Goal: Task Accomplishment & Management: Complete application form

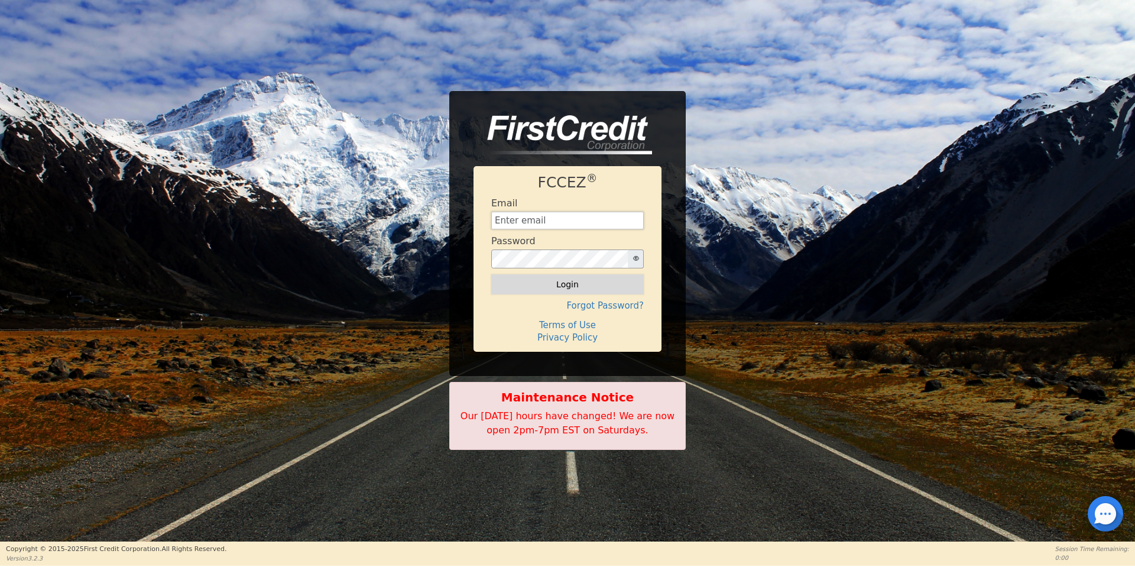
type input "[EMAIL_ADDRESS][DOMAIN_NAME]"
click at [551, 289] on button "Login" at bounding box center [567, 284] width 153 height 20
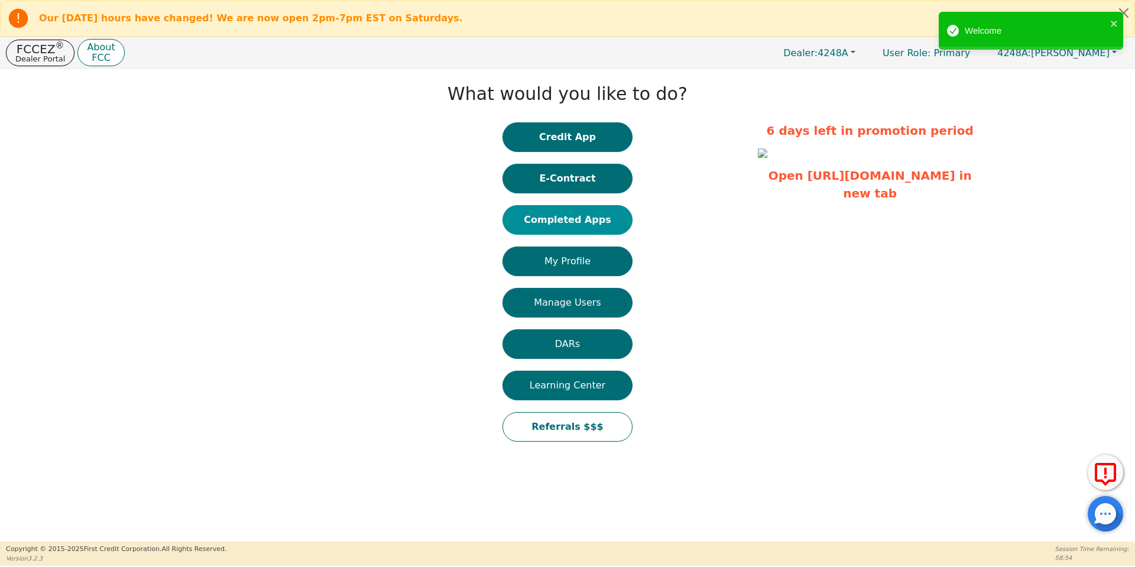
click at [575, 225] on button "Completed Apps" at bounding box center [568, 220] width 130 height 30
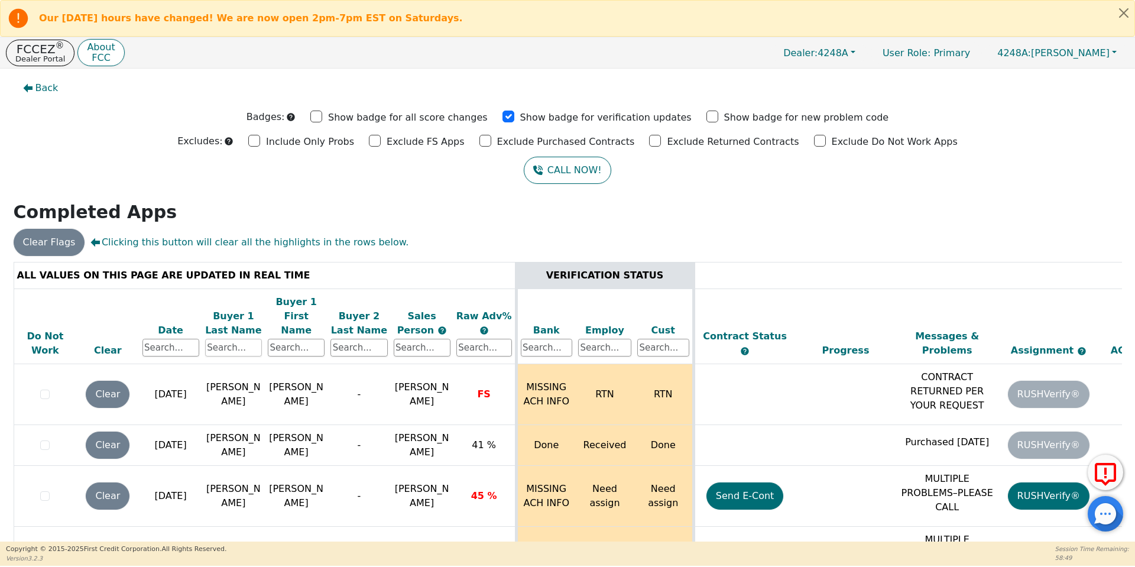
click at [251, 339] on input "text" at bounding box center [233, 348] width 57 height 18
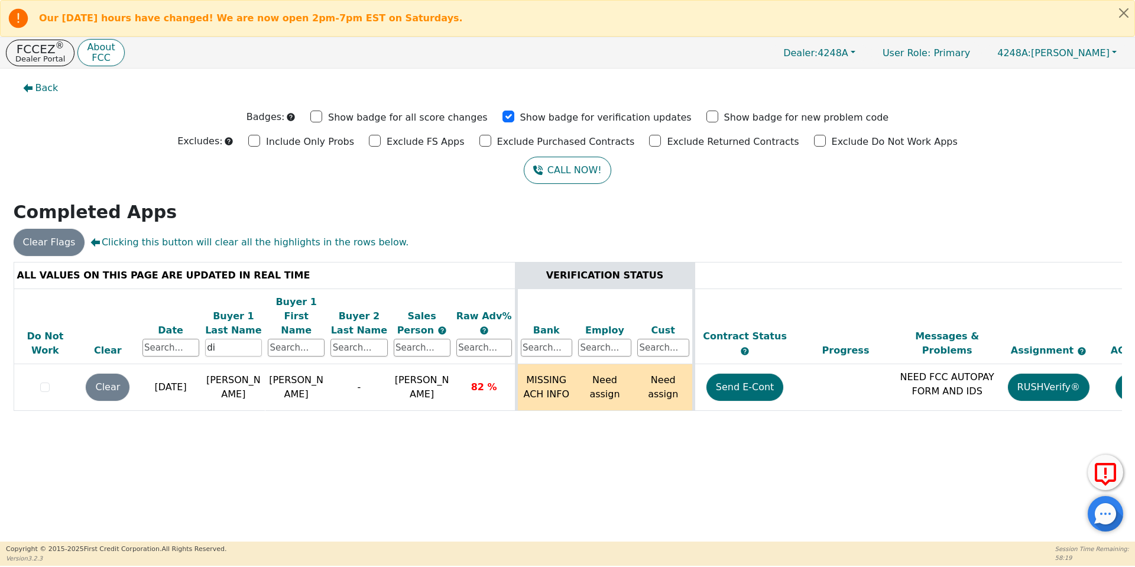
type input "d"
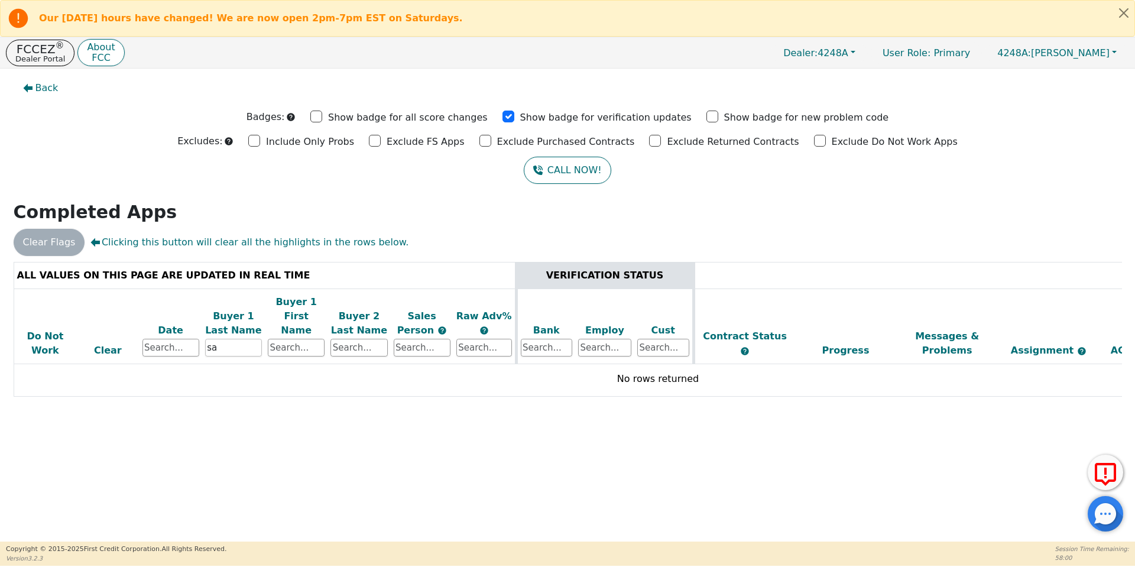
type input "s"
click at [298, 262] on div at bounding box center [568, 262] width 1109 height 0
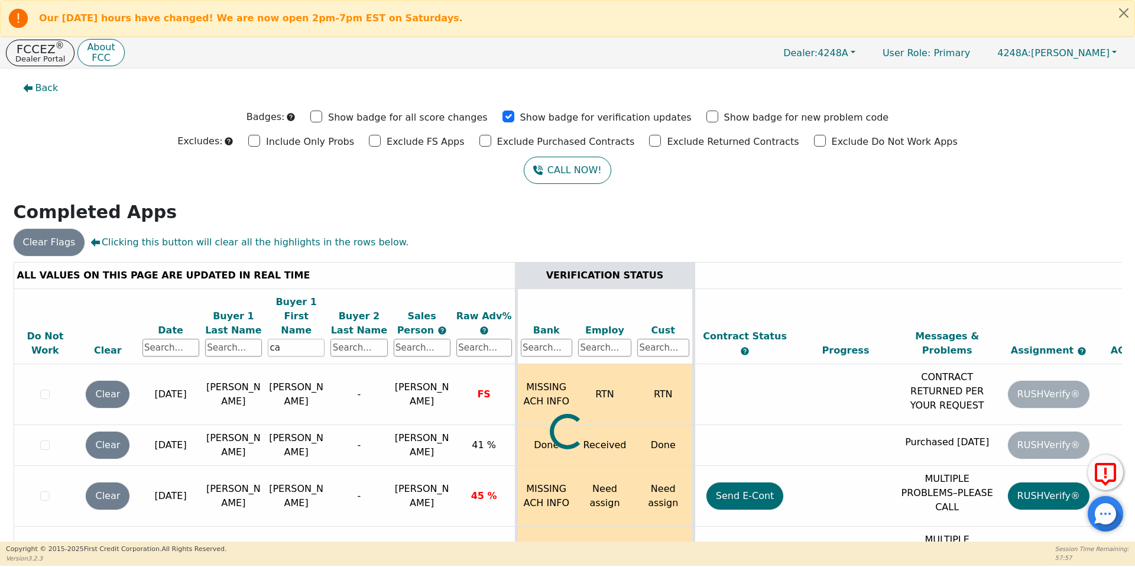
click at [296, 339] on input "ca" at bounding box center [296, 348] width 57 height 18
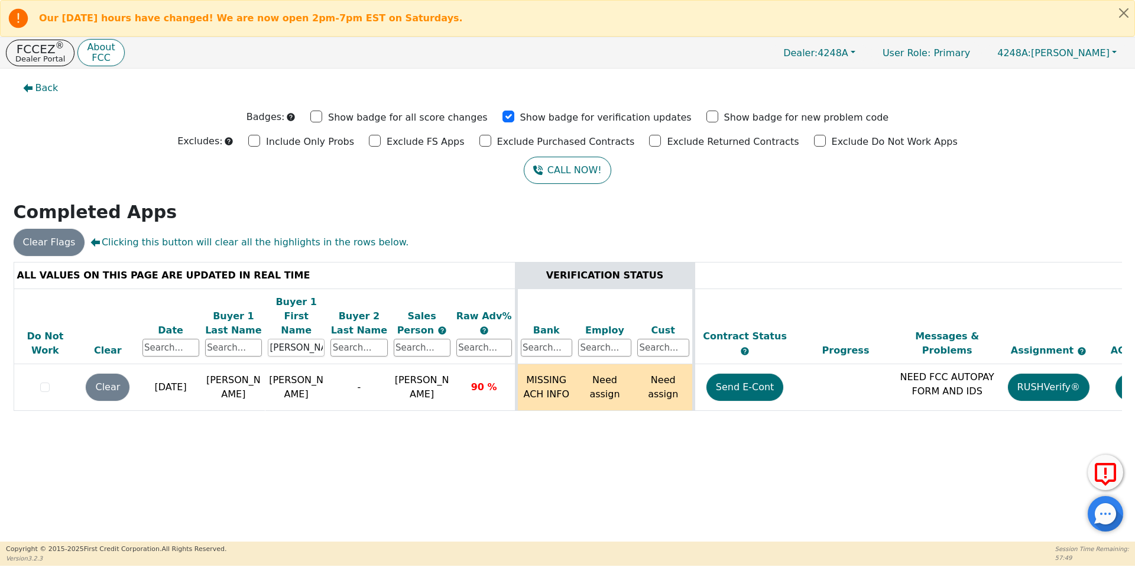
click at [281, 339] on input "[PERSON_NAME]" at bounding box center [296, 348] width 57 height 18
type input "[PERSON_NAME]"
click at [248, 339] on input "text" at bounding box center [233, 348] width 57 height 18
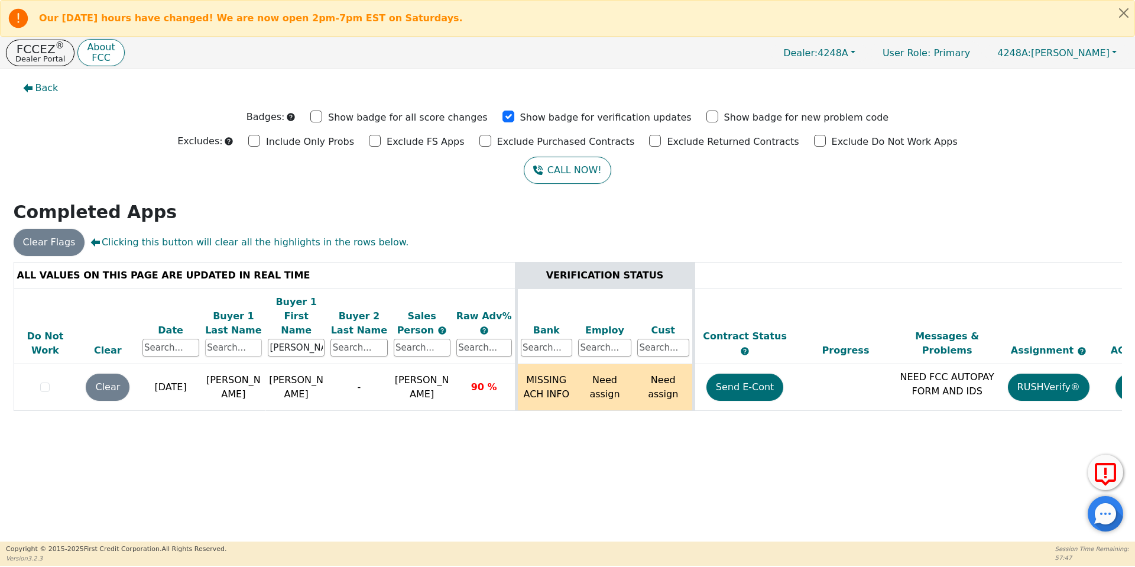
click at [248, 339] on input "text" at bounding box center [233, 348] width 57 height 18
paste input "[PERSON_NAME]"
type input "[PERSON_NAME]"
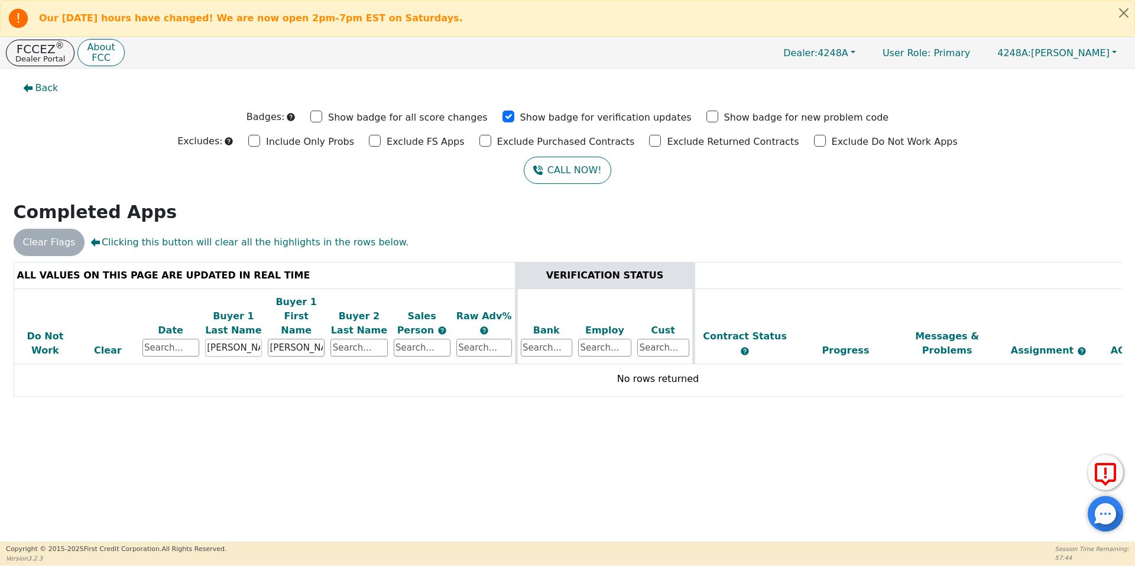
drag, startPoint x: 255, startPoint y: 335, endPoint x: 62, endPoint y: 272, distance: 203.4
click at [62, 272] on thead "ALL VALUES ON THIS PAGE ARE UPDATED IN REAL TIME VERIFICATION STATUS Do Not Wor…" at bounding box center [658, 313] width 1289 height 102
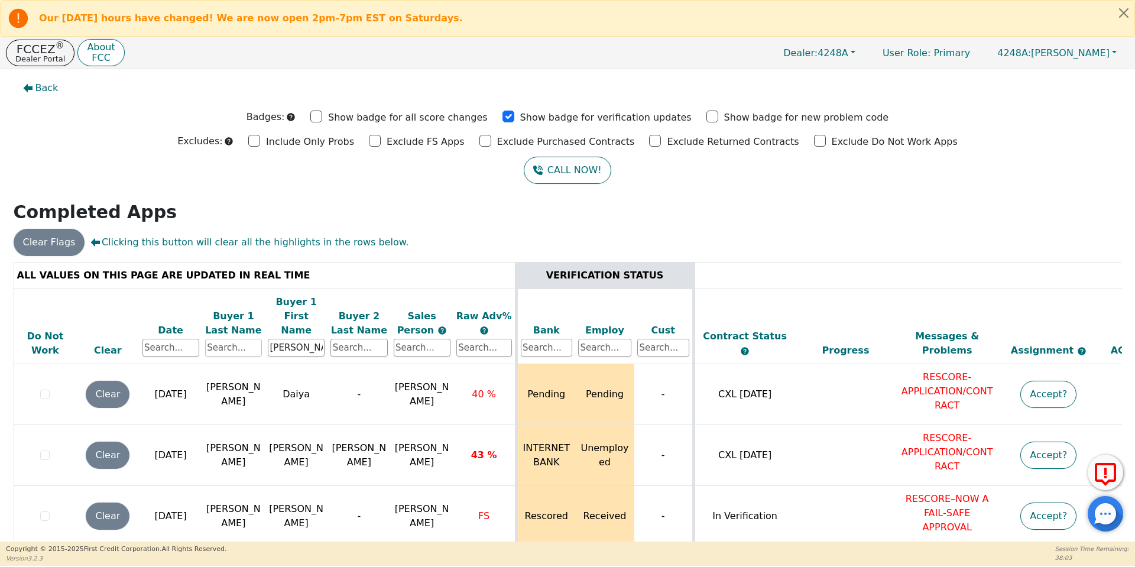
click at [237, 339] on input "text" at bounding box center [233, 348] width 57 height 18
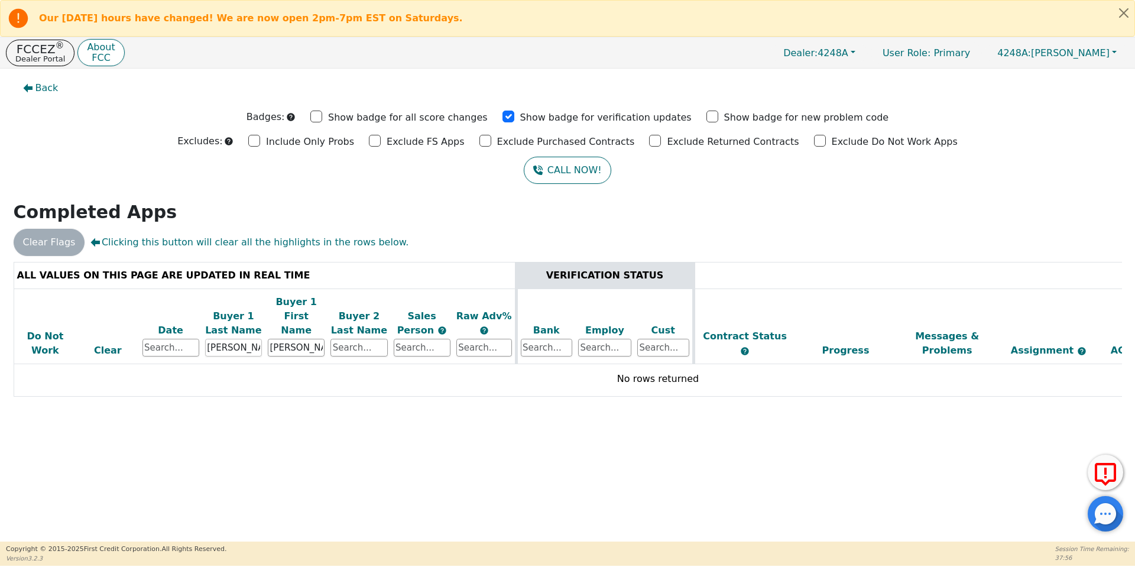
type input "[PERSON_NAME]"
click at [279, 339] on input "[PERSON_NAME]" at bounding box center [296, 348] width 57 height 18
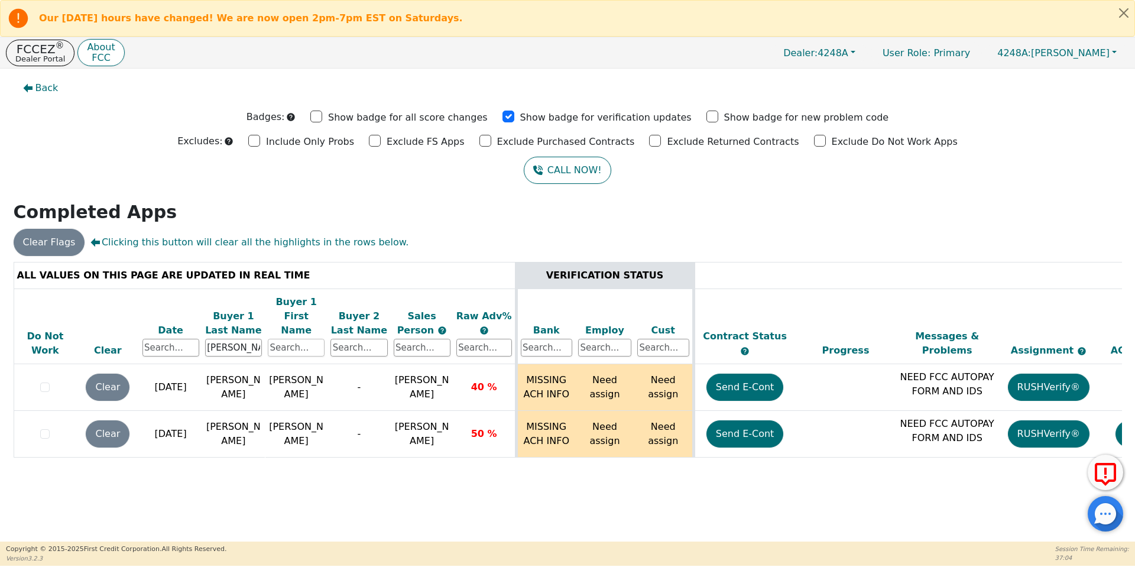
scroll to position [0, 181]
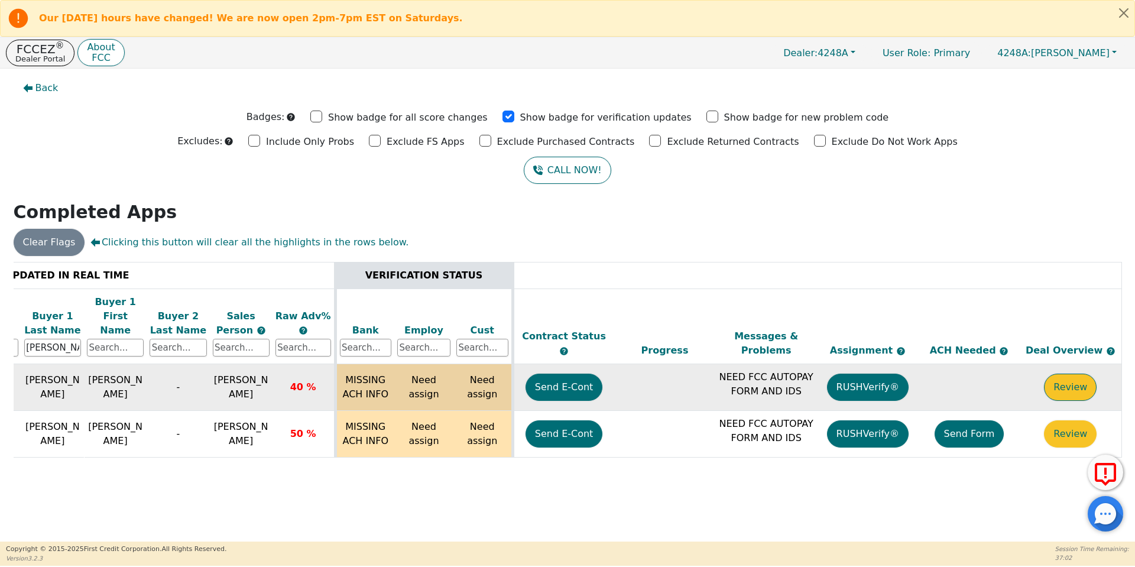
click at [1070, 374] on button "Review" at bounding box center [1070, 387] width 53 height 27
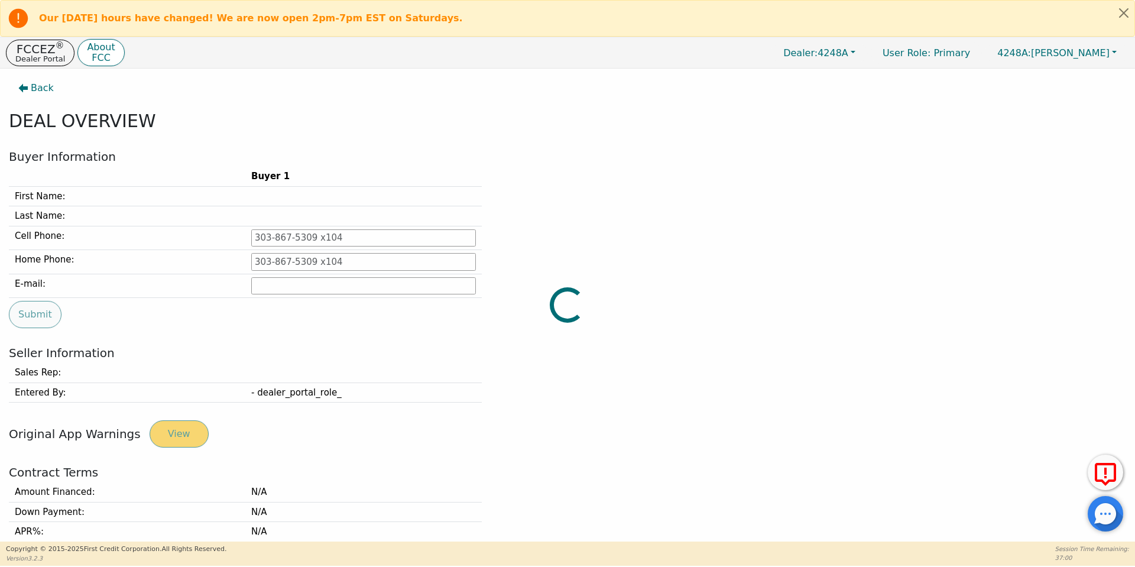
type input "[PHONE_NUMBER]"
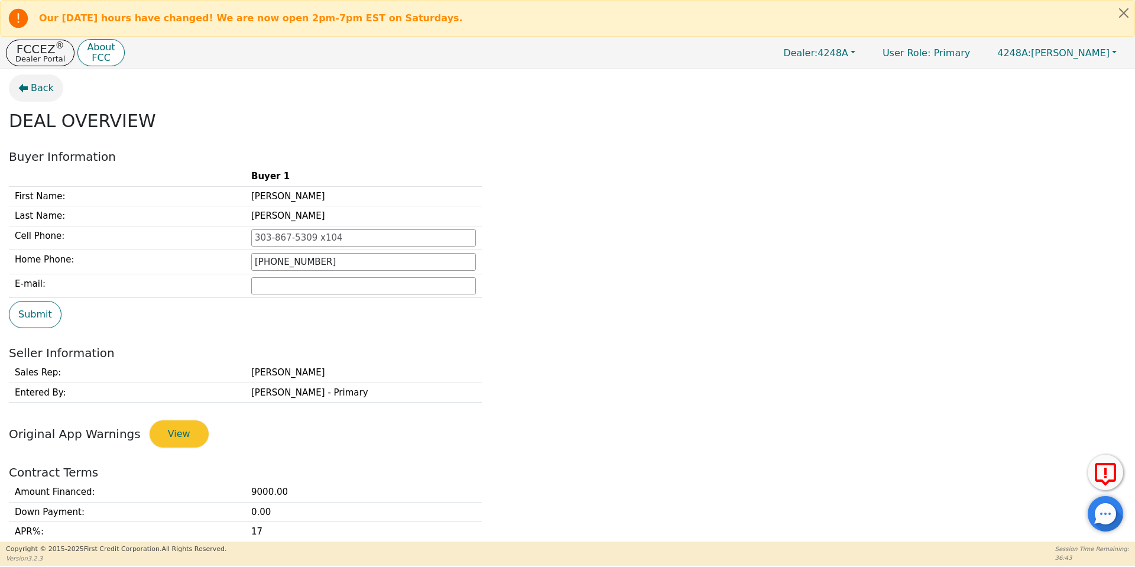
click at [38, 89] on span "Back" at bounding box center [42, 88] width 23 height 14
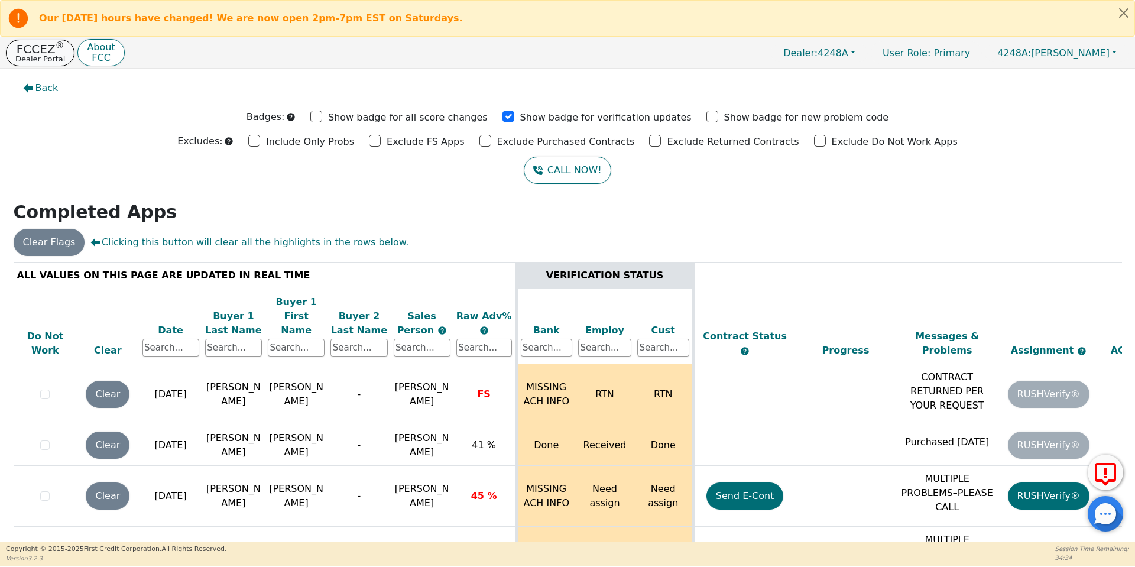
click at [30, 58] on p "Dealer Portal" at bounding box center [40, 59] width 50 height 8
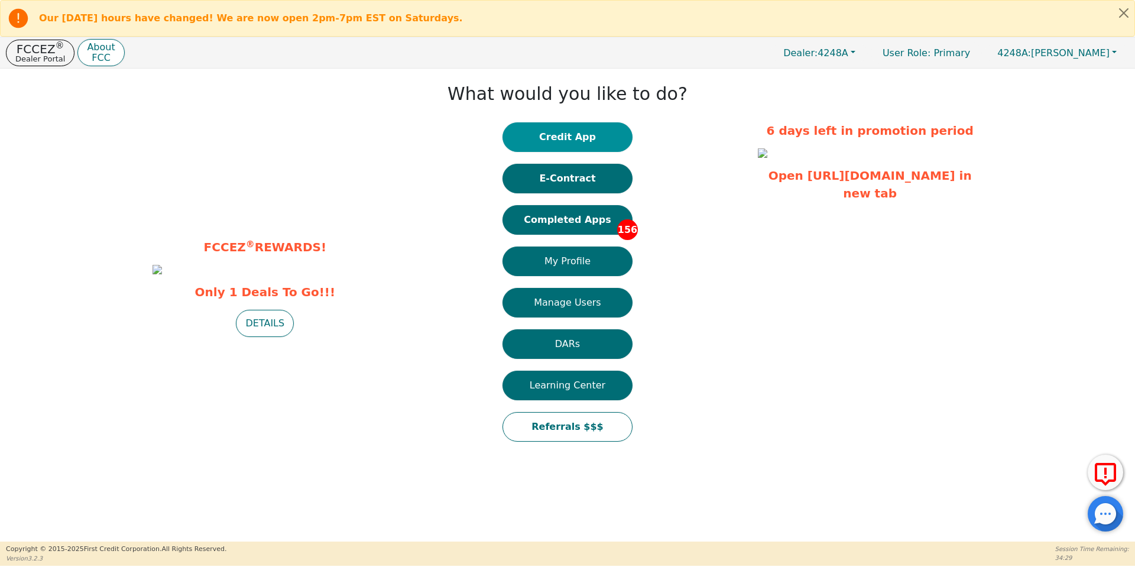
click at [562, 128] on button "Credit App" at bounding box center [568, 137] width 130 height 30
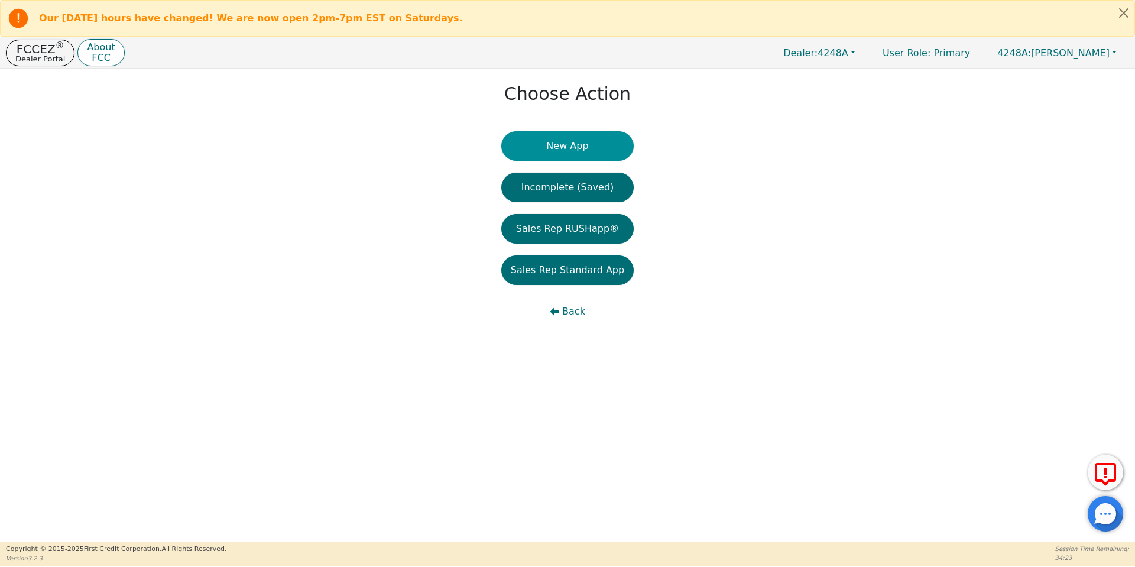
click at [563, 140] on button "New App" at bounding box center [567, 146] width 132 height 30
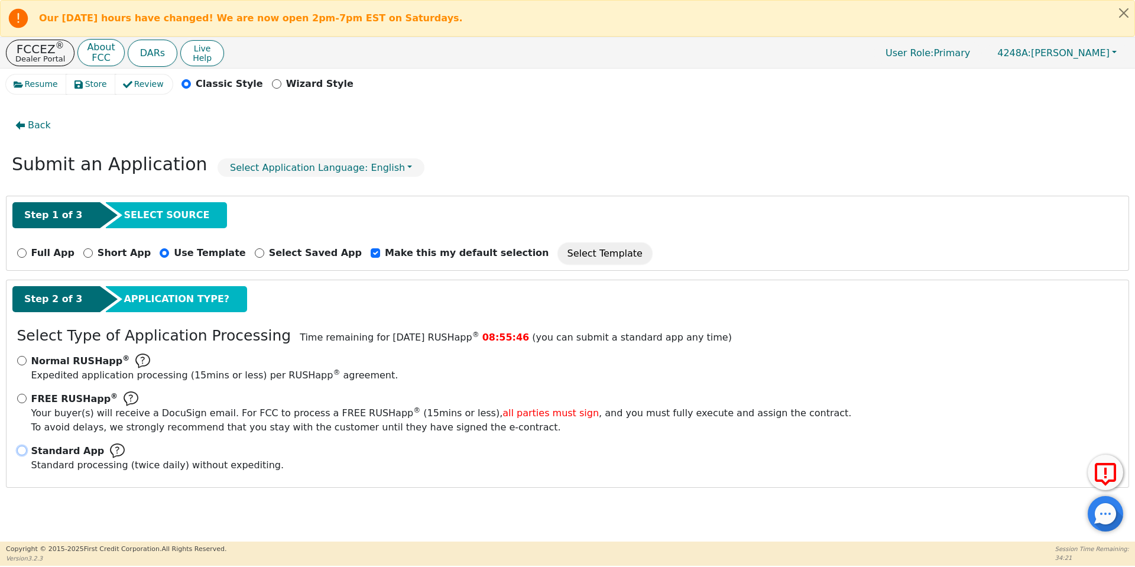
click at [23, 446] on input "Standard App Standard processing (twice daily) without expediting." at bounding box center [21, 450] width 9 height 9
radio input "true"
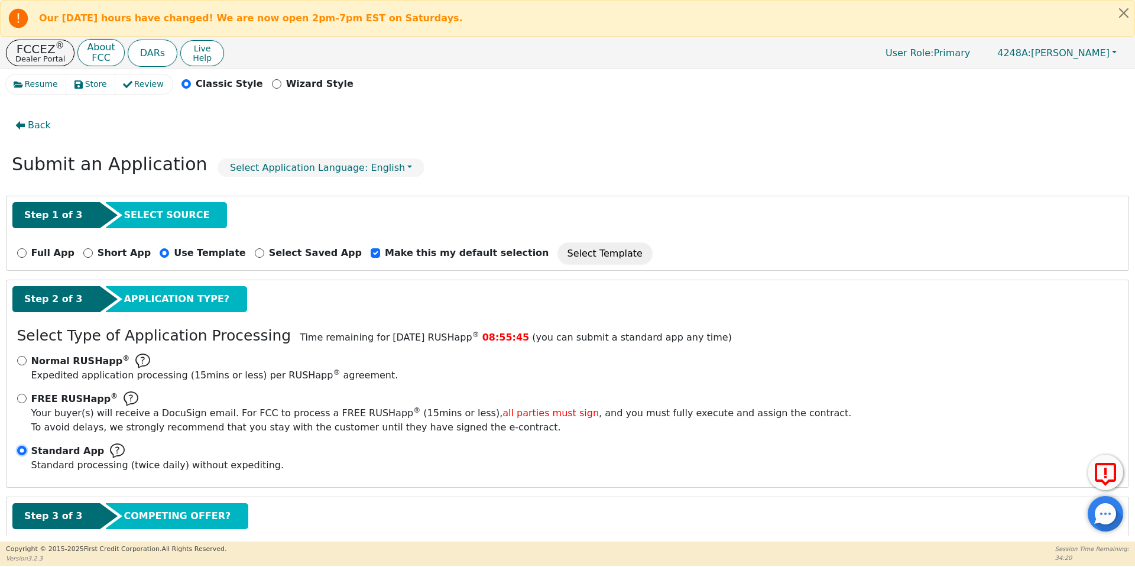
scroll to position [67, 0]
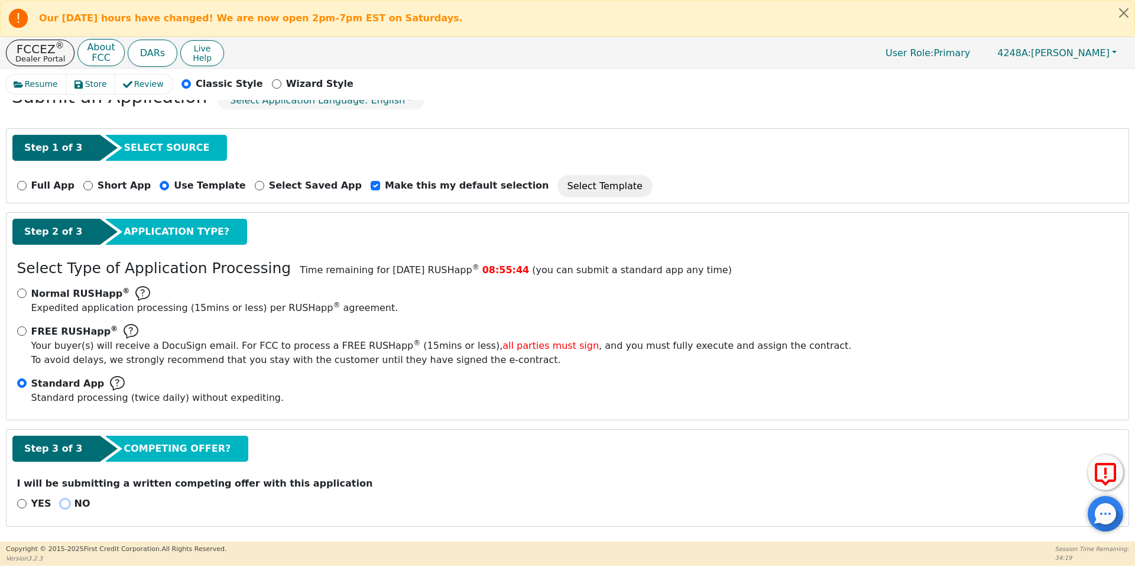
click at [60, 500] on input "NO" at bounding box center [64, 503] width 9 height 9
radio input "true"
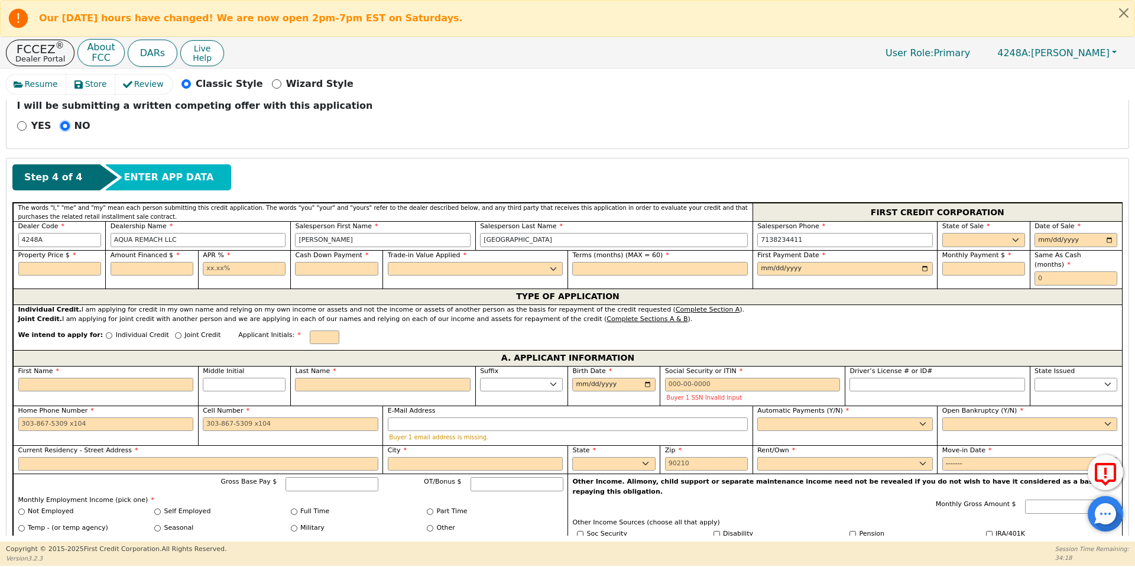
scroll to position [456, 0]
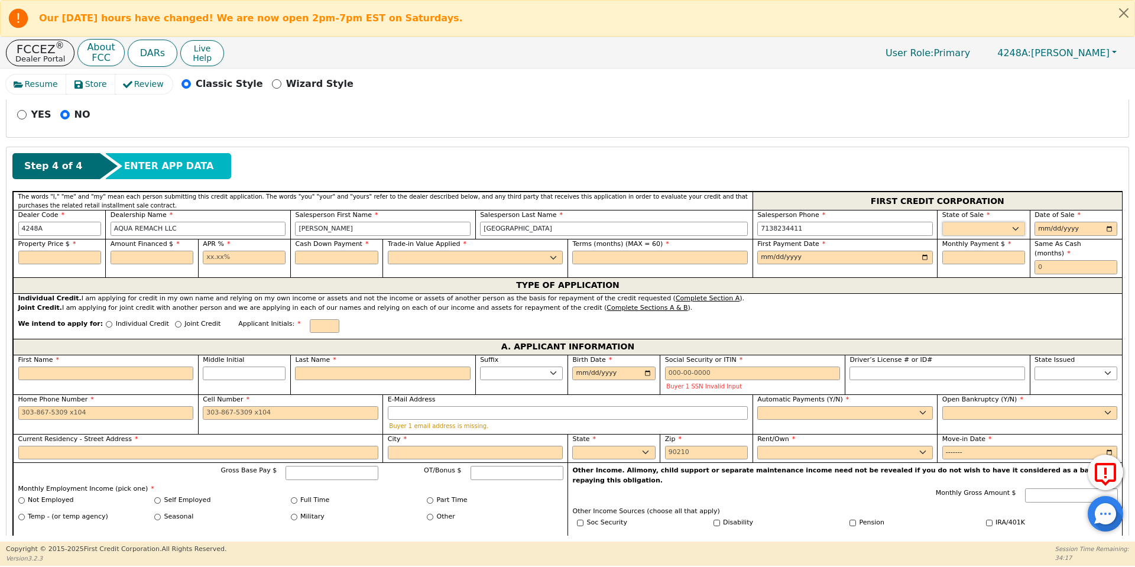
click at [952, 232] on select "AK AL AR AZ CA CO CT DC DE FL [GEOGRAPHIC_DATA] HI IA ID IL IN KS [GEOGRAPHIC_D…" at bounding box center [984, 229] width 83 height 14
select select "[GEOGRAPHIC_DATA]"
click at [943, 222] on select "AK AL AR AZ CA CO CT DC DE FL [GEOGRAPHIC_DATA] HI IA ID IL IN KS [GEOGRAPHIC_D…" at bounding box center [984, 229] width 83 height 14
type input "[DATE]"
type input "8500.00"
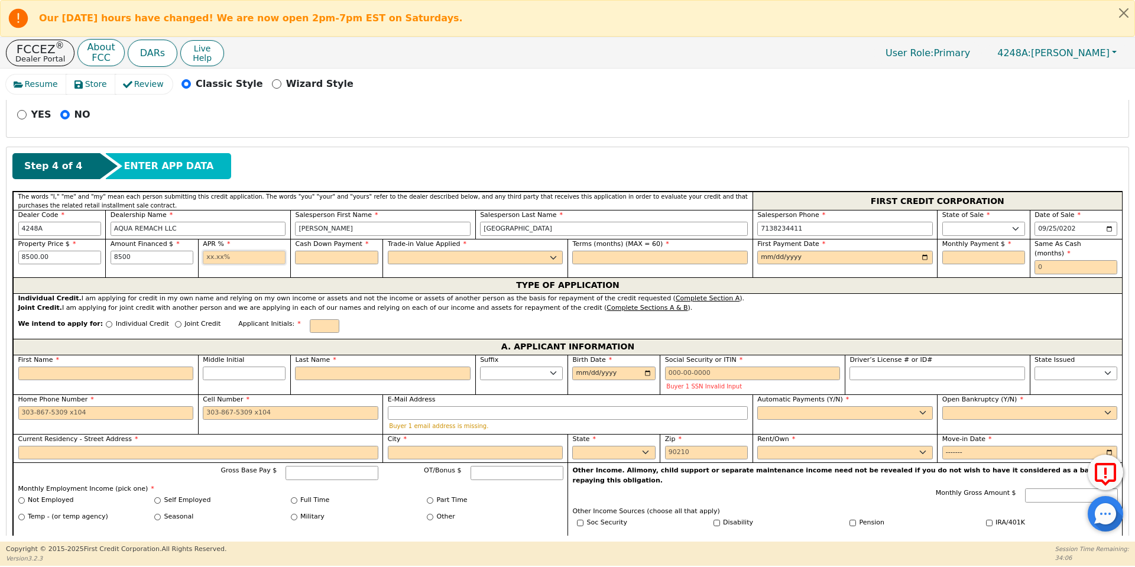
type input "8500.00"
type input "17.99"
type input "0.00"
select select "n"
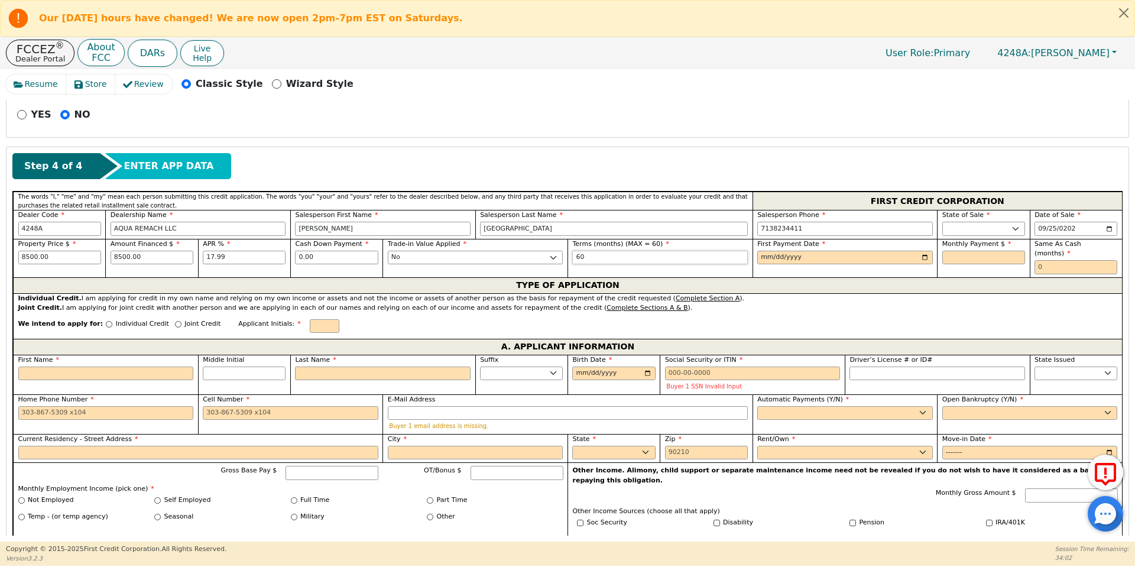
type input "60"
type input "[DATE]"
click at [40, 255] on input "8500.00" at bounding box center [59, 258] width 83 height 14
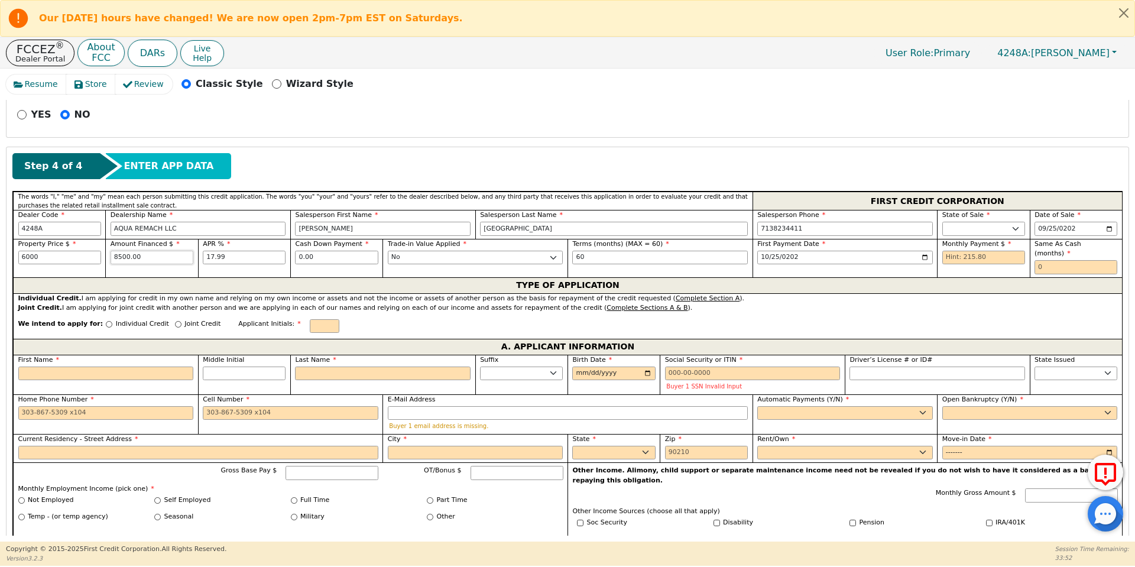
type input "6000.00"
click at [35, 258] on input "6000.00" at bounding box center [59, 258] width 83 height 14
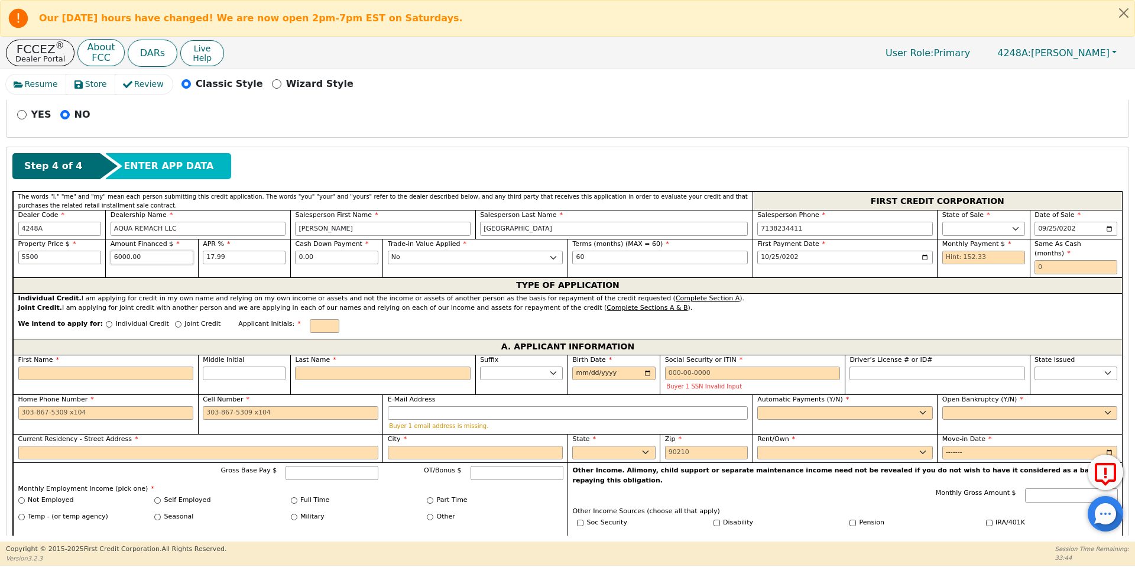
type input "5500.00"
click at [59, 260] on input "5500.00" at bounding box center [59, 258] width 83 height 14
type input "5000.00"
click at [143, 252] on input "6000.00" at bounding box center [152, 258] width 83 height 14
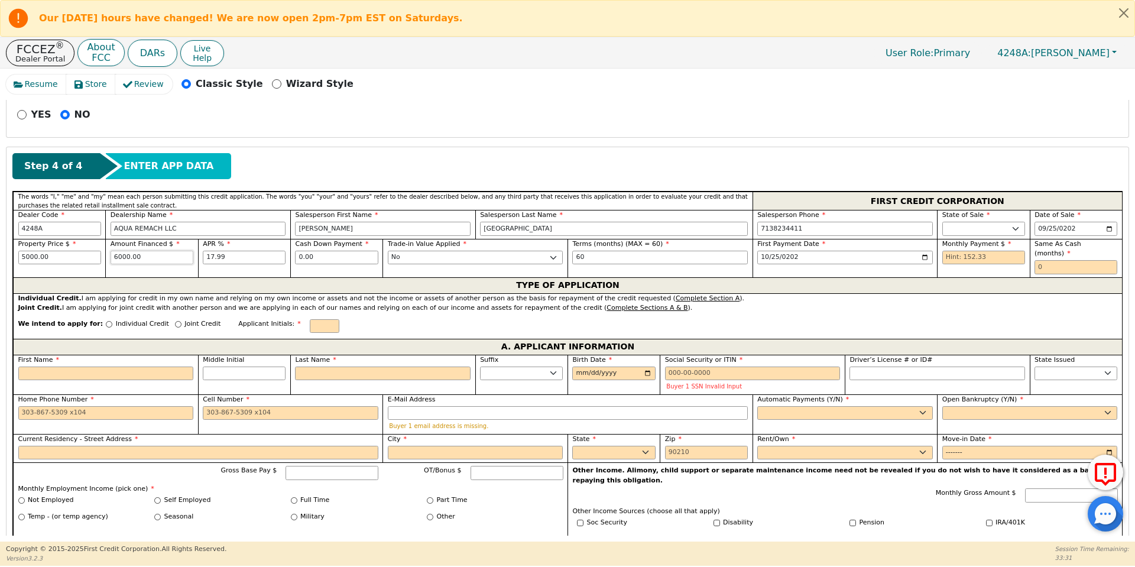
click at [143, 252] on input "6000.00" at bounding box center [152, 258] width 83 height 14
type input "5000.00"
click at [44, 260] on input "5000.00" at bounding box center [59, 258] width 83 height 14
type input "5500.00"
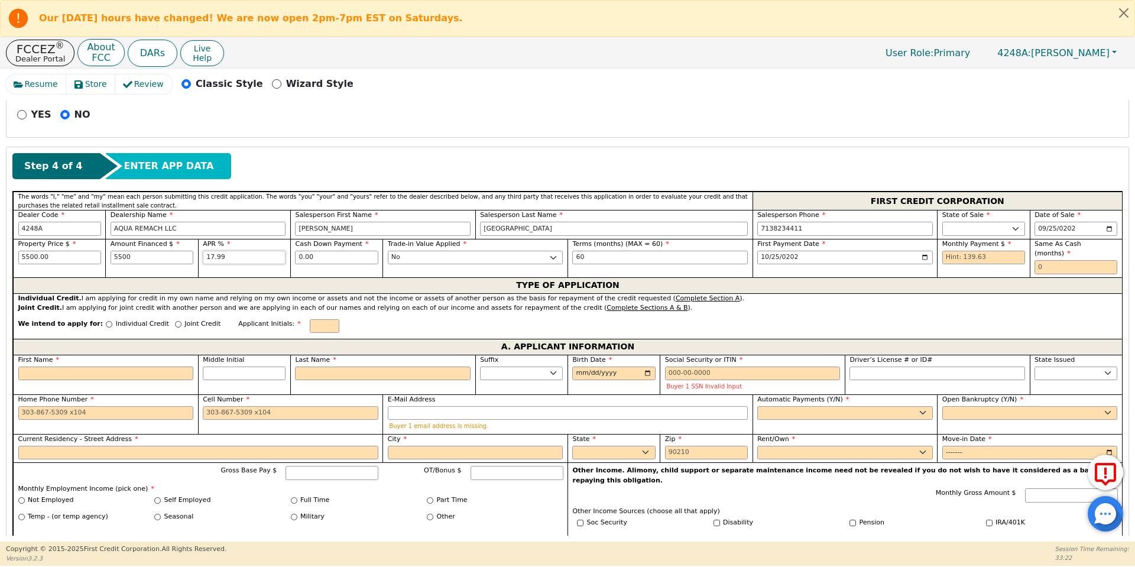
type input "5500.00"
click at [69, 258] on input "5500.00" at bounding box center [59, 258] width 83 height 14
type input "6000.00"
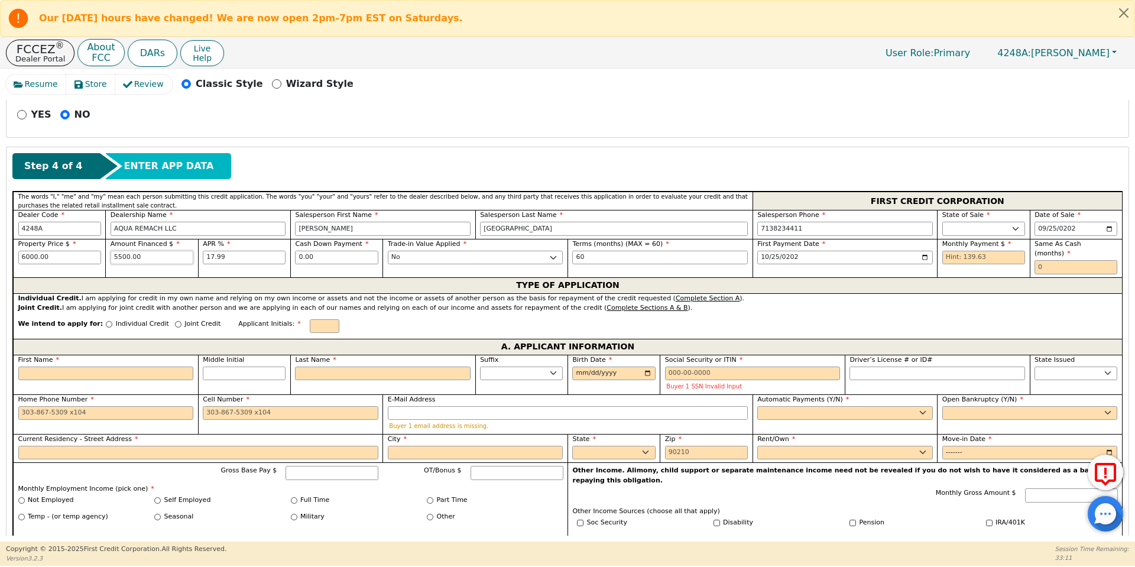
type input "5"
type input "6000.00"
type input "1"
click at [48, 254] on input "6000.00" at bounding box center [59, 258] width 83 height 14
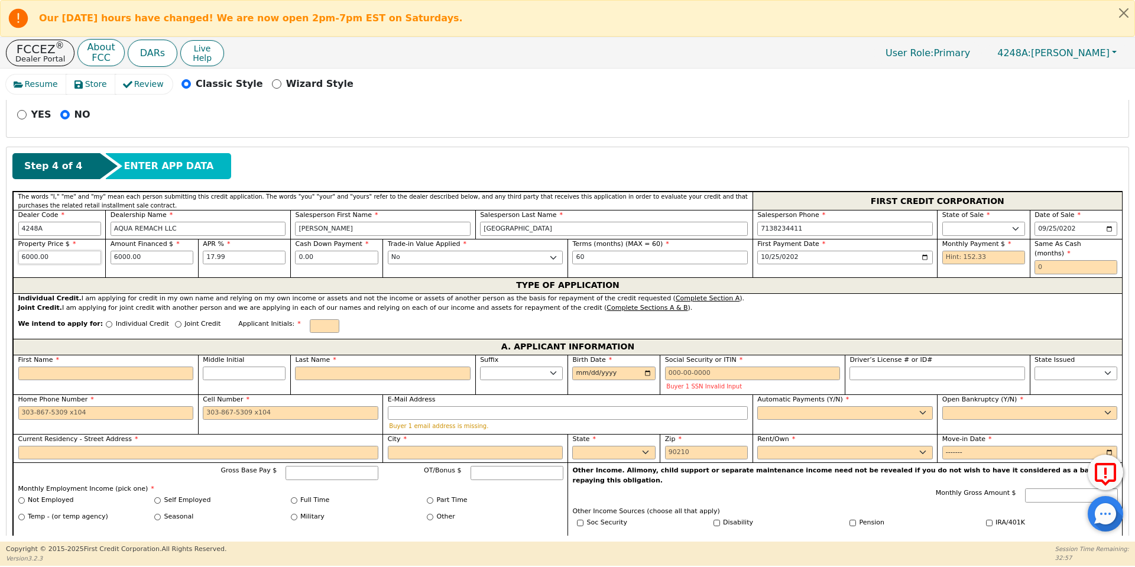
click at [48, 254] on input "6000.00" at bounding box center [59, 258] width 83 height 14
type input "6500.00"
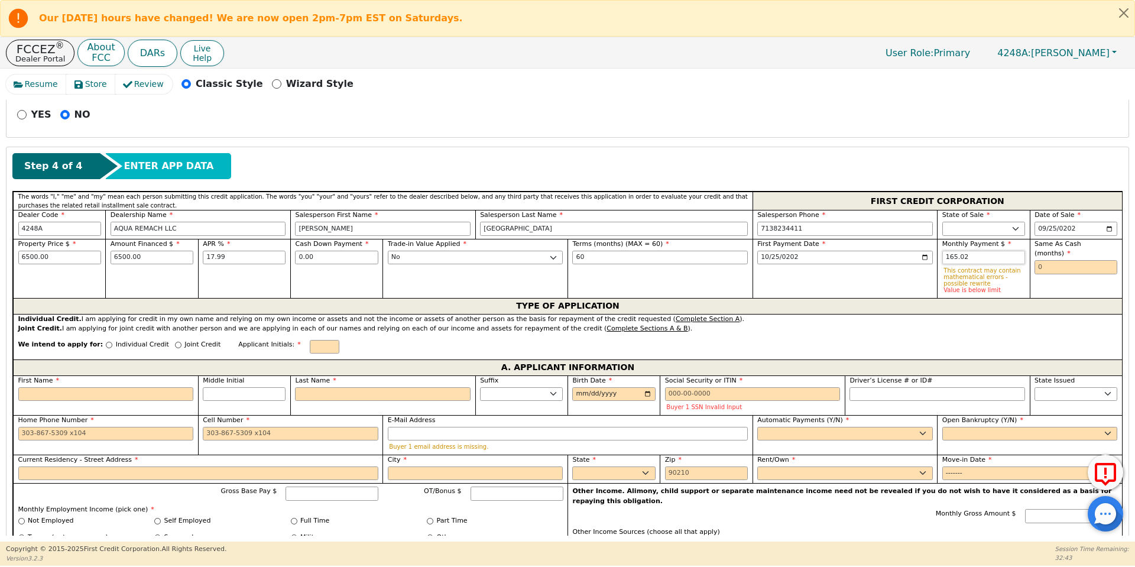
type input "165.02"
type input "0"
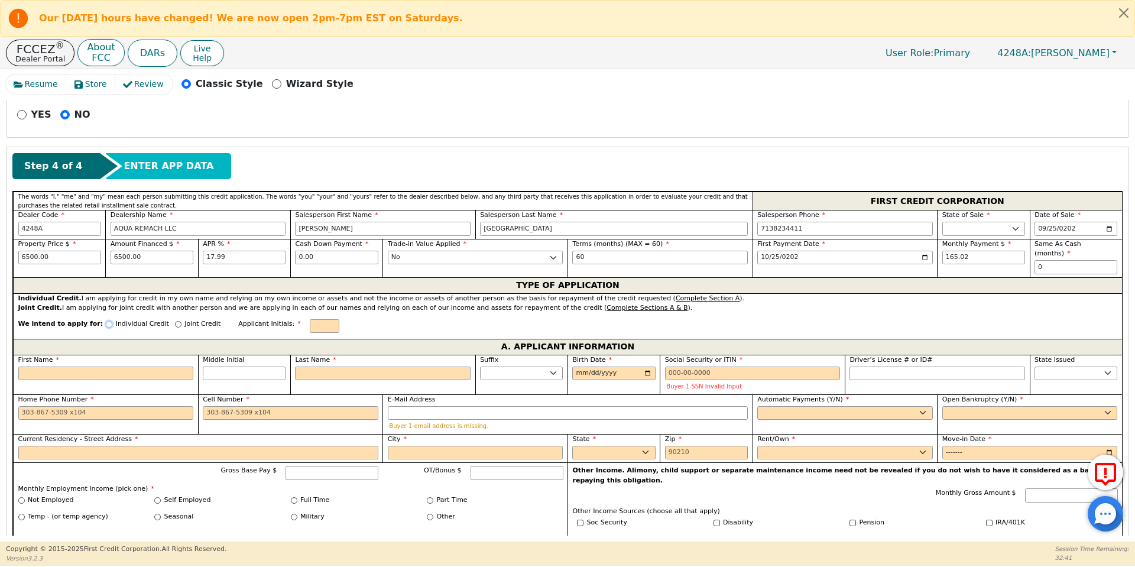
click at [106, 321] on input "Individual Credit" at bounding box center [109, 324] width 7 height 7
radio input "true"
click at [101, 367] on input "First Name" at bounding box center [106, 374] width 176 height 14
type input "A"
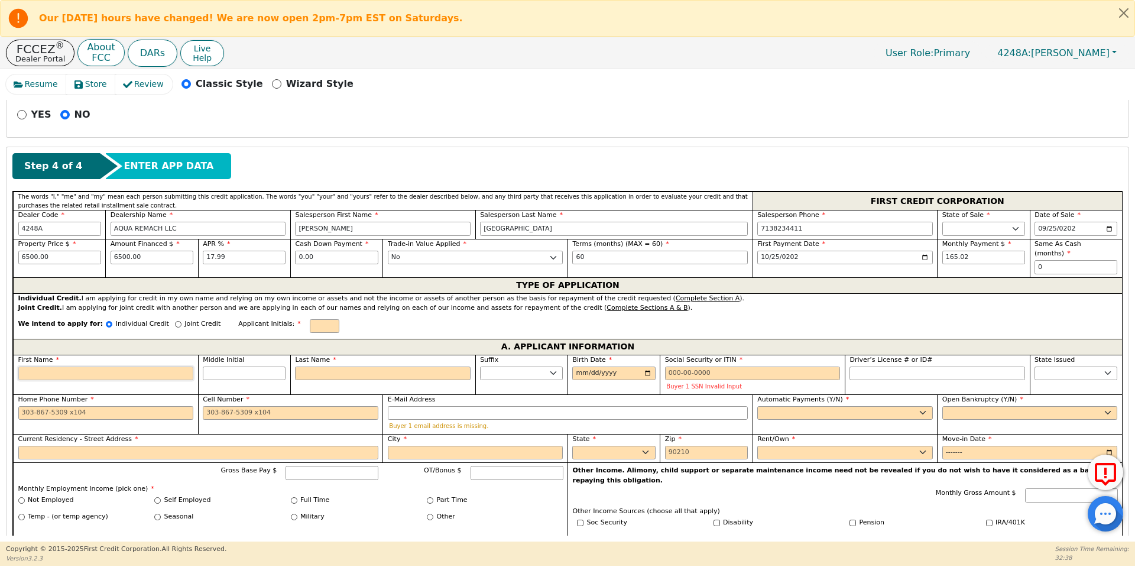
type input "A"
type input "Aeb"
type input "Ae"
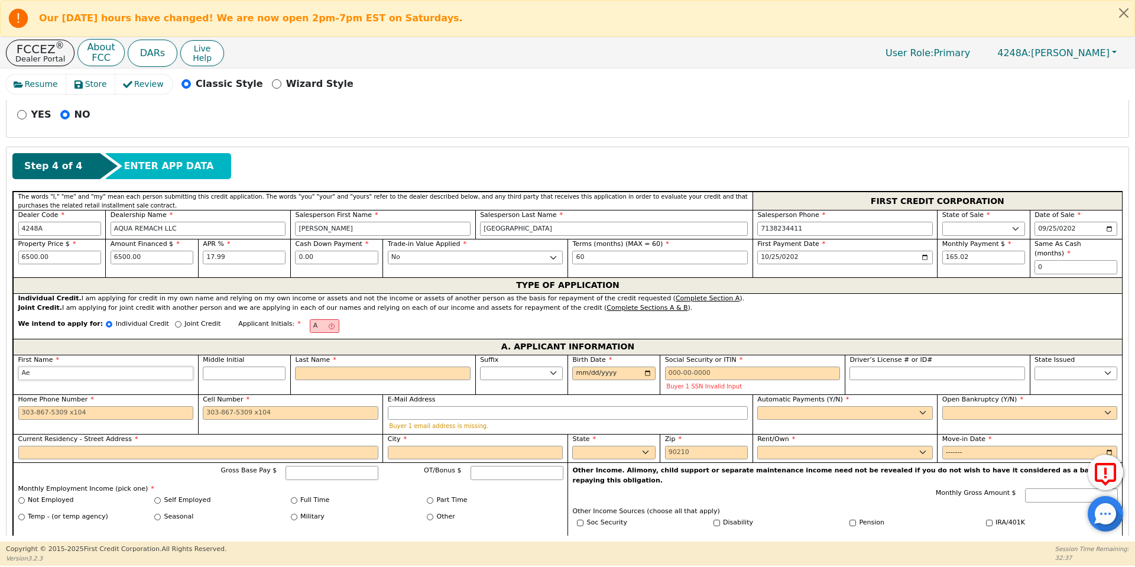
type input "A"
type input "Ab"
type input "[PERSON_NAME]"
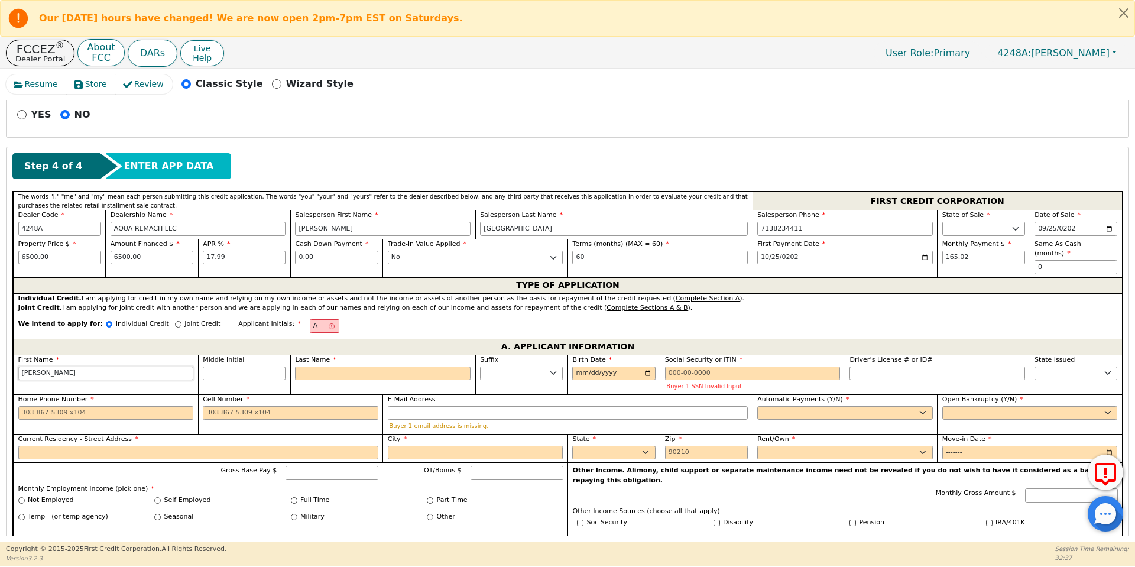
type input "[PERSON_NAME]"
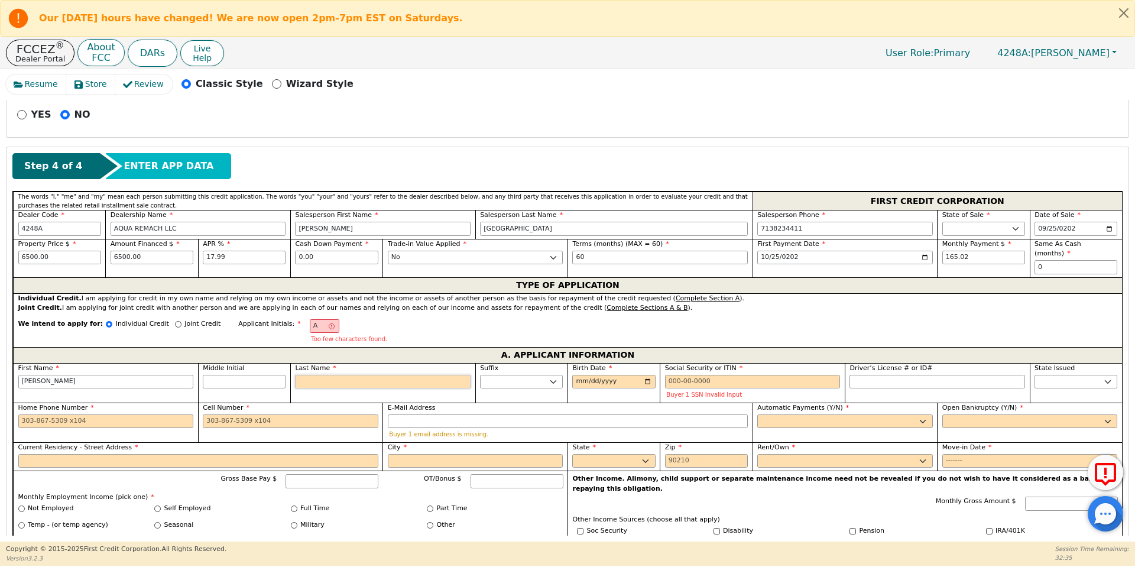
type input "AM"
type input "M"
type input "[PERSON_NAME]"
type input "Ma"
type input "[PERSON_NAME]"
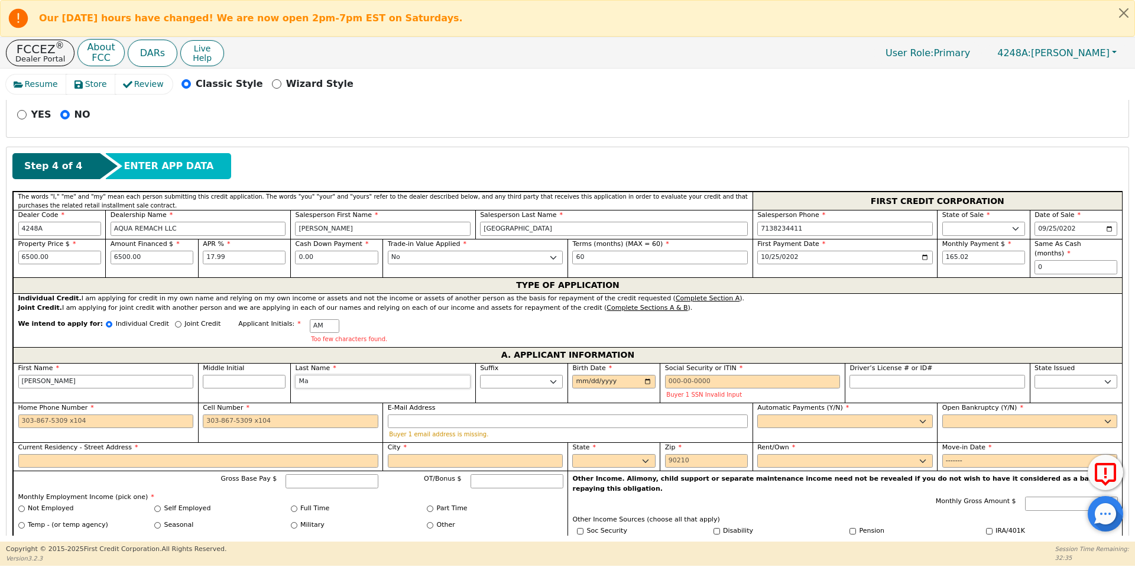
type input "Mar"
type input "[PERSON_NAME]"
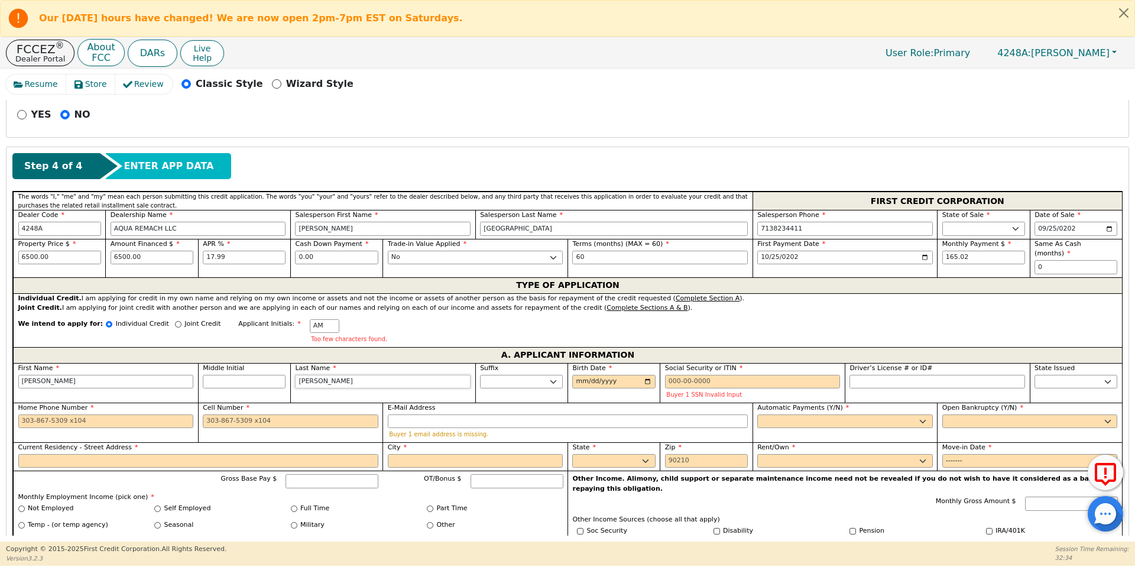
type input "[PERSON_NAME]"
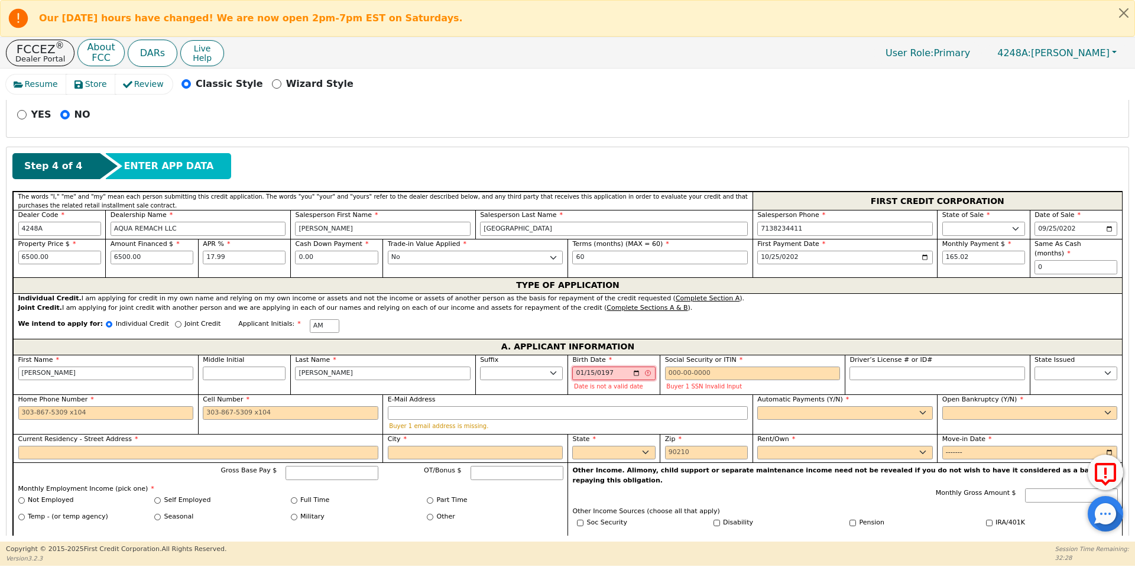
type input "[DATE]"
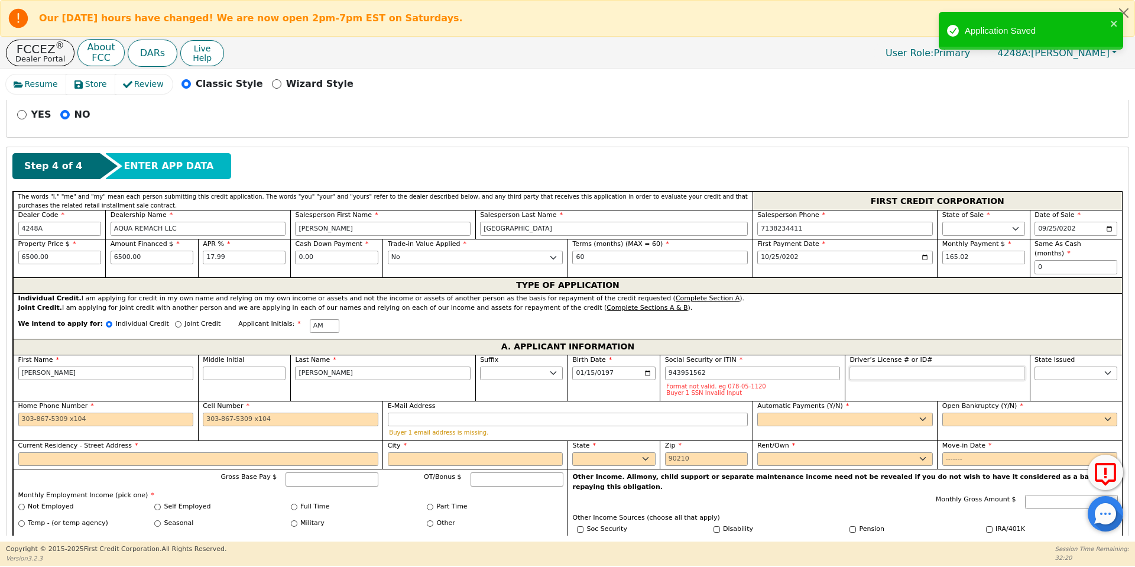
type input "***-**-1562"
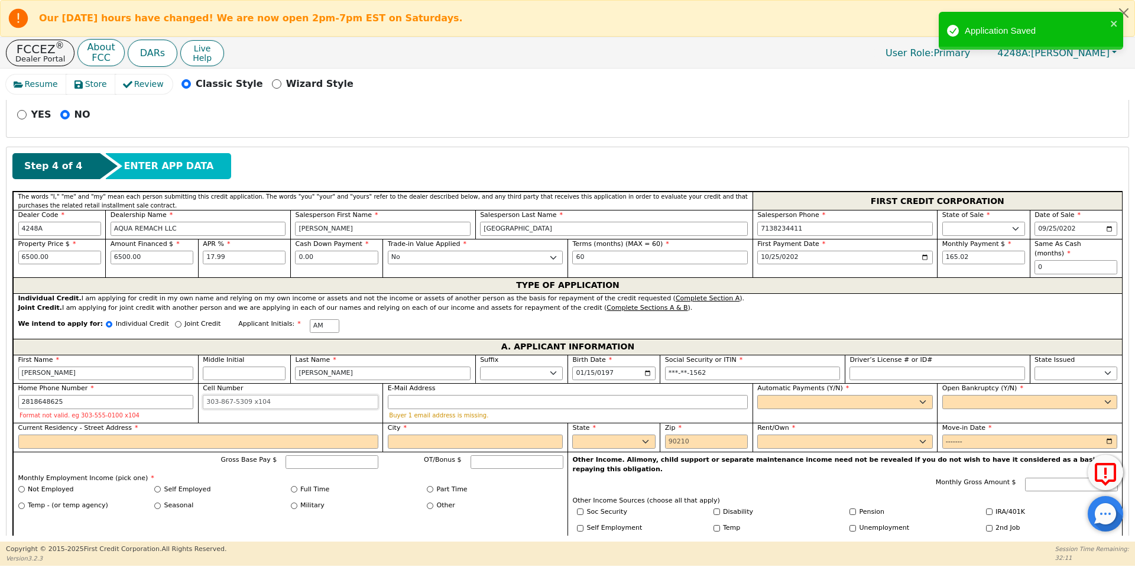
type input "[PHONE_NUMBER]"
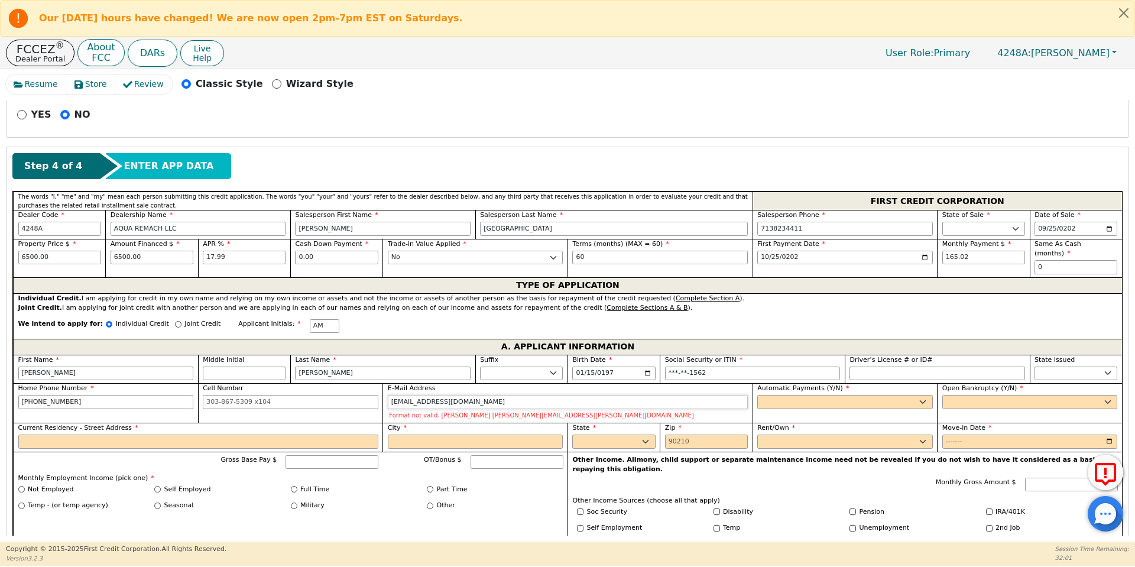
type input "[EMAIL_ADDRESS][DOMAIN_NAME]"
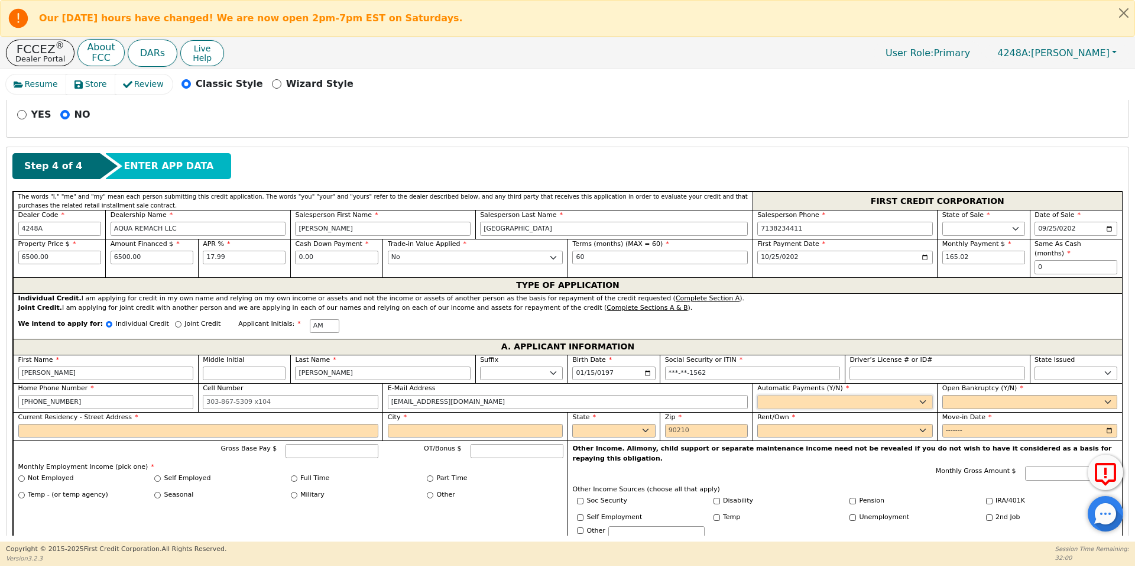
select select "y"
type input "[PERSON_NAME]"
select select "n"
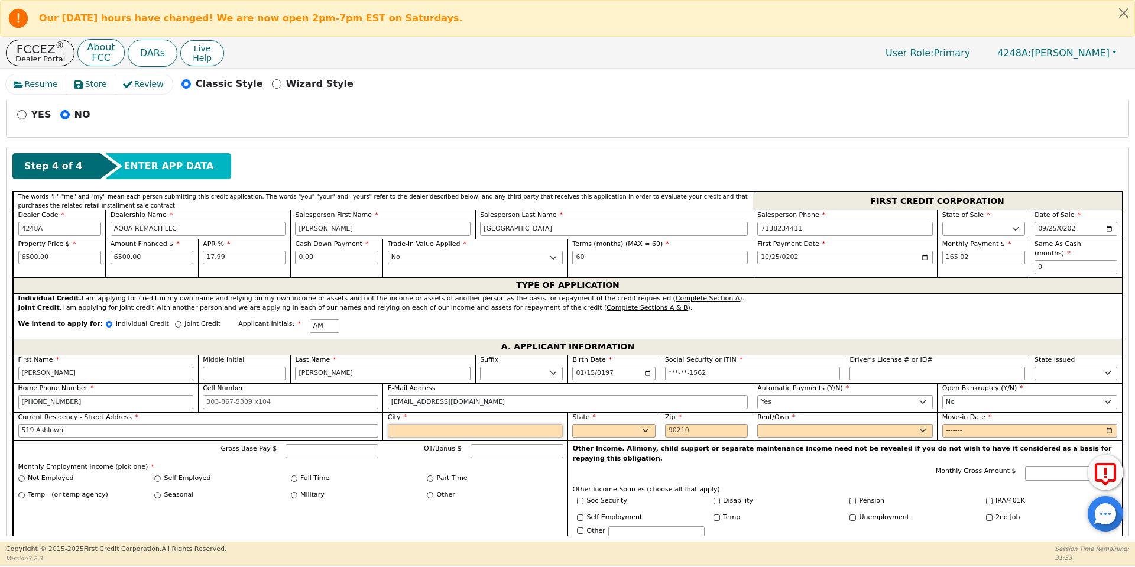
type input "519 Ashlown"
type input "Conroe"
select select "[GEOGRAPHIC_DATA]"
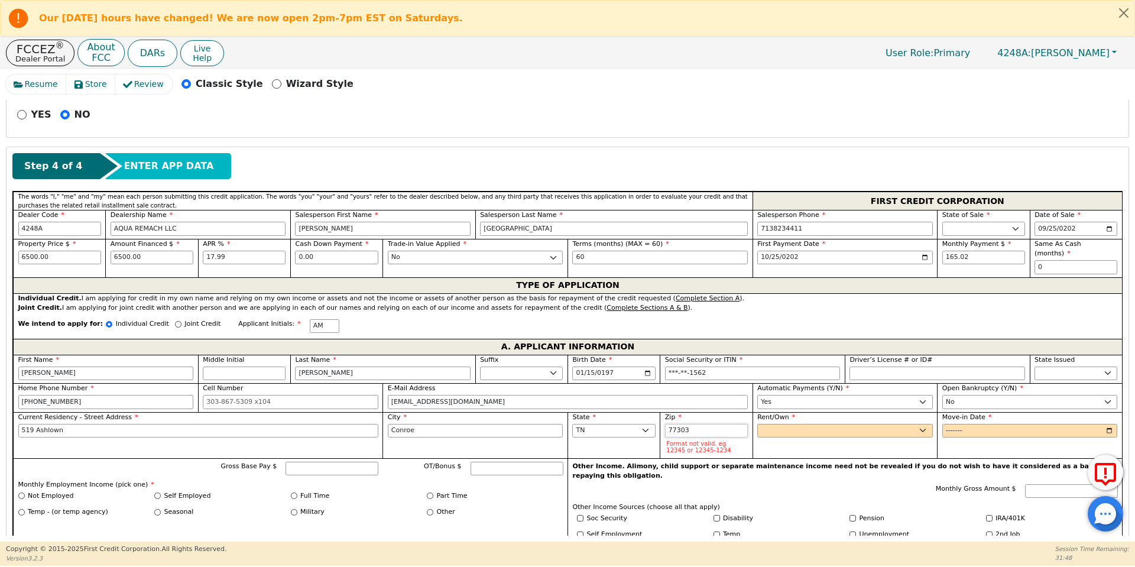
type input "77303"
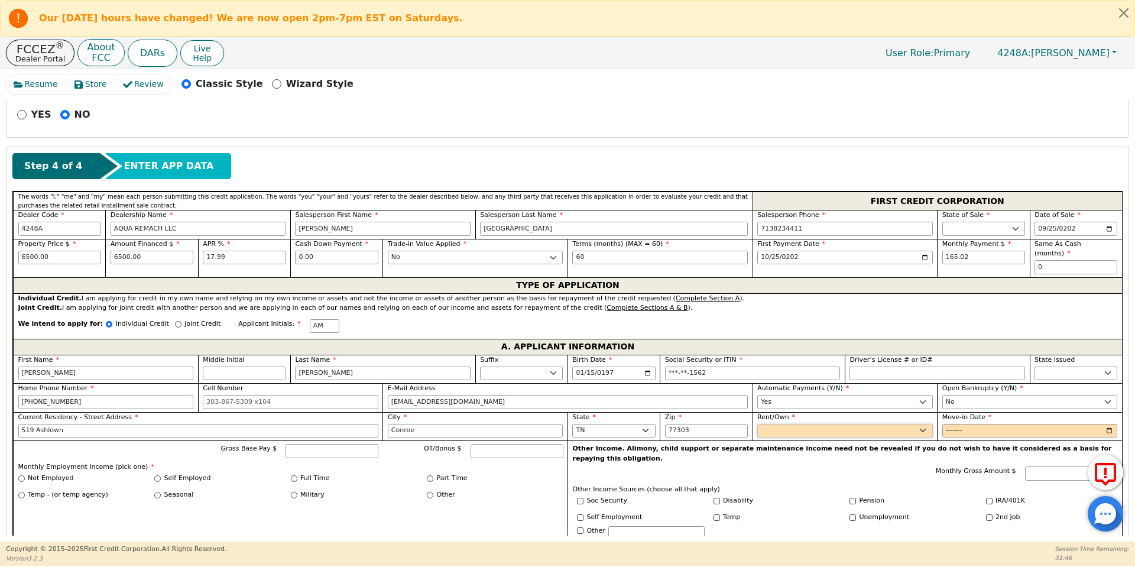
select select "Own"
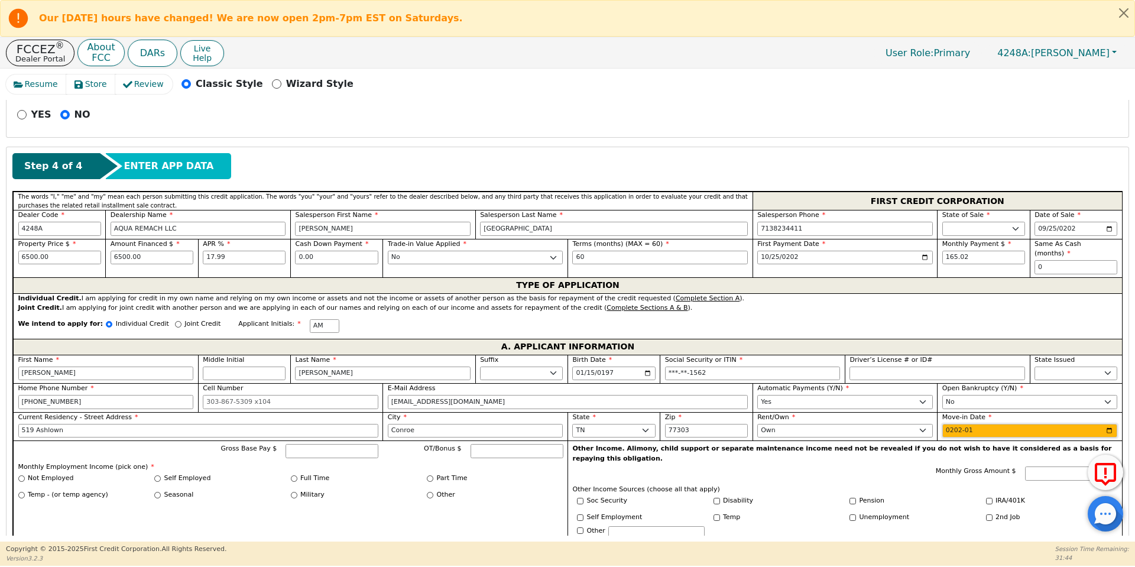
type input "2021-01"
click at [157, 475] on input "Self Employed" at bounding box center [157, 478] width 7 height 7
radio input "true"
click at [296, 445] on input "Gross Base Pay $" at bounding box center [332, 451] width 93 height 14
type input "2000.00"
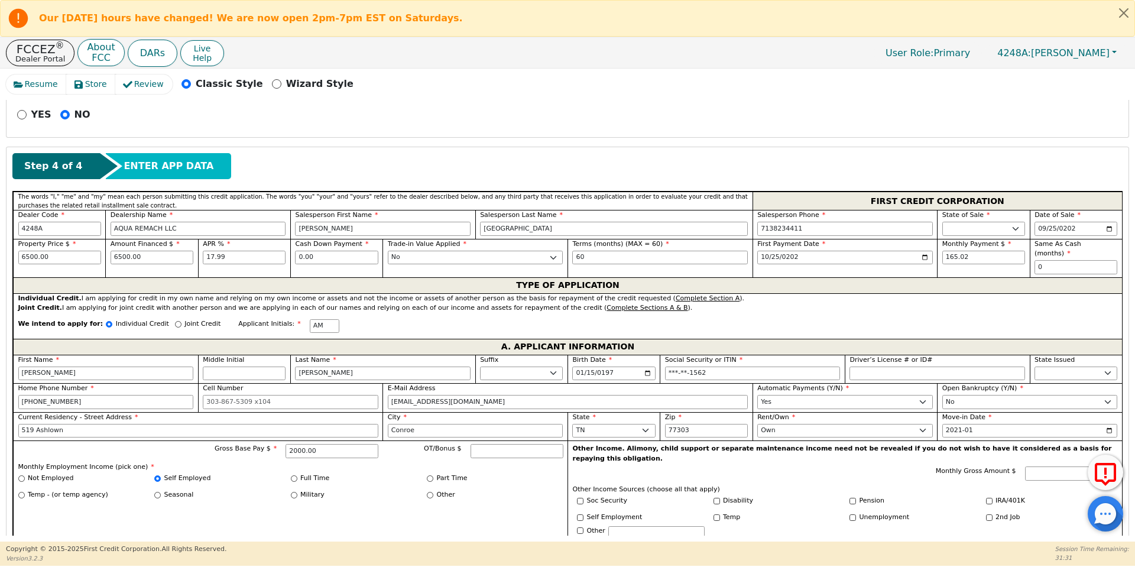
click at [455, 474] on label "Part Time" at bounding box center [452, 479] width 31 height 10
click at [433, 475] on input "Part Time" at bounding box center [430, 478] width 7 height 7
radio input "true"
click at [389, 474] on div "Full Time" at bounding box center [359, 479] width 137 height 10
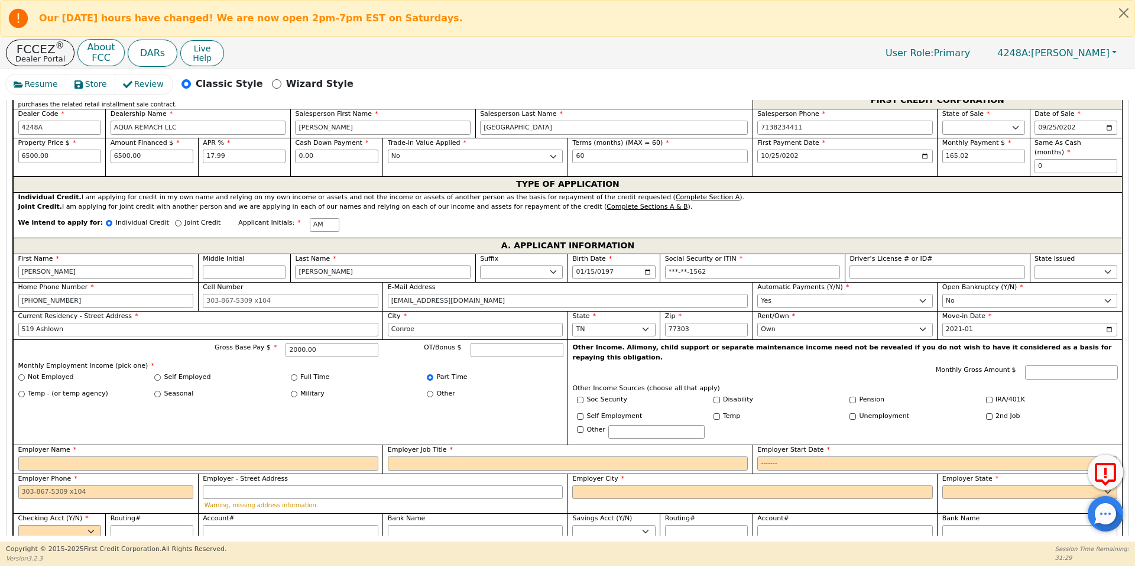
scroll to position [622, 0]
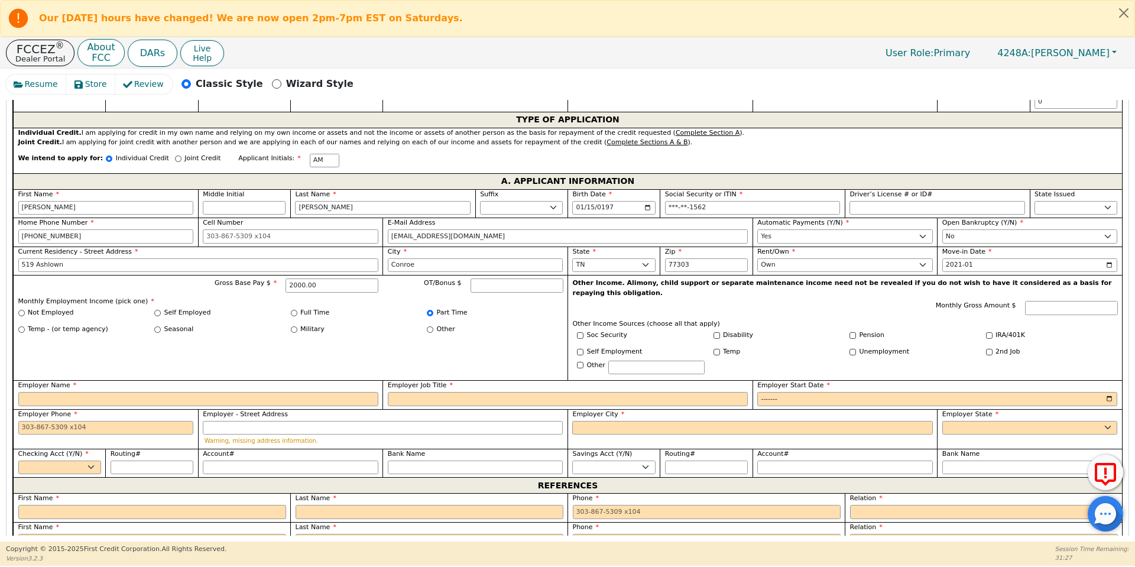
click at [154, 308] on div "Self Employed" at bounding box center [222, 313] width 137 height 10
click at [154, 310] on input "Self Employed" at bounding box center [157, 313] width 7 height 7
radio input "true"
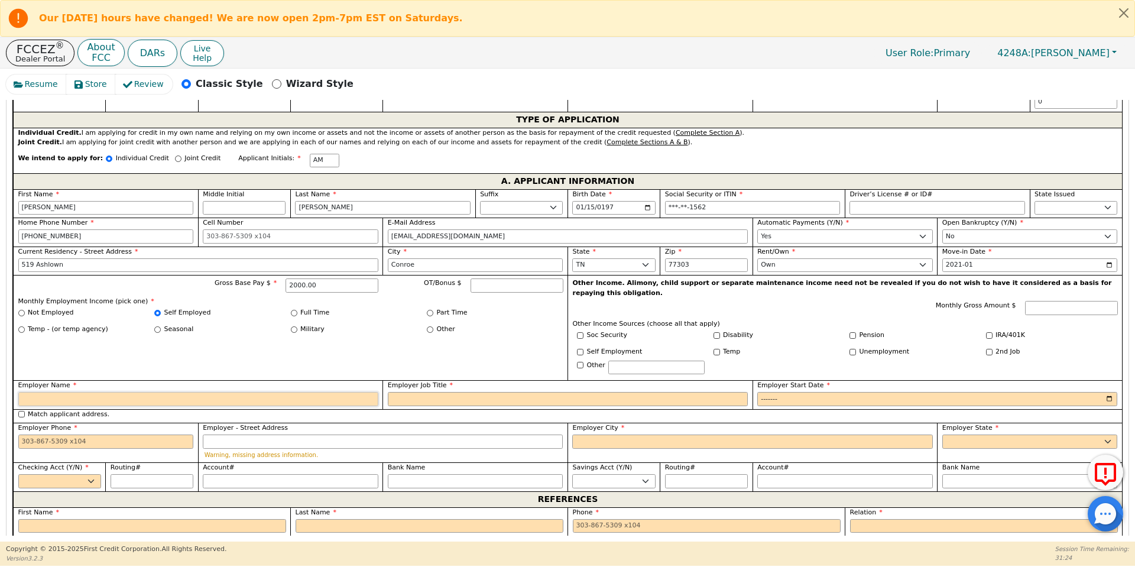
click at [166, 392] on input "Employer Name" at bounding box center [198, 399] width 360 height 14
type input "Cheedar"
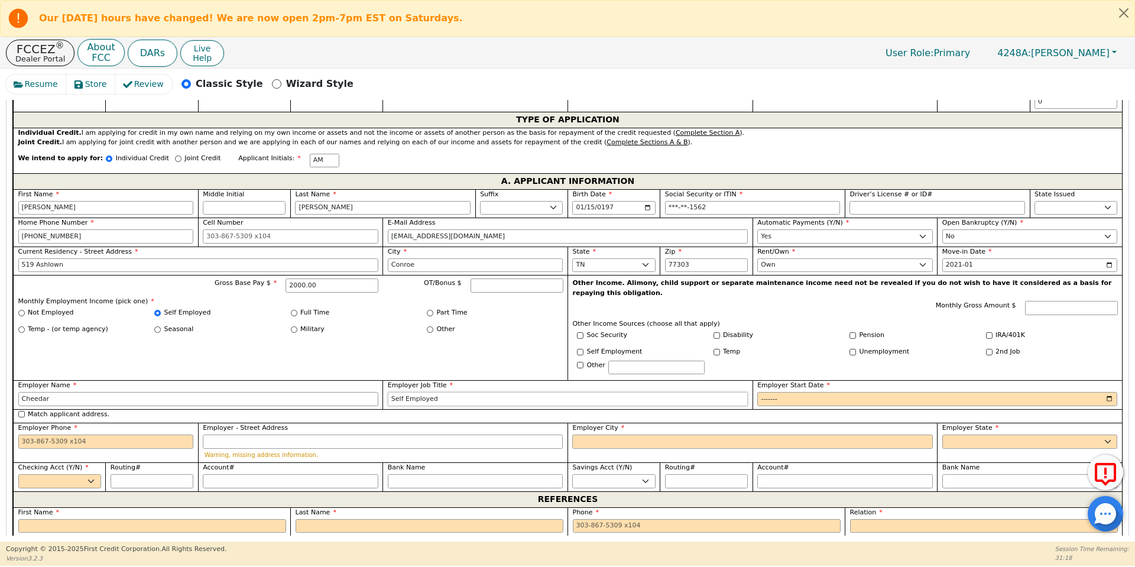
type input "Self Employed"
type input "2020-01"
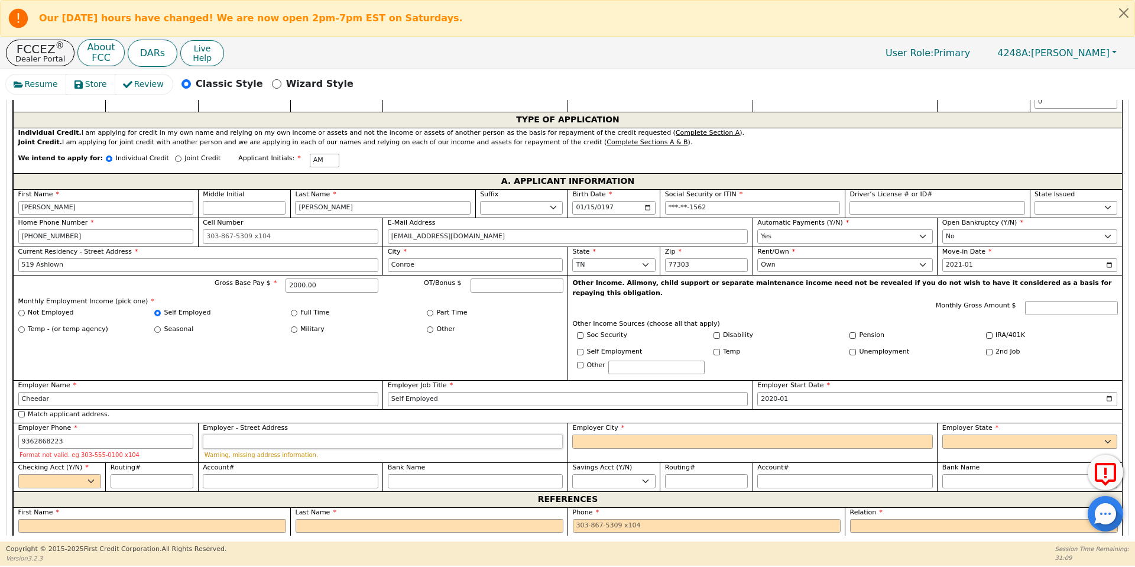
type input "[PHONE_NUMBER]"
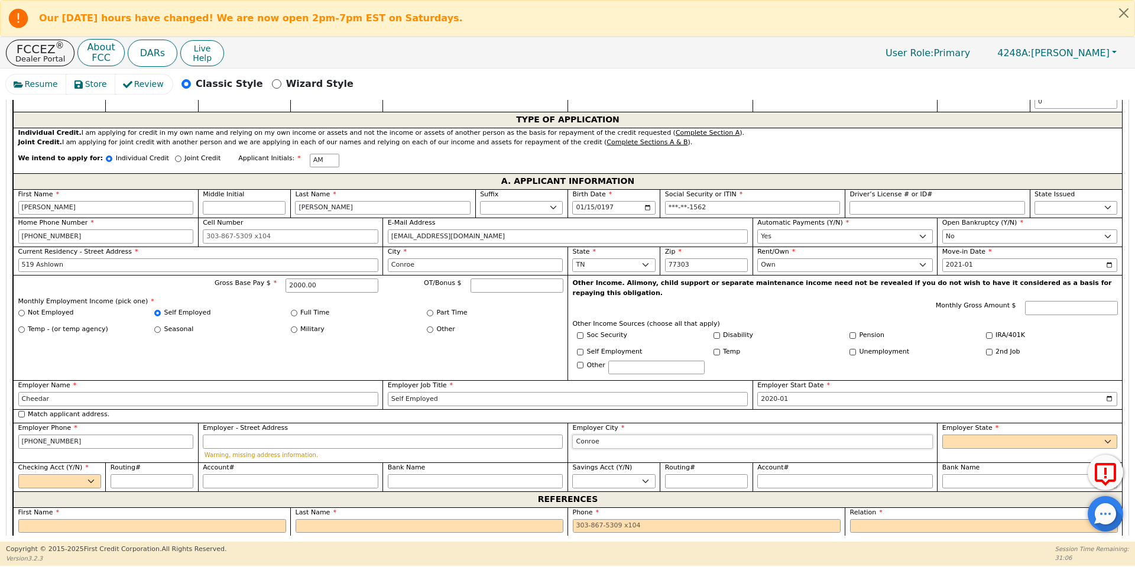
type input "Conroe"
select select "[GEOGRAPHIC_DATA]"
select select "y"
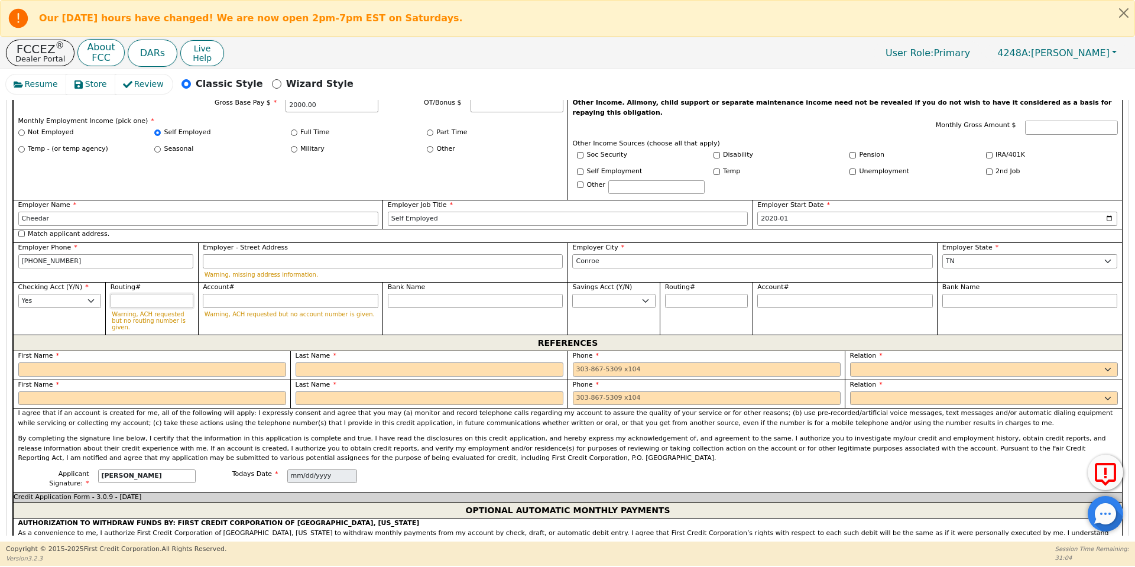
scroll to position [842, 0]
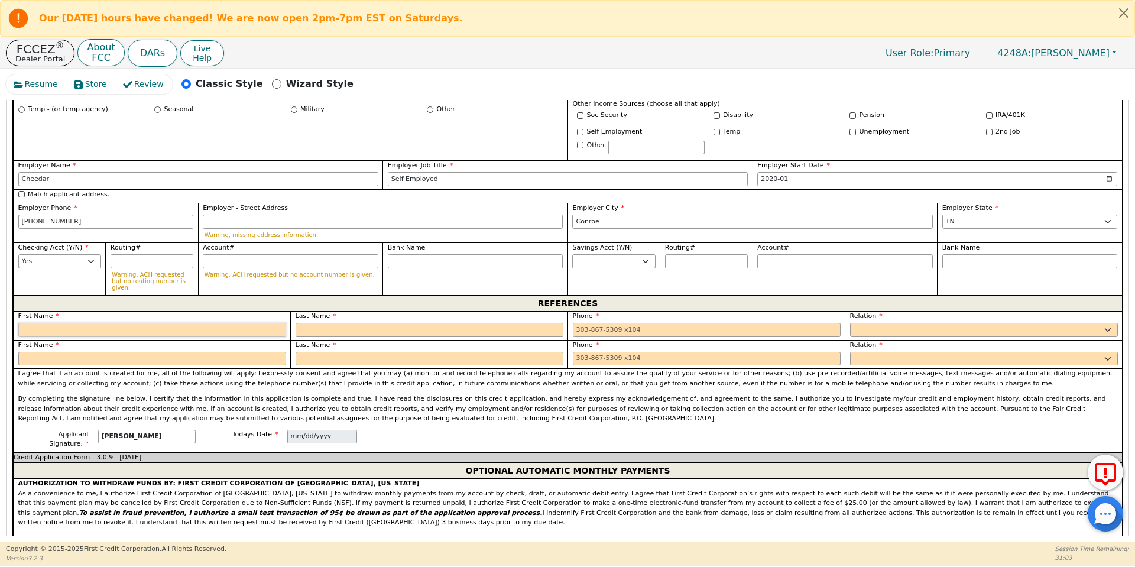
click at [88, 323] on input "text" at bounding box center [152, 330] width 268 height 14
type input "[PERSON_NAME]"
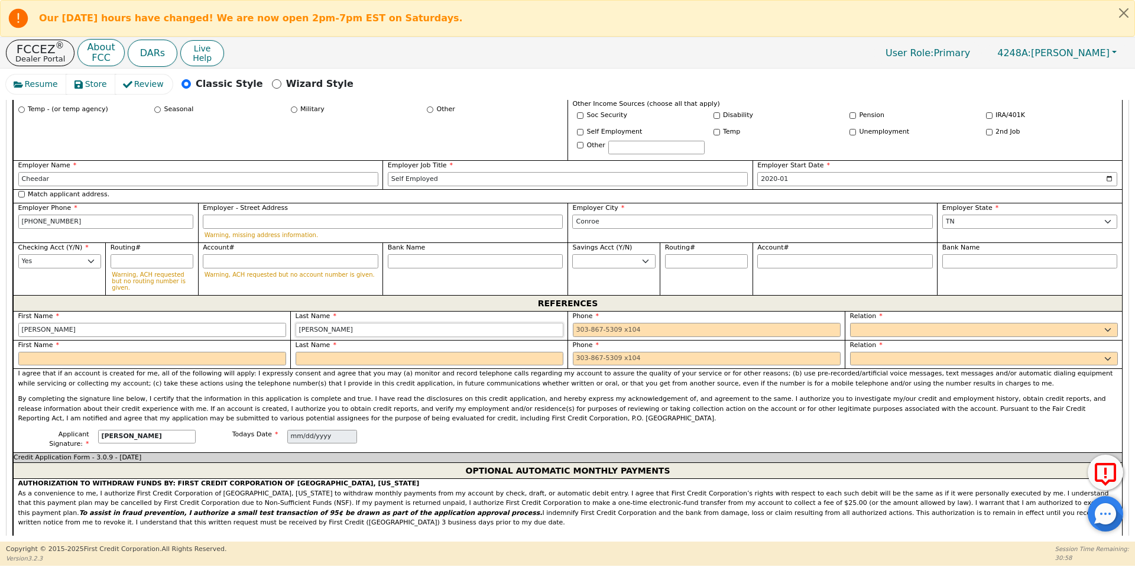
type input "[PERSON_NAME]"
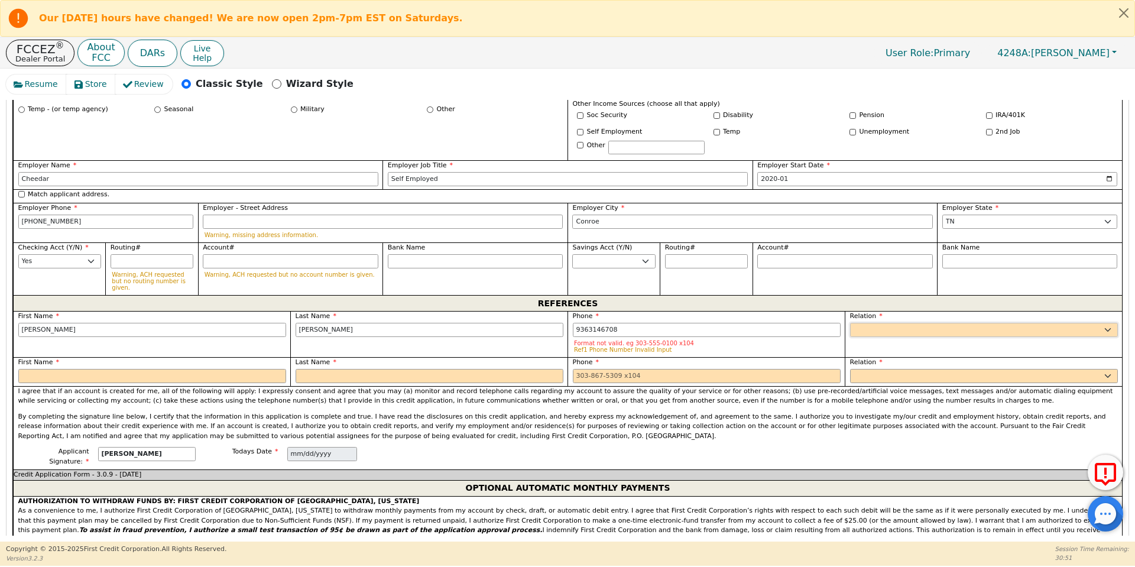
type input "[PHONE_NUMBER]"
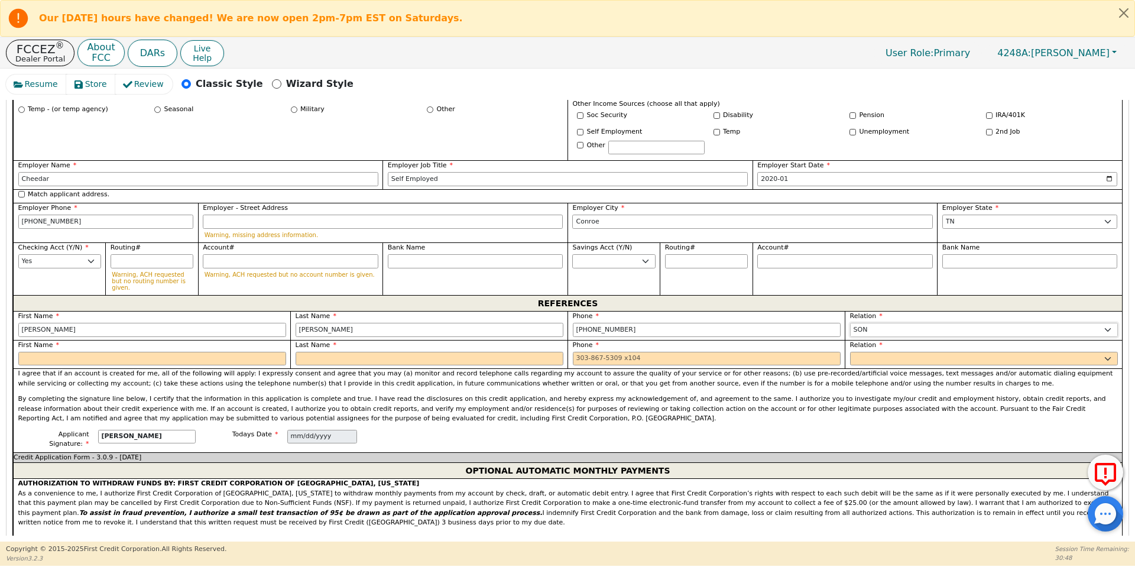
select select "SIGNIFICANT OTHER"
type input "[PERSON_NAME]"
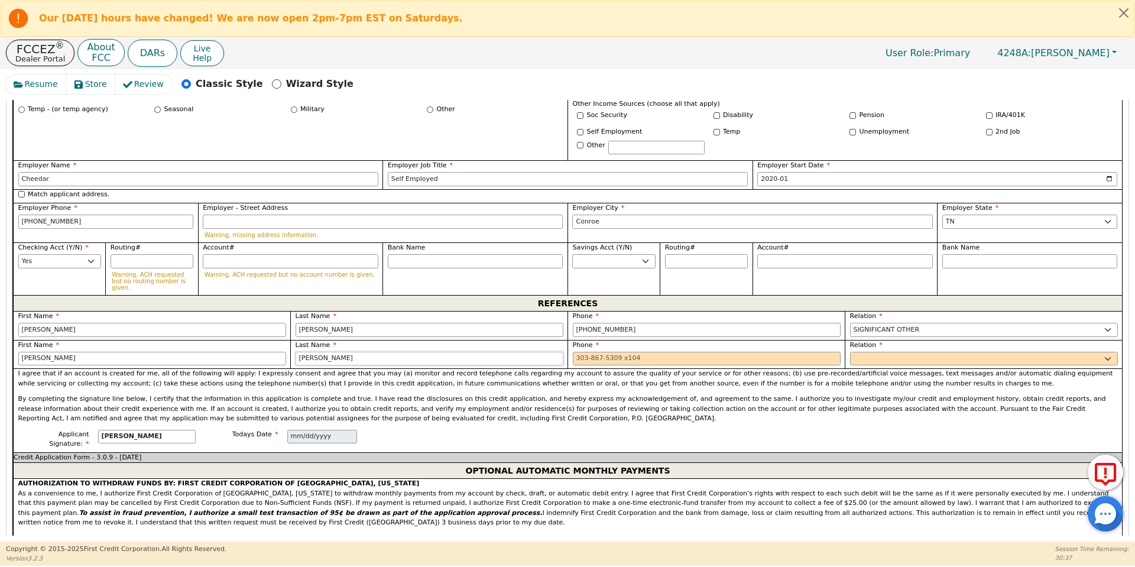
type input "[PERSON_NAME]"
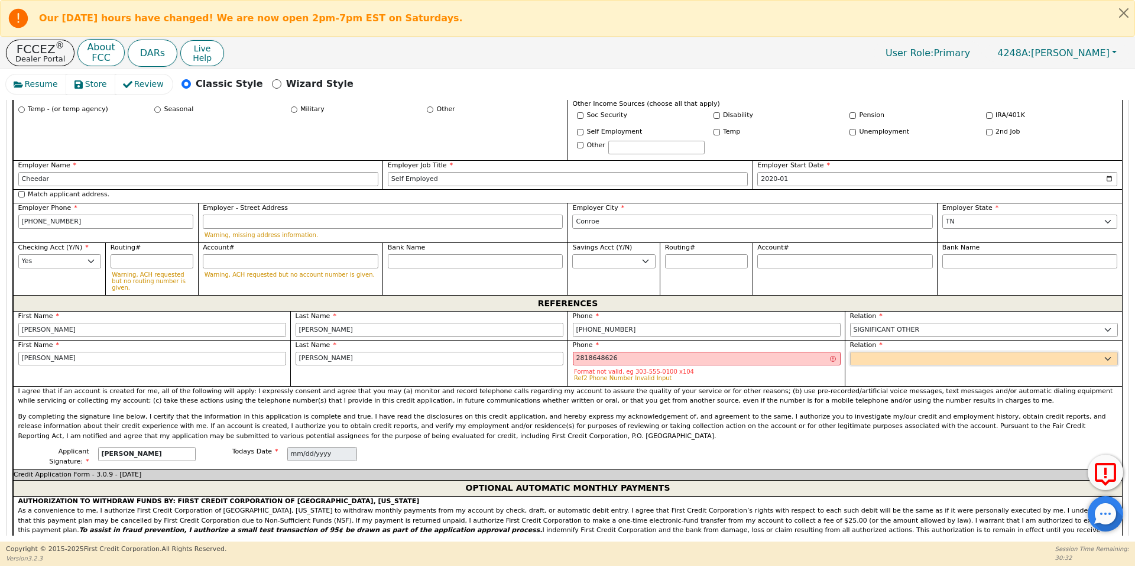
type input "[PHONE_NUMBER]"
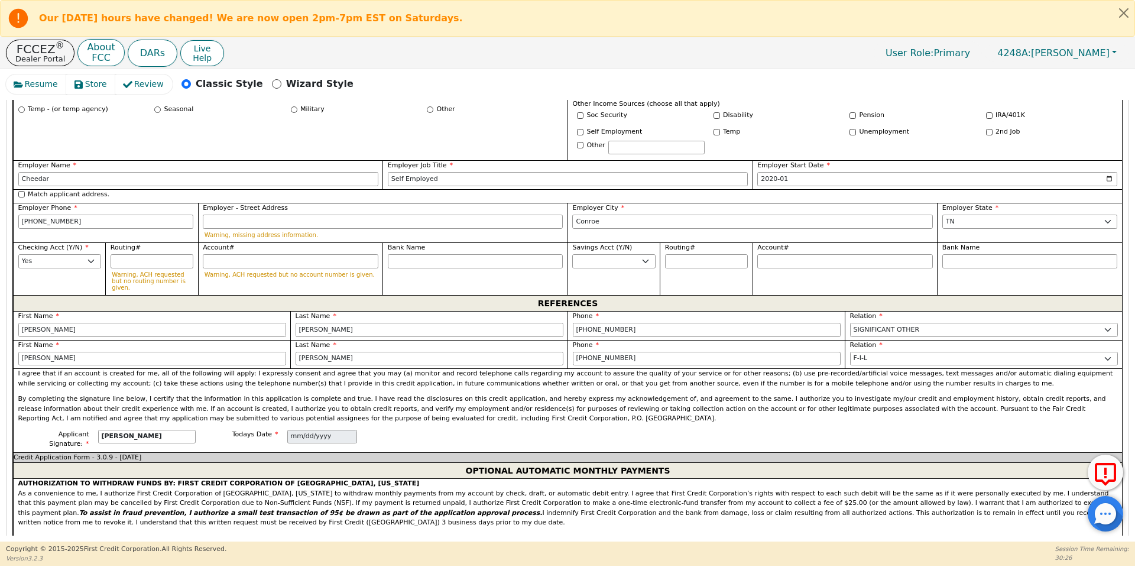
click at [517, 369] on p "I agree that if an account is created for me, all of the following will apply: …" at bounding box center [568, 379] width 1100 height 20
click at [870, 352] on select "FATHER MOTHER SISTER BROTHER DAUGHTER SON CO-WORKER NEIGHBOR FRIEND COUSIN G-MO…" at bounding box center [984, 359] width 268 height 14
select select "FATHER"
click at [850, 352] on select "FATHER MOTHER SISTER BROTHER DAUGHTER SON CO-WORKER NEIGHBOR FRIEND COUSIN G-MO…" at bounding box center [984, 359] width 268 height 14
click at [731, 394] on p "By completing the signature line below, I certify that the information in this …" at bounding box center [568, 409] width 1100 height 30
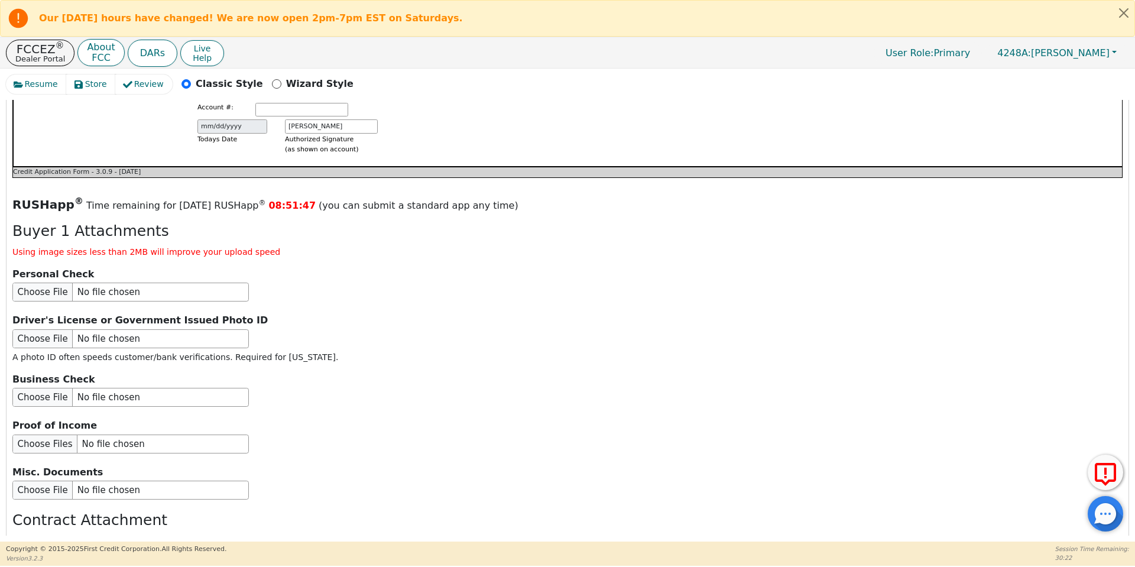
scroll to position [1403, 0]
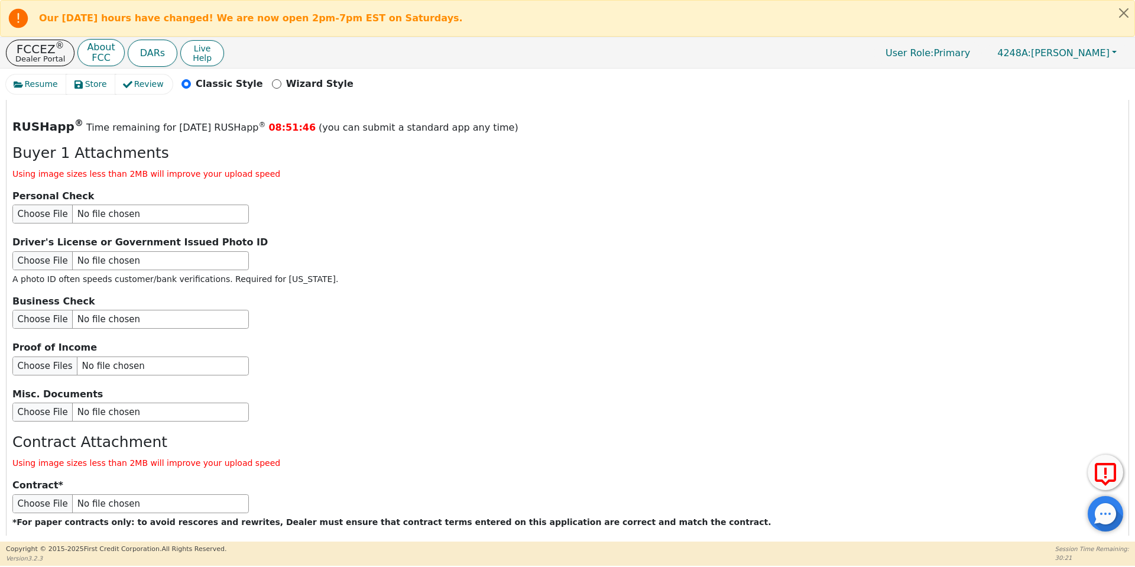
click at [293, 546] on button "Submit Application" at bounding box center [240, 559] width 148 height 27
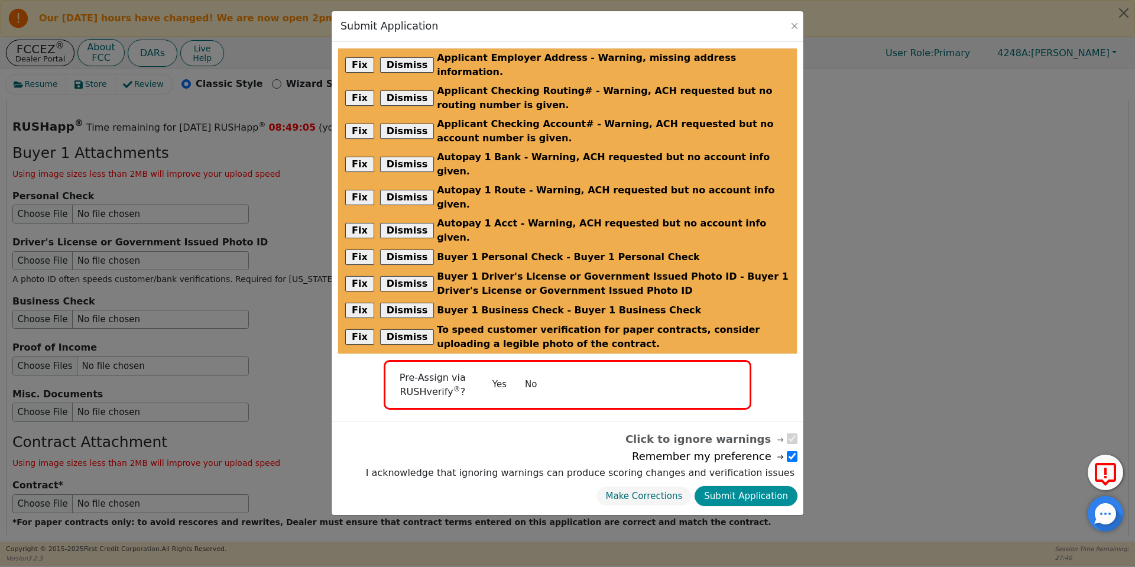
click at [782, 486] on button "Submit Application" at bounding box center [746, 496] width 103 height 21
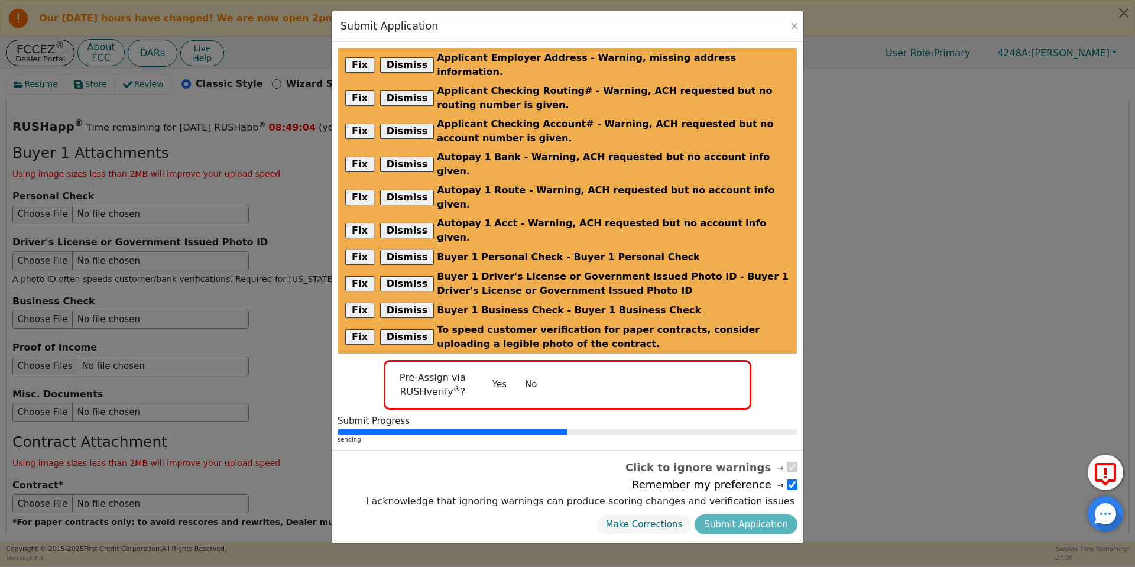
radio input "false"
checkbox input "false"
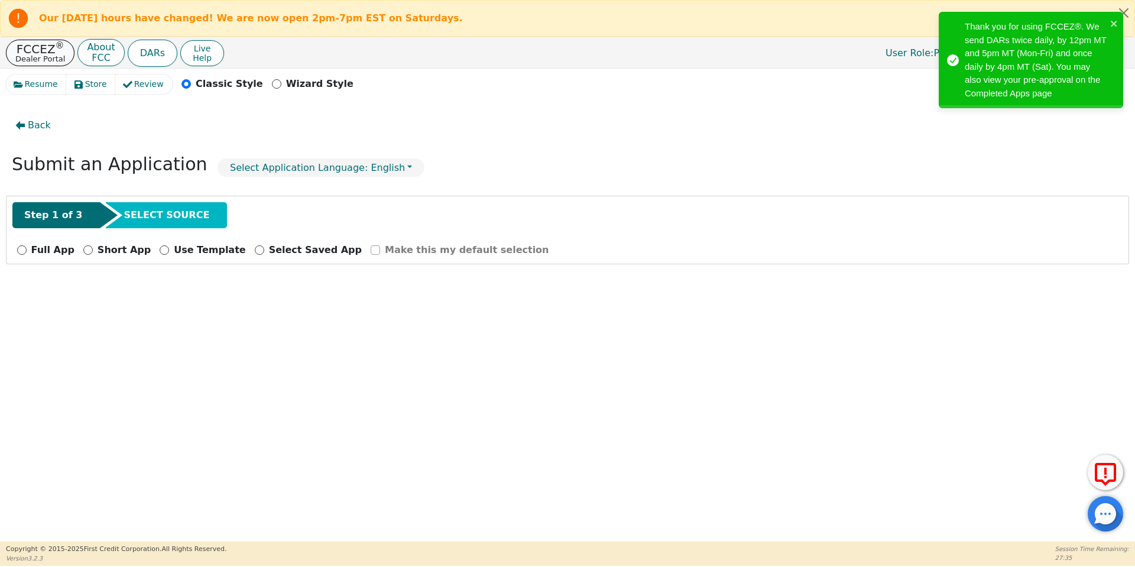
click at [46, 49] on p "FCCEZ ®" at bounding box center [40, 49] width 50 height 12
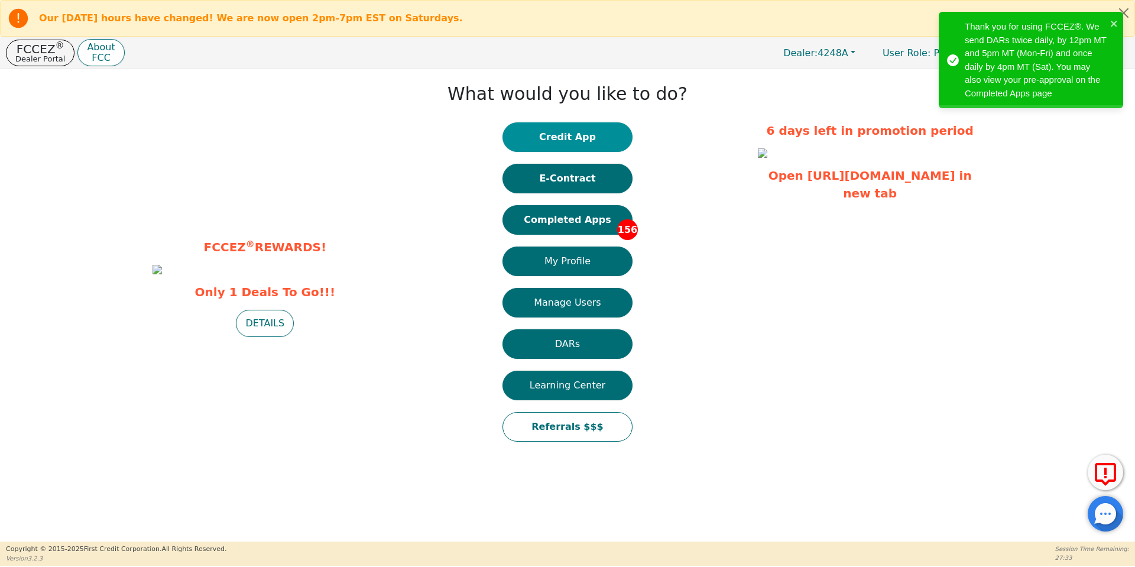
click at [570, 138] on button "Credit App" at bounding box center [568, 137] width 130 height 30
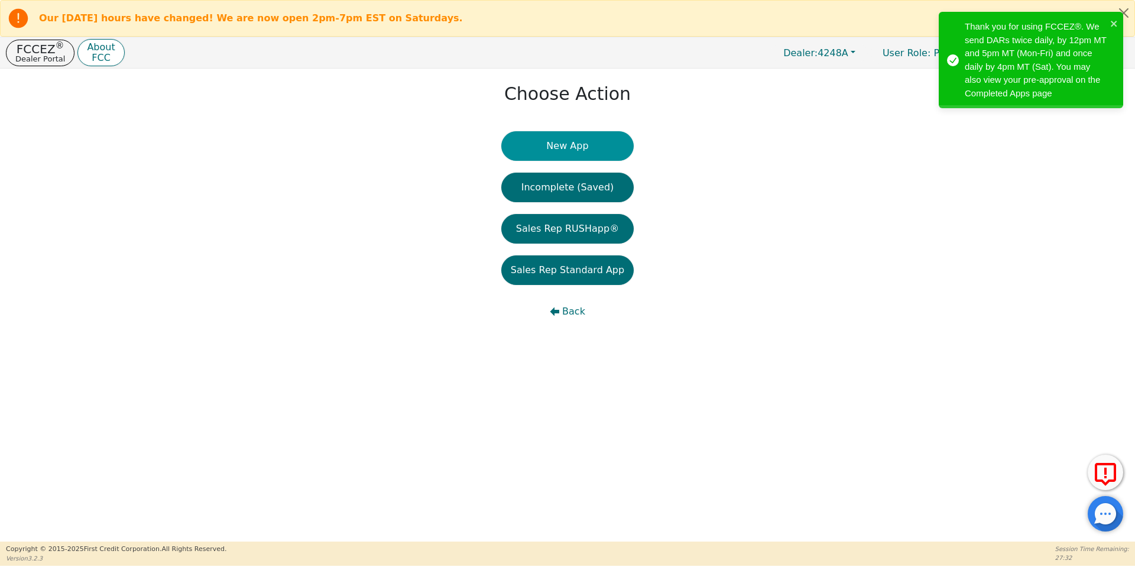
click at [574, 144] on button "New App" at bounding box center [567, 146] width 132 height 30
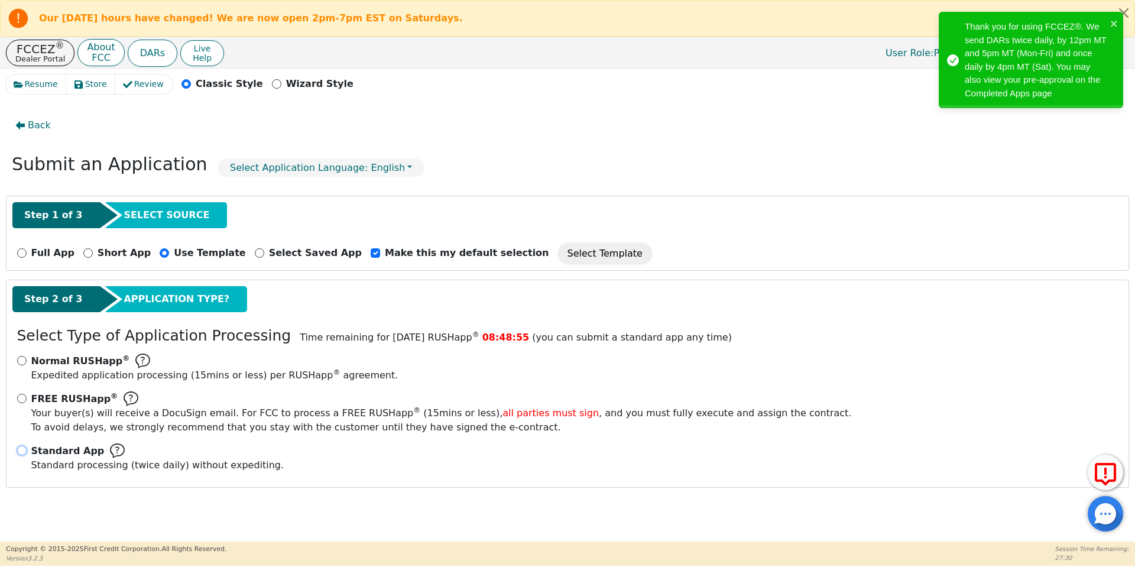
click at [22, 449] on input "Standard App Standard processing (twice daily) without expediting." at bounding box center [21, 450] width 9 height 9
radio input "true"
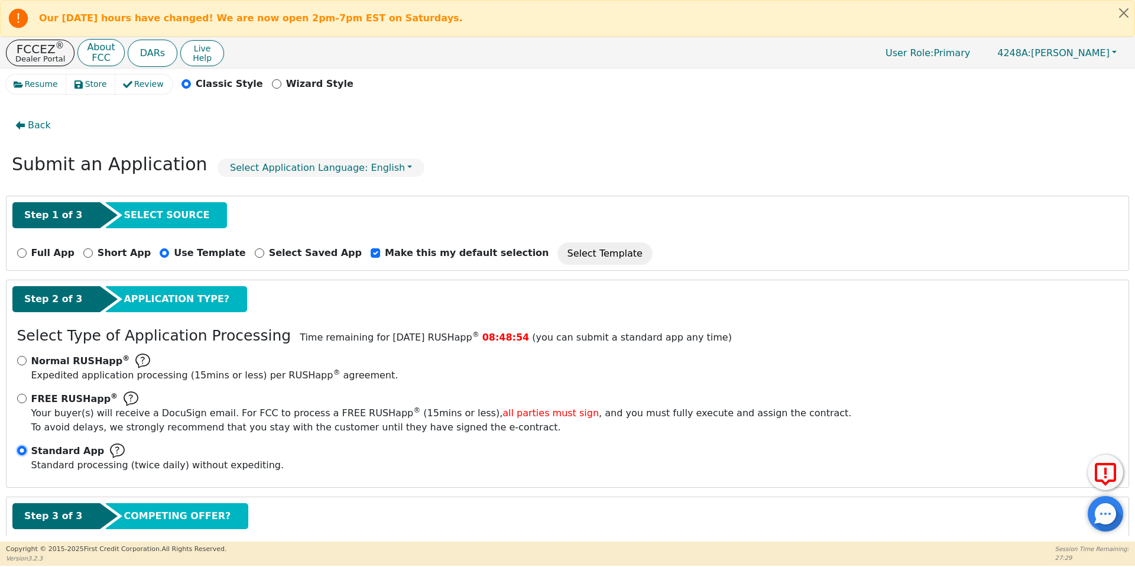
scroll to position [67, 0]
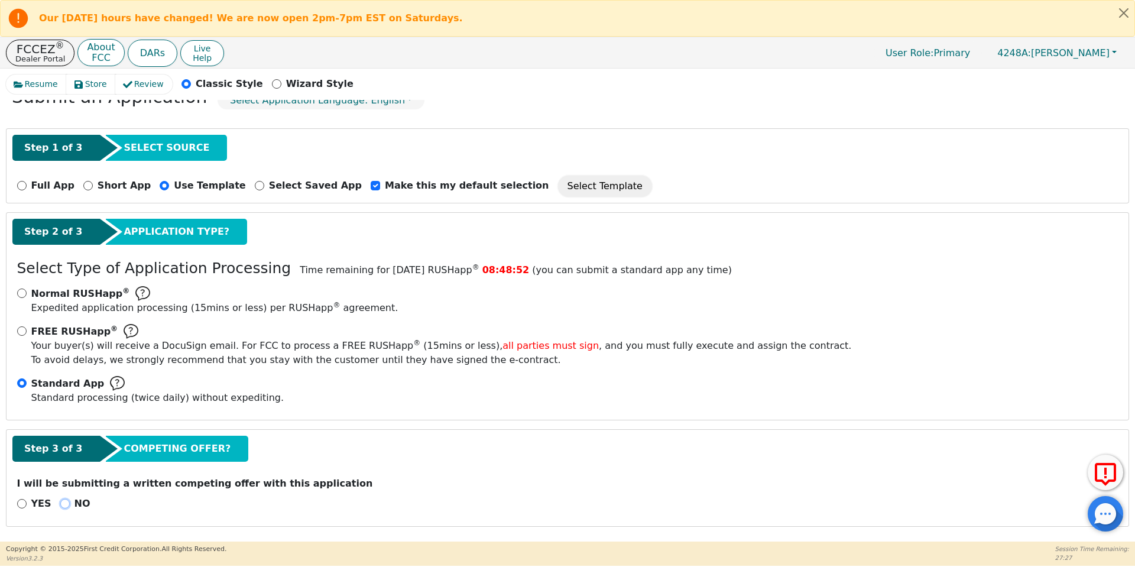
click at [60, 506] on input "NO" at bounding box center [64, 503] width 9 height 9
radio input "true"
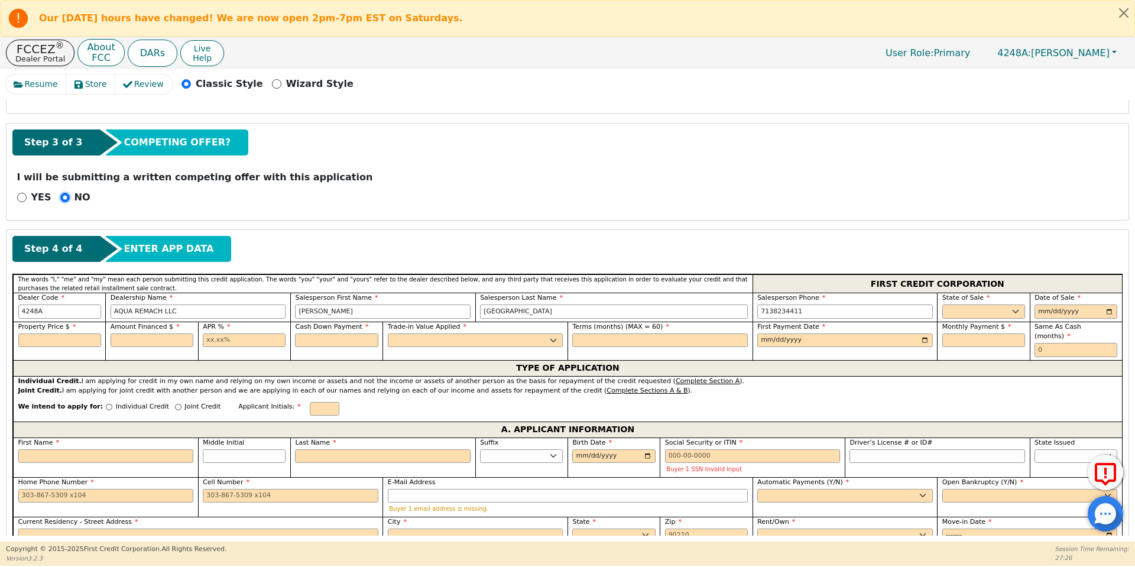
scroll to position [377, 0]
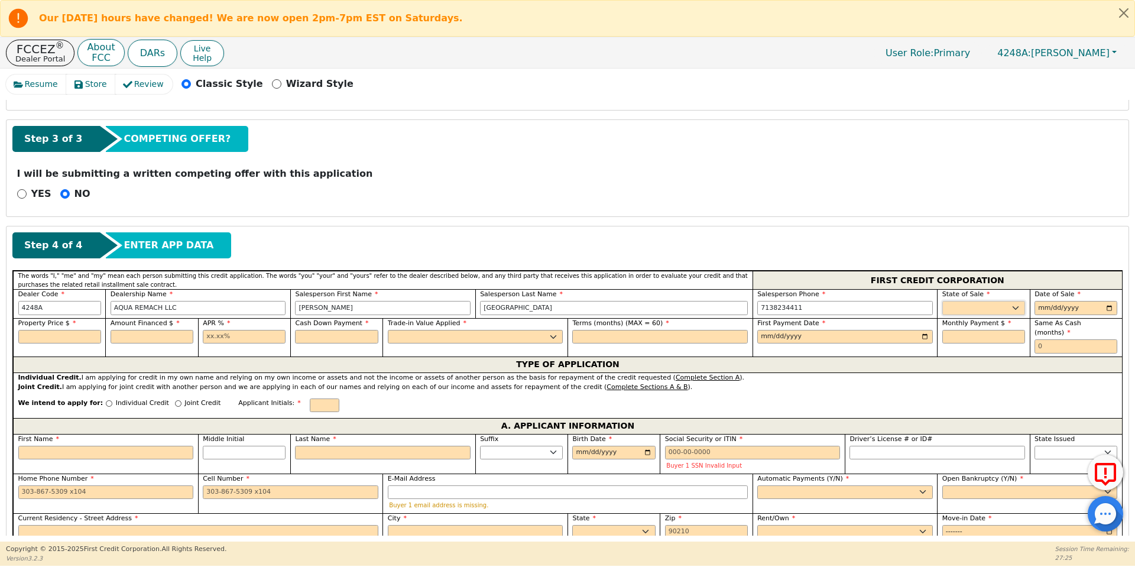
click at [995, 311] on select "AK AL AR AZ CA CO CT DC DE FL [GEOGRAPHIC_DATA] HI IA ID IL IN KS [GEOGRAPHIC_D…" at bounding box center [984, 308] width 83 height 14
select select "[GEOGRAPHIC_DATA]"
click at [943, 301] on select "AK AL AR AZ CA CO CT DC DE FL [GEOGRAPHIC_DATA] HI IA ID IL IN KS [GEOGRAPHIC_D…" at bounding box center [984, 308] width 83 height 14
type input "[DATE]"
type input "6500.00"
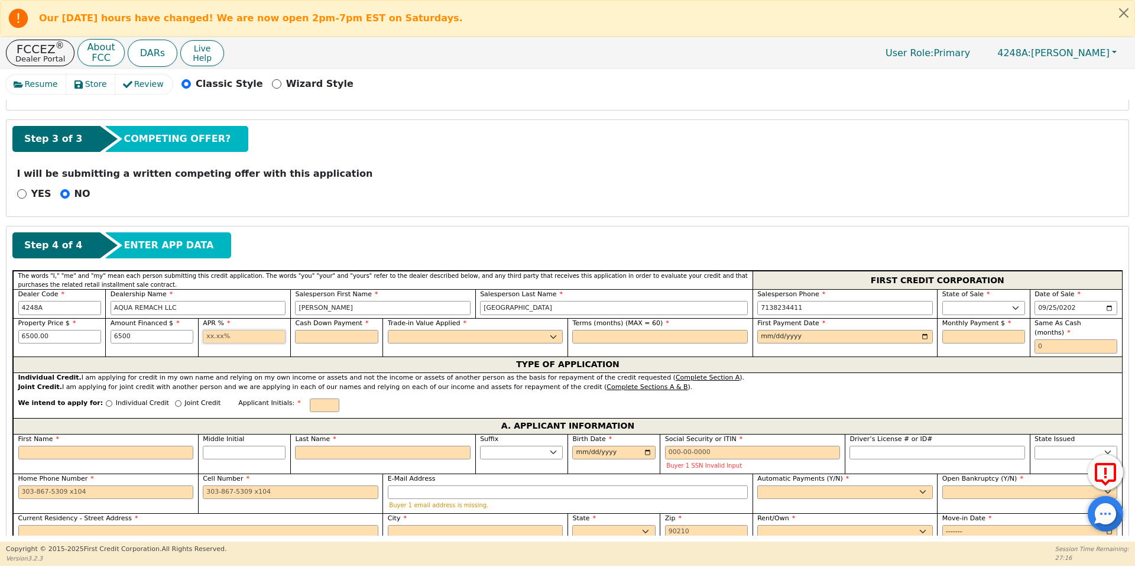
type input "6500.00"
type input "17.99"
type input "0.00"
select select "n"
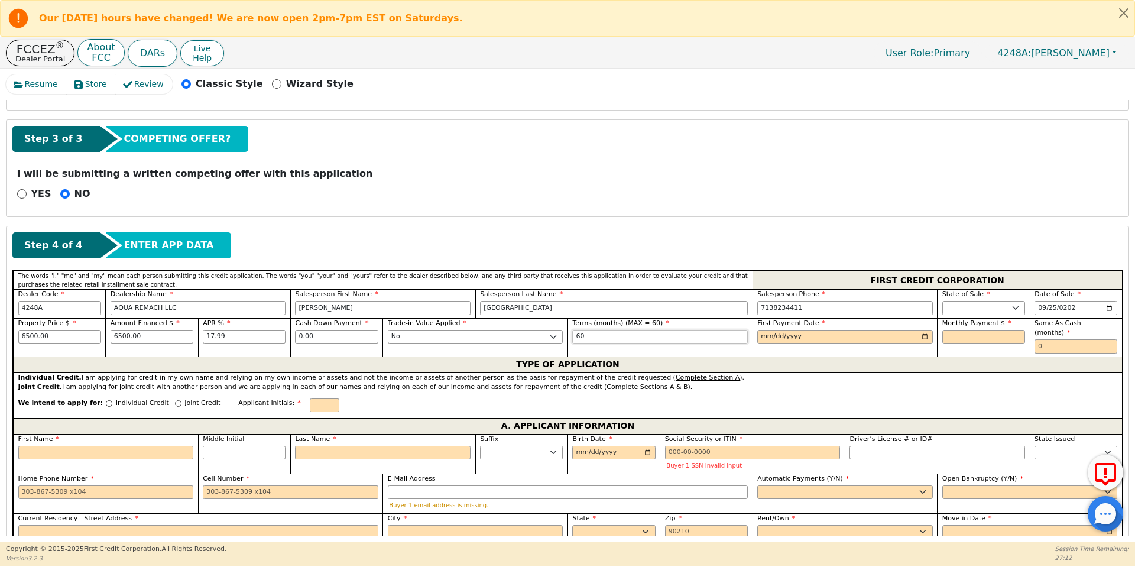
type input "60"
type input "[DATE]"
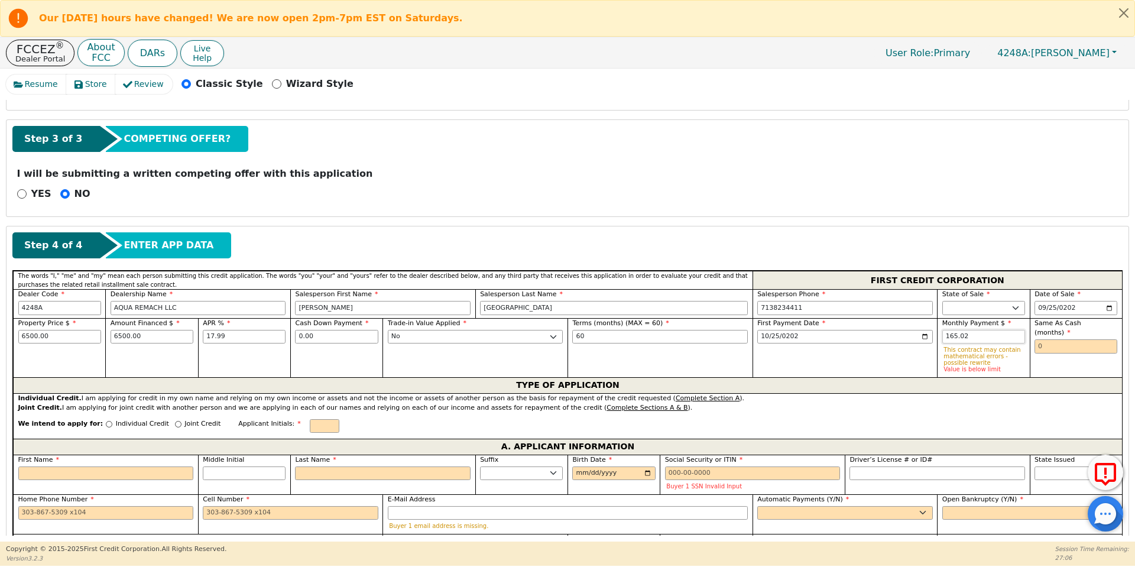
type input "165.02"
type input "0"
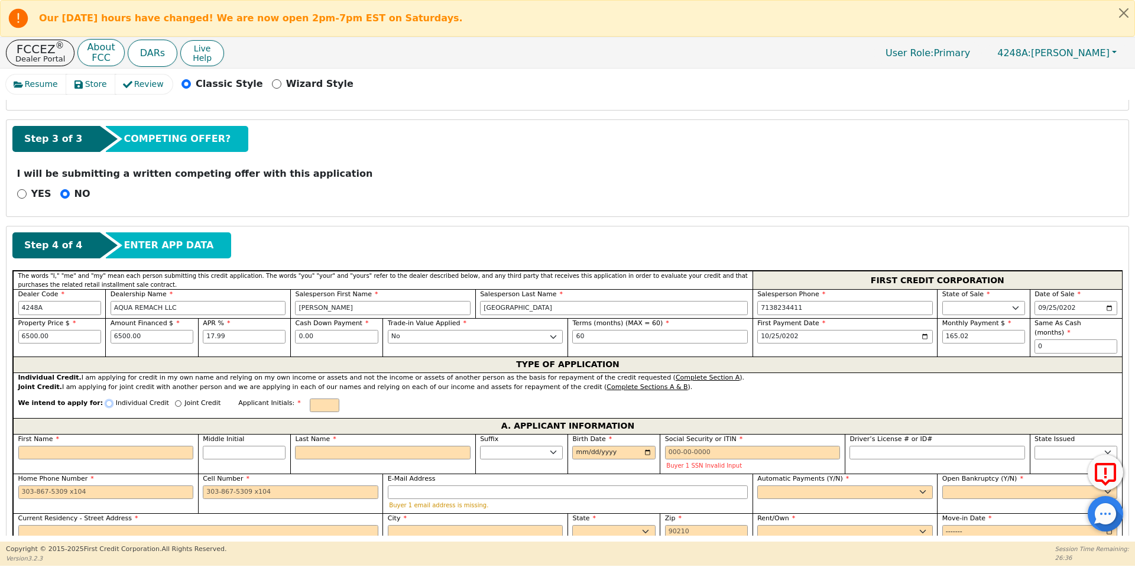
click at [106, 400] on input "Individual Credit" at bounding box center [109, 403] width 7 height 7
radio input "true"
click at [147, 446] on input "First Name" at bounding box center [106, 453] width 176 height 14
type input "Z"
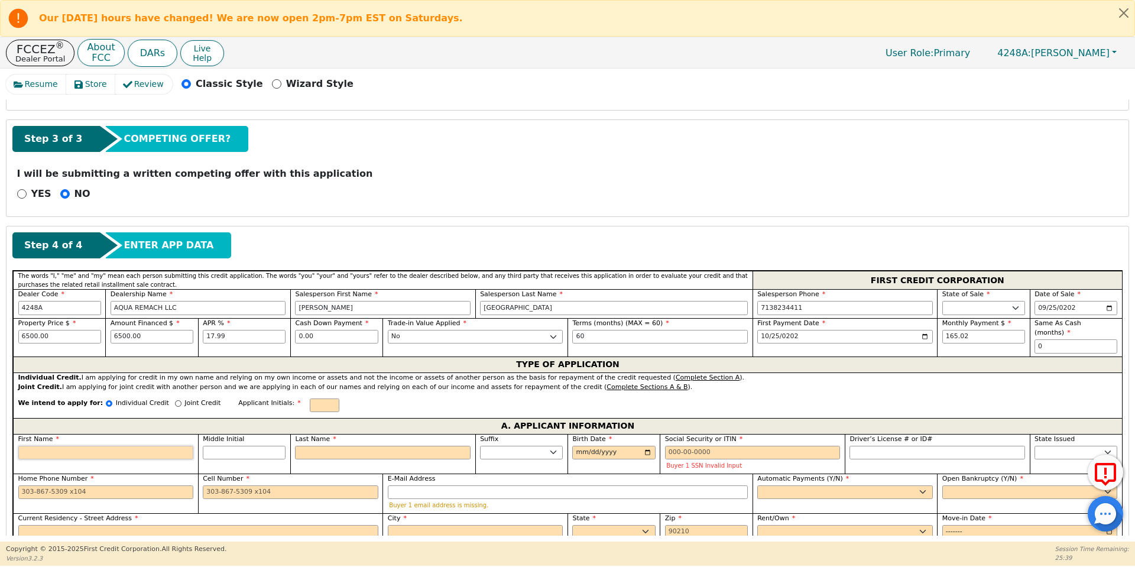
type input "Z"
type input "Zo"
type input "Zoil"
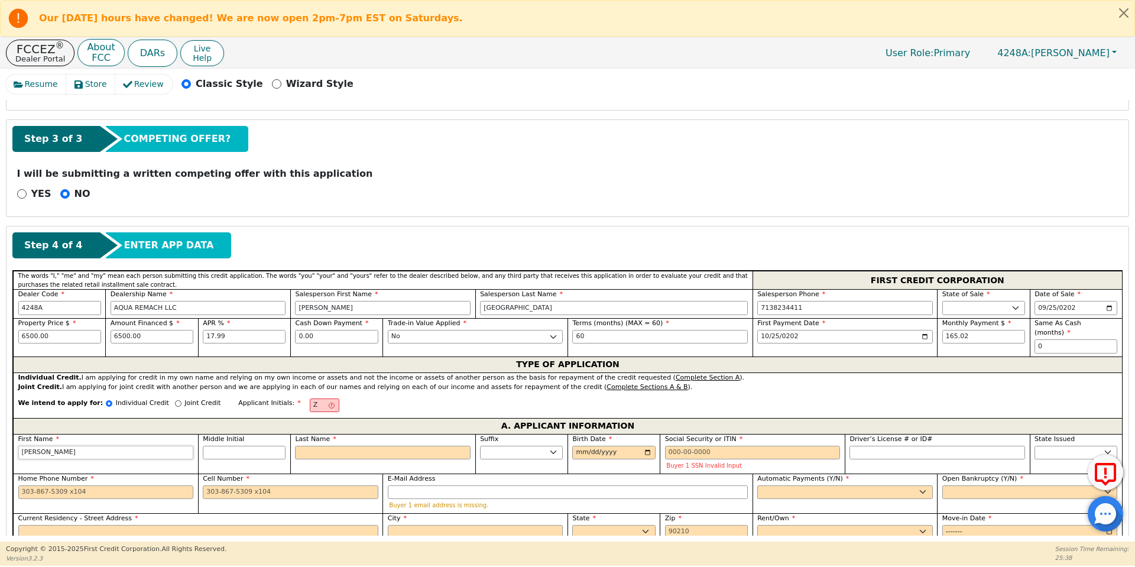
type input "[PERSON_NAME]"
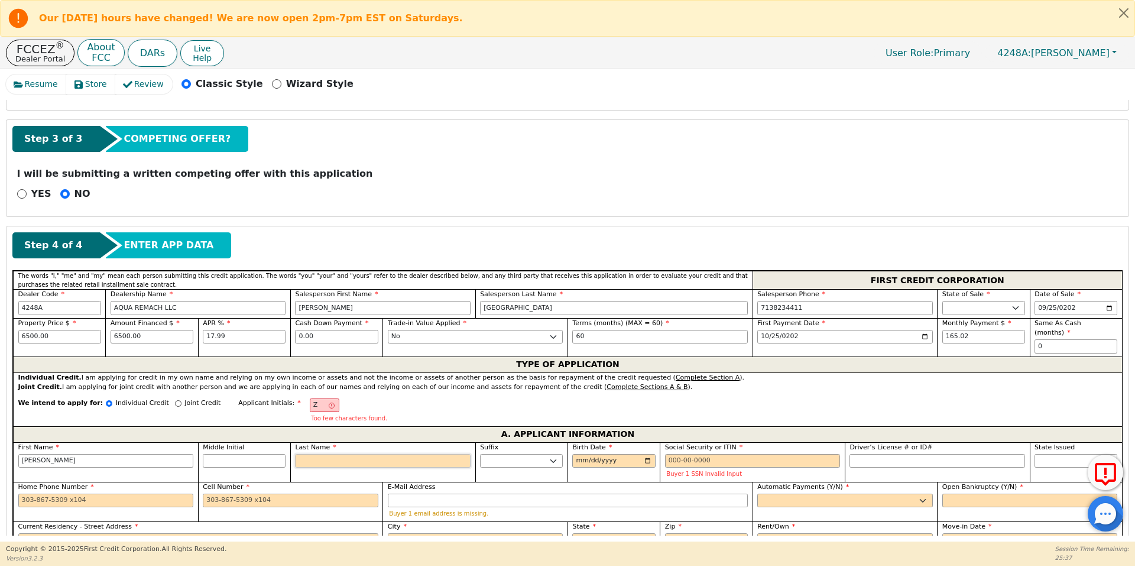
type input "ZO"
type input "O"
type input "[PERSON_NAME]"
type input "Or"
type input "[PERSON_NAME] Or"
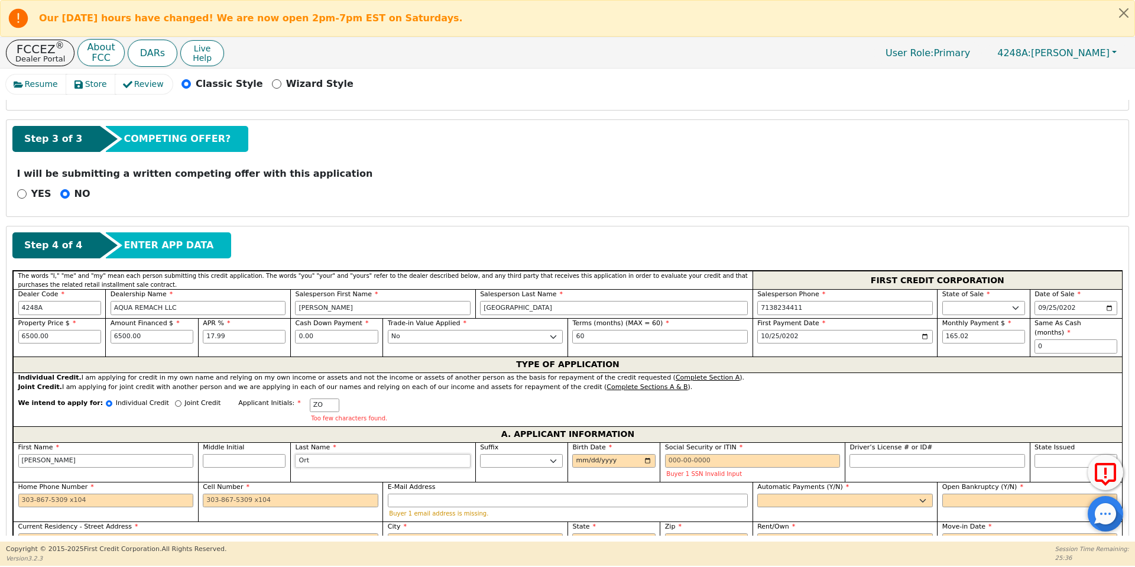
type input "Orti"
type input "[PERSON_NAME]"
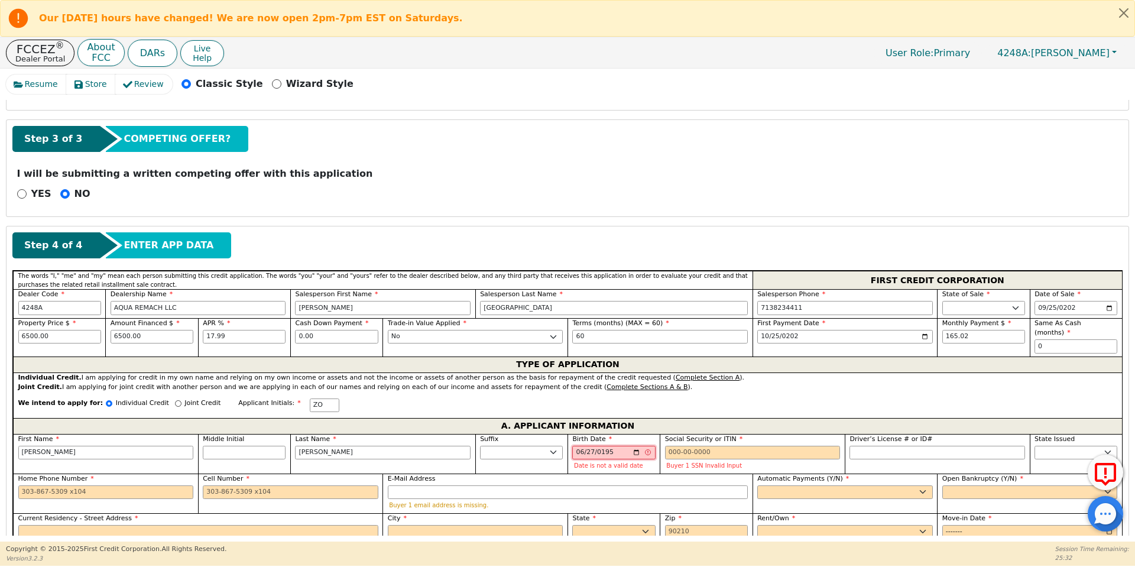
type input "[DATE]"
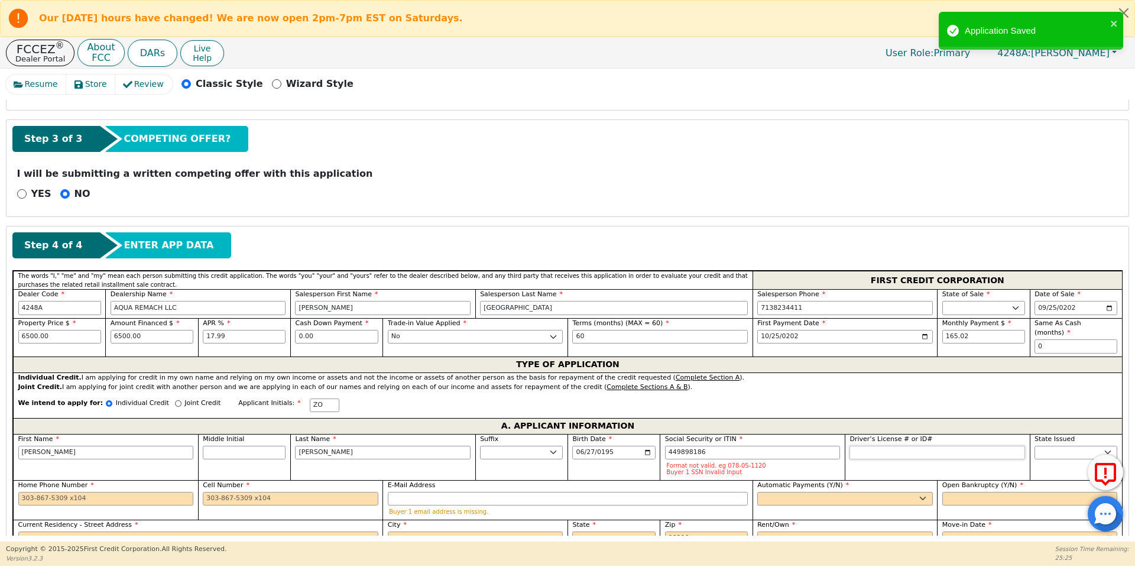
type input "***-**-8186"
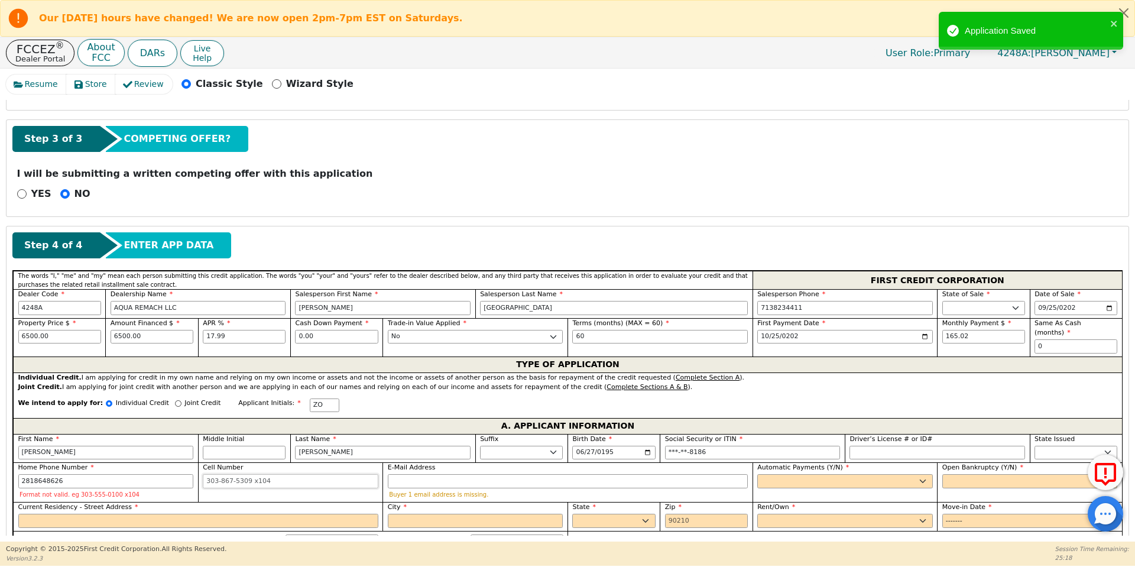
type input "[PHONE_NUMBER]"
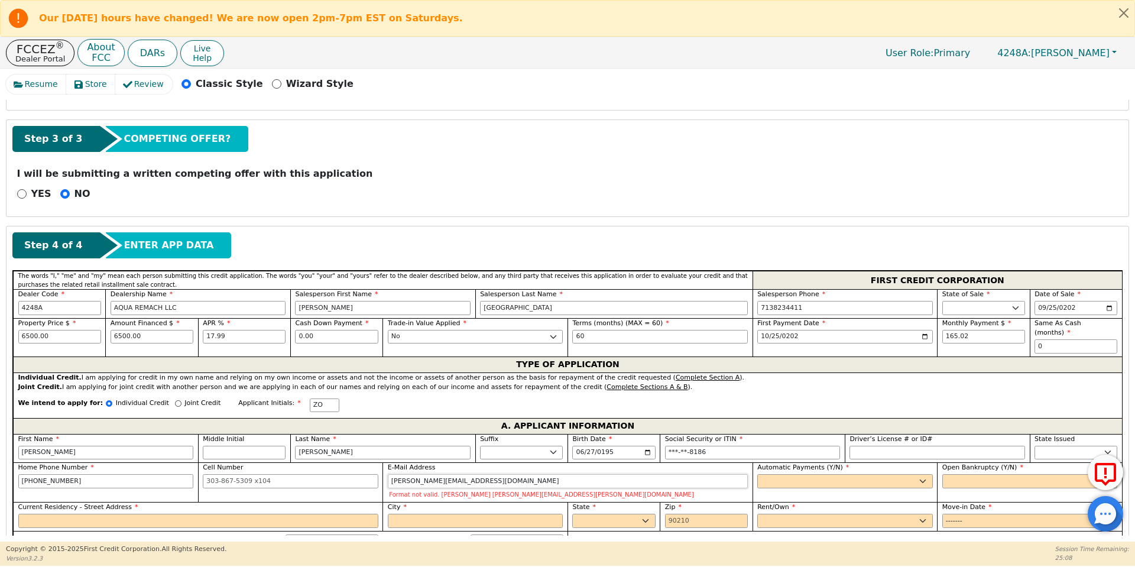
type input "[PERSON_NAME][EMAIL_ADDRESS][DOMAIN_NAME]"
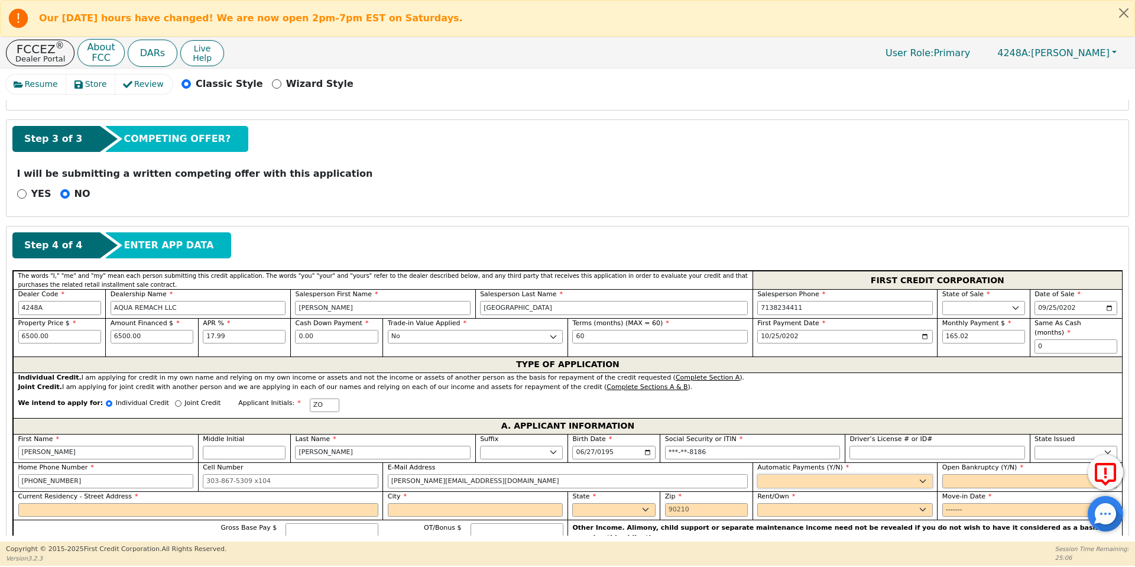
select select "y"
type input "[PERSON_NAME]"
select select "n"
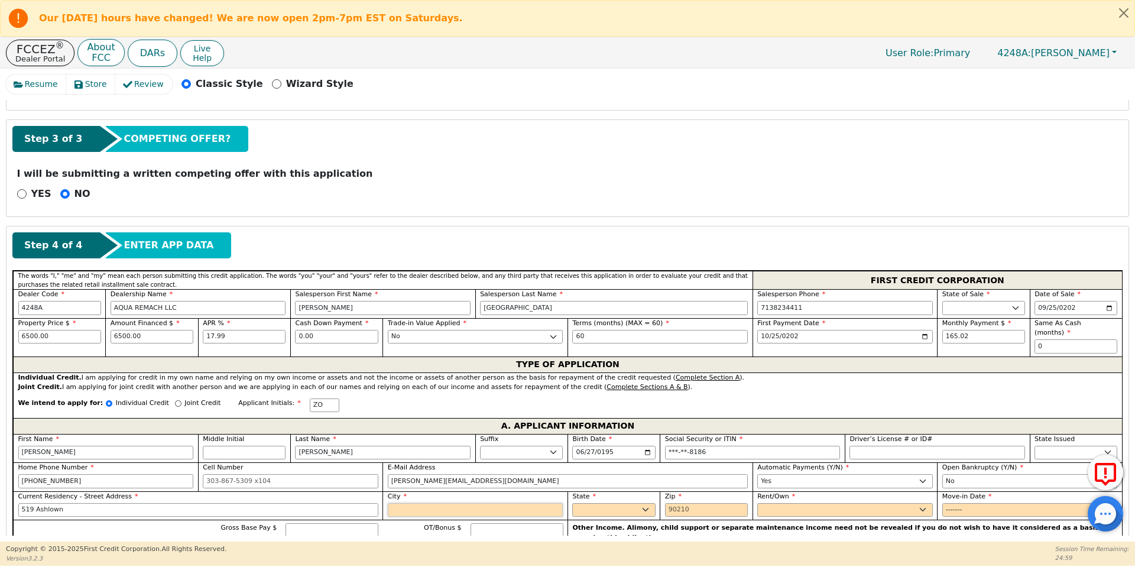
type input "519 Ashlown"
type input "conroe"
click at [590, 492] on label "State" at bounding box center [613, 497] width 83 height 10
click at [590, 503] on select "AK AL AR AZ CA CO CT DC DE FL [GEOGRAPHIC_DATA] HI IA ID IL IN KS [GEOGRAPHIC_D…" at bounding box center [613, 510] width 83 height 14
click at [592, 503] on select "AK AL AR AZ CA CO CT DC DE FL [GEOGRAPHIC_DATA] HI IA ID IL IN KS [GEOGRAPHIC_D…" at bounding box center [613, 510] width 83 height 14
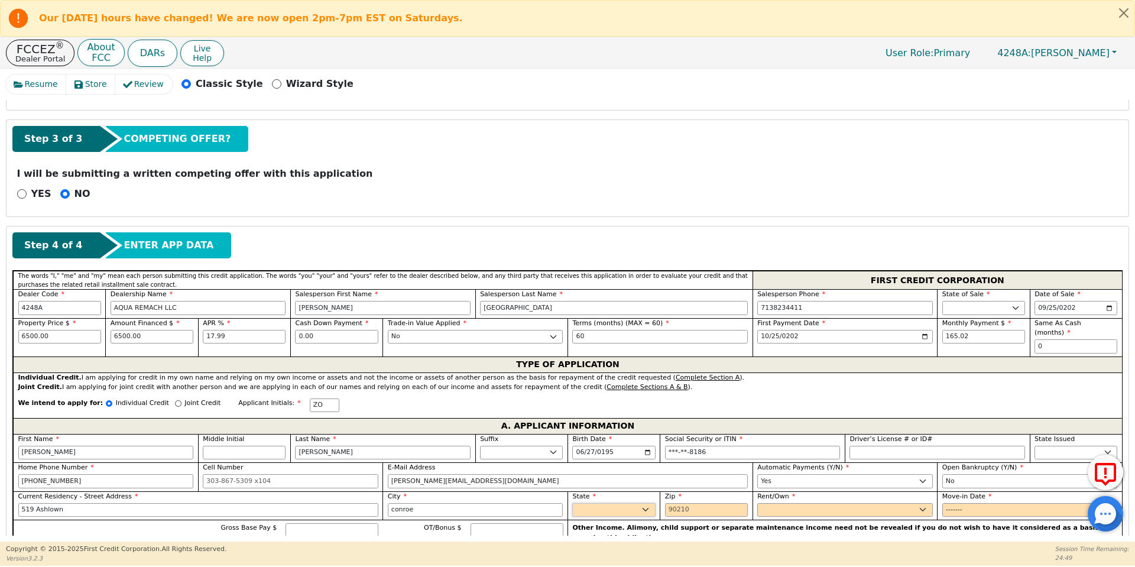
select select "[GEOGRAPHIC_DATA]"
click at [572, 503] on select "AK AL AR AZ CA CO CT DC DE FL [GEOGRAPHIC_DATA] HI IA ID IL IN KS [GEOGRAPHIC_D…" at bounding box center [613, 510] width 83 height 14
type input "77303"
select select "Own"
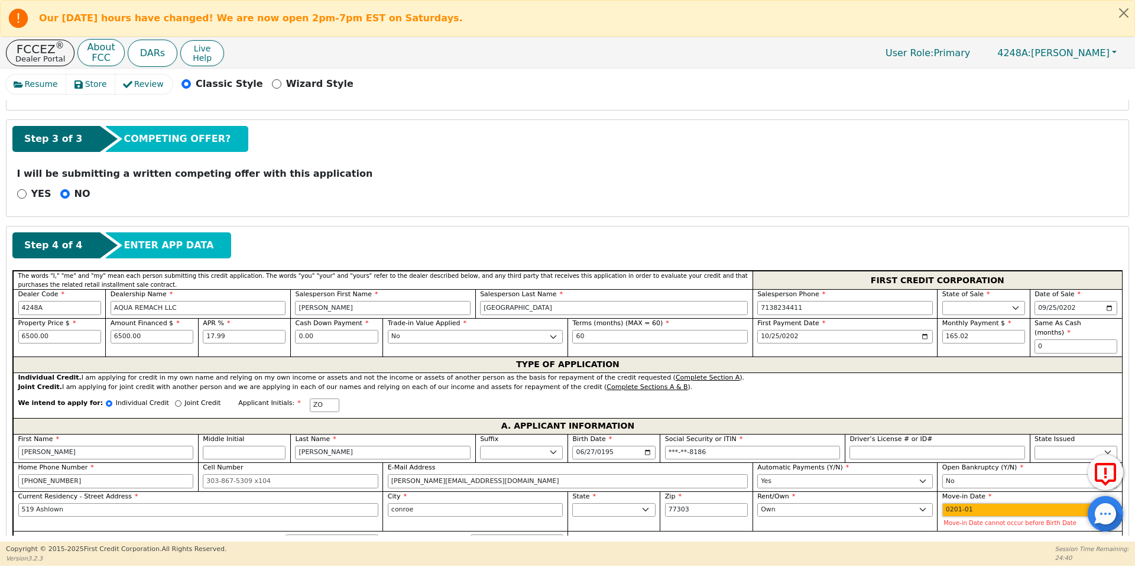
type input "2018-01"
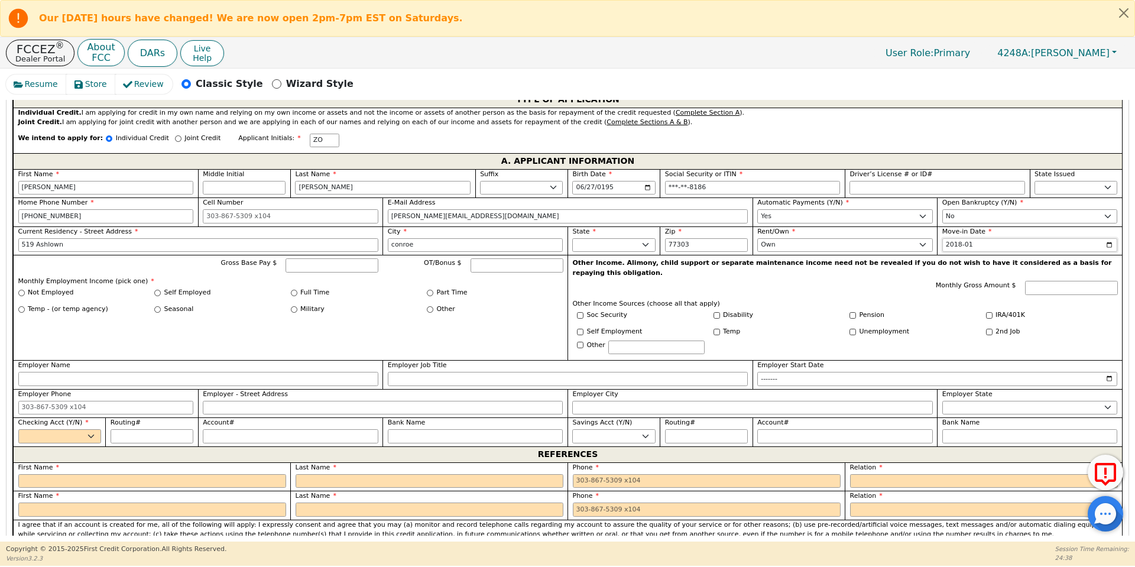
scroll to position [647, 0]
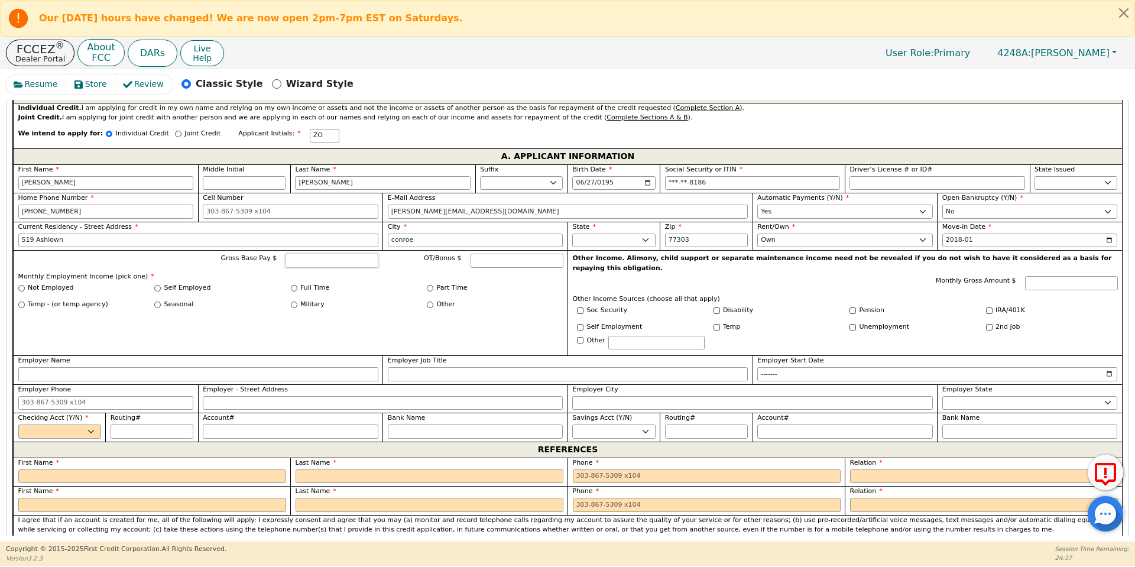
click at [354, 254] on input "Gross Base Pay $" at bounding box center [332, 261] width 93 height 14
click at [291, 283] on div "Full Time" at bounding box center [359, 288] width 137 height 10
type input "6800.00"
click at [292, 285] on input "Full Time" at bounding box center [294, 288] width 7 height 7
radio input "true"
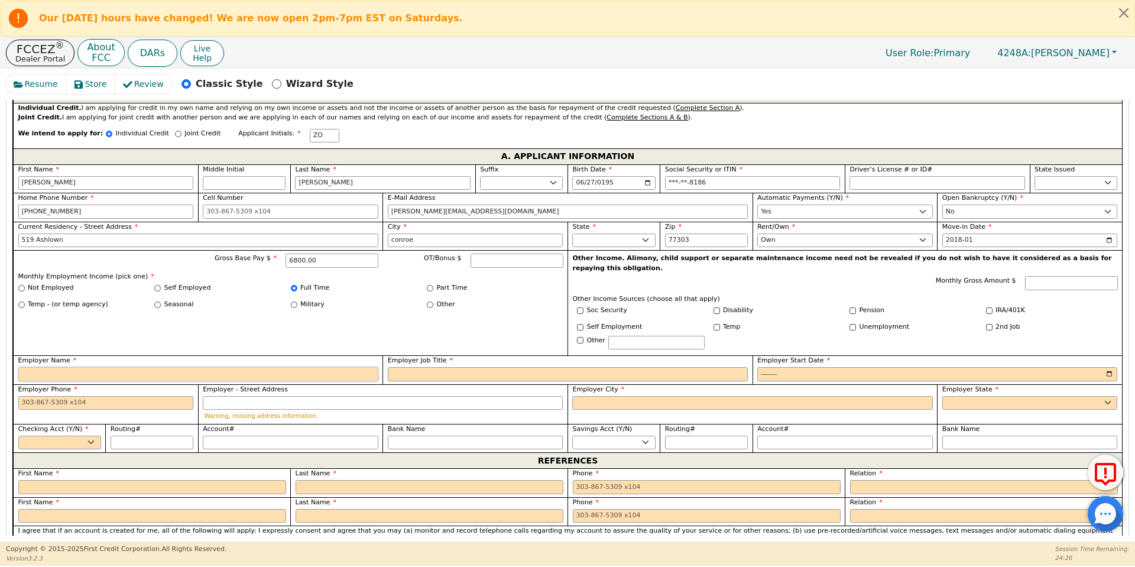
click at [297, 367] on input "Employer Name" at bounding box center [198, 374] width 360 height 14
type input "C"
type input "Remodelicion LLC"
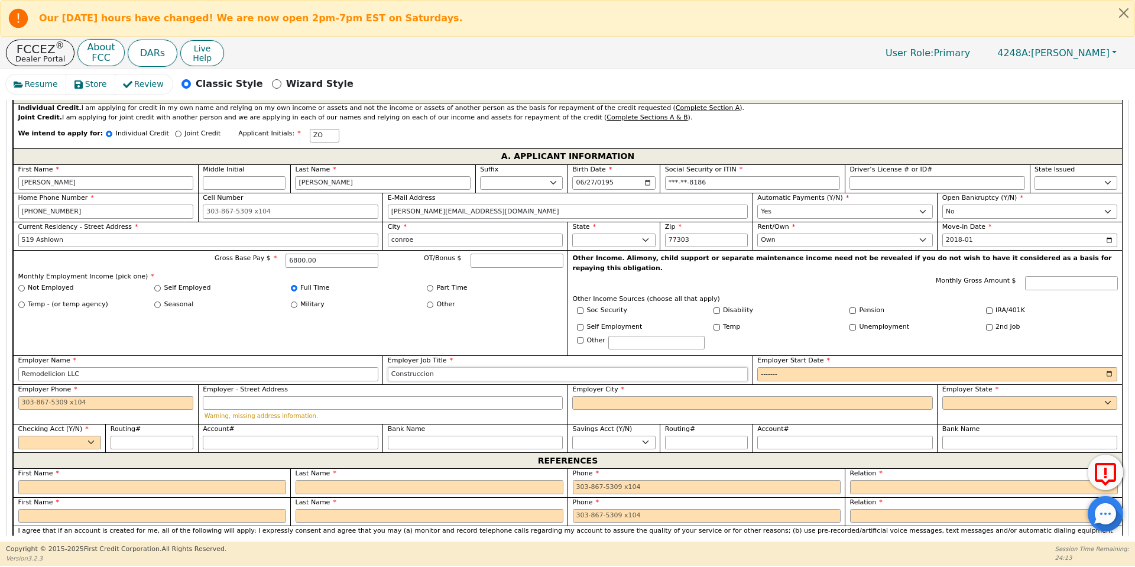
type input "Construccion"
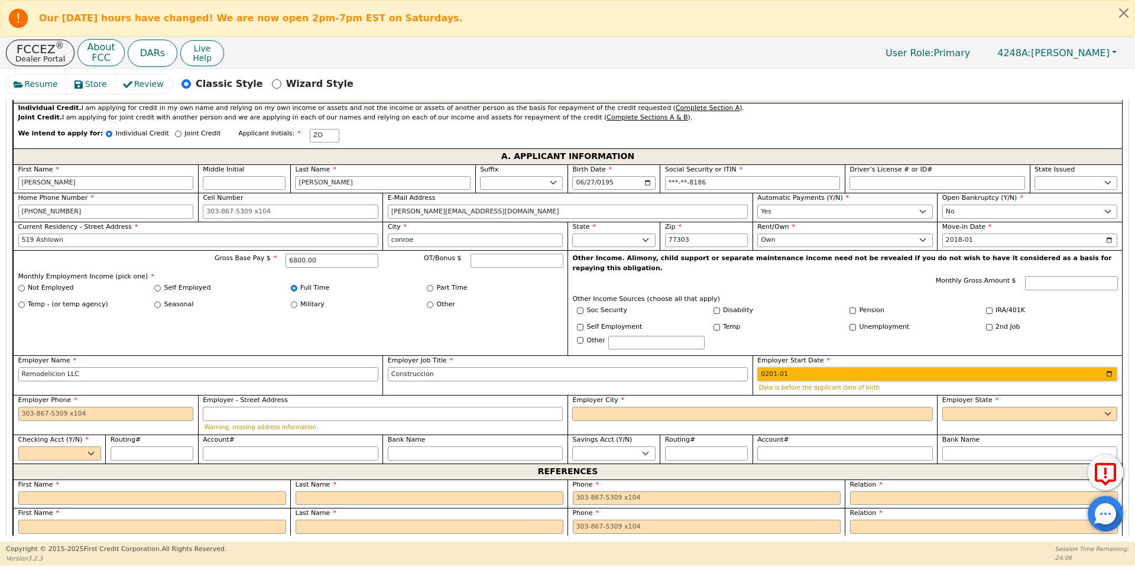
type input "2017-01"
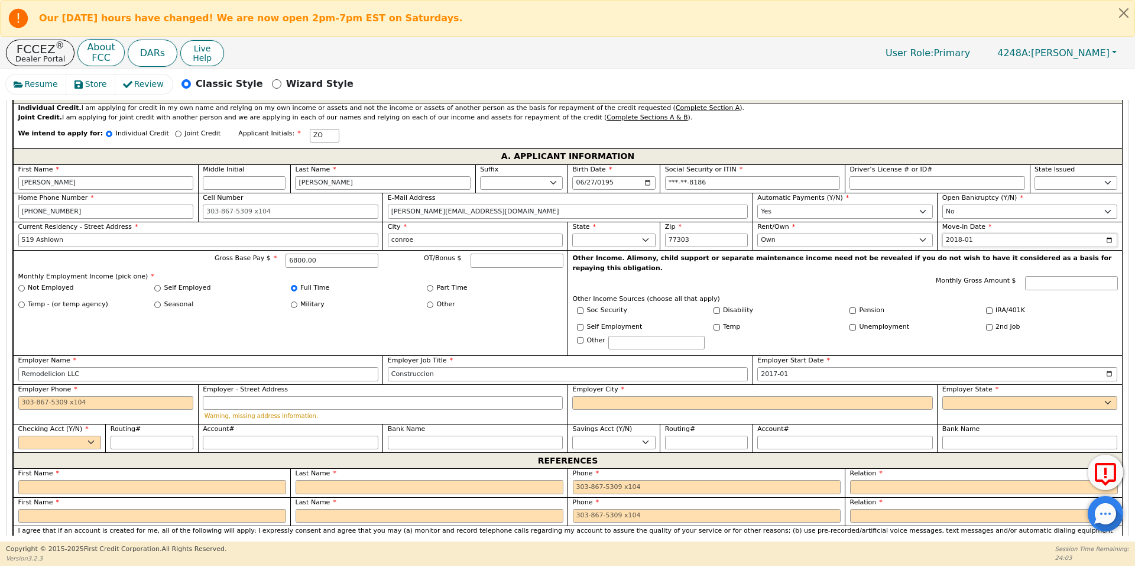
click at [977, 234] on input "2018-01" at bounding box center [1031, 241] width 176 height 14
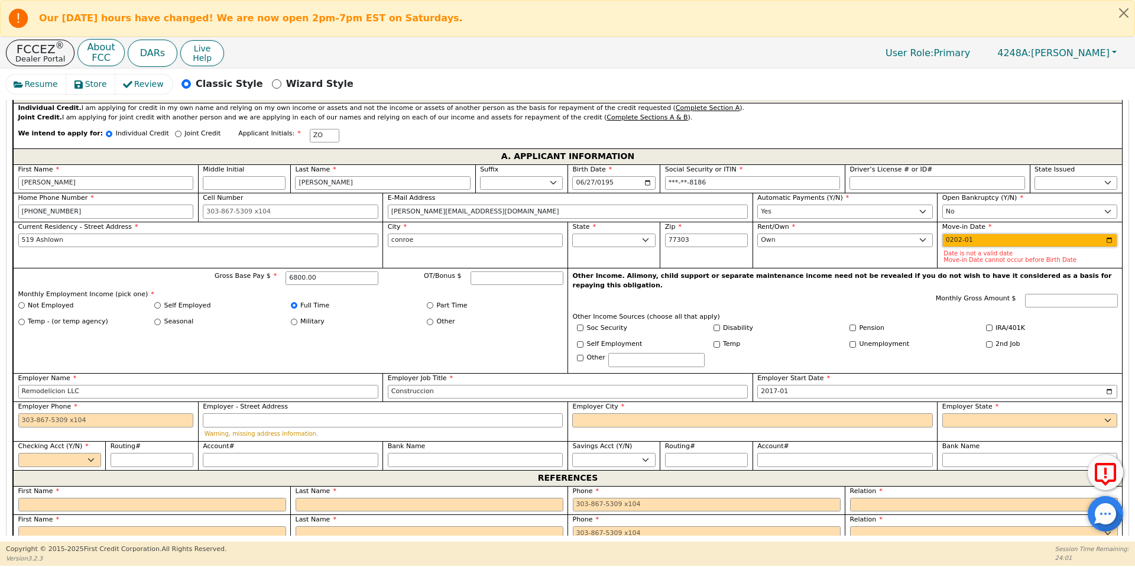
type input "2021-01"
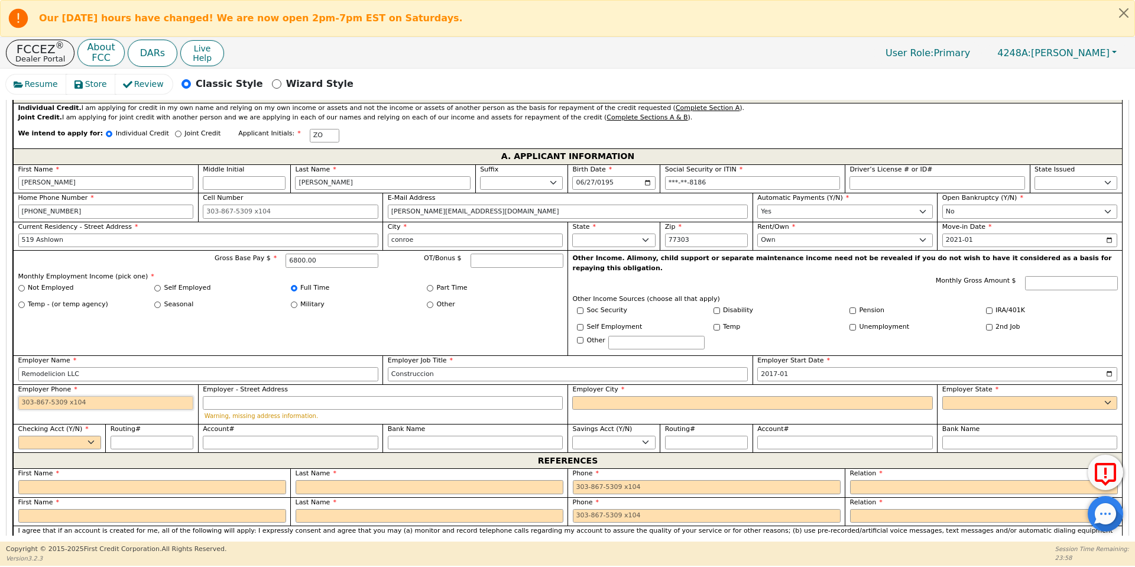
click at [85, 396] on input "Employer Phone" at bounding box center [106, 403] width 176 height 14
type input "[PHONE_NUMBER]"
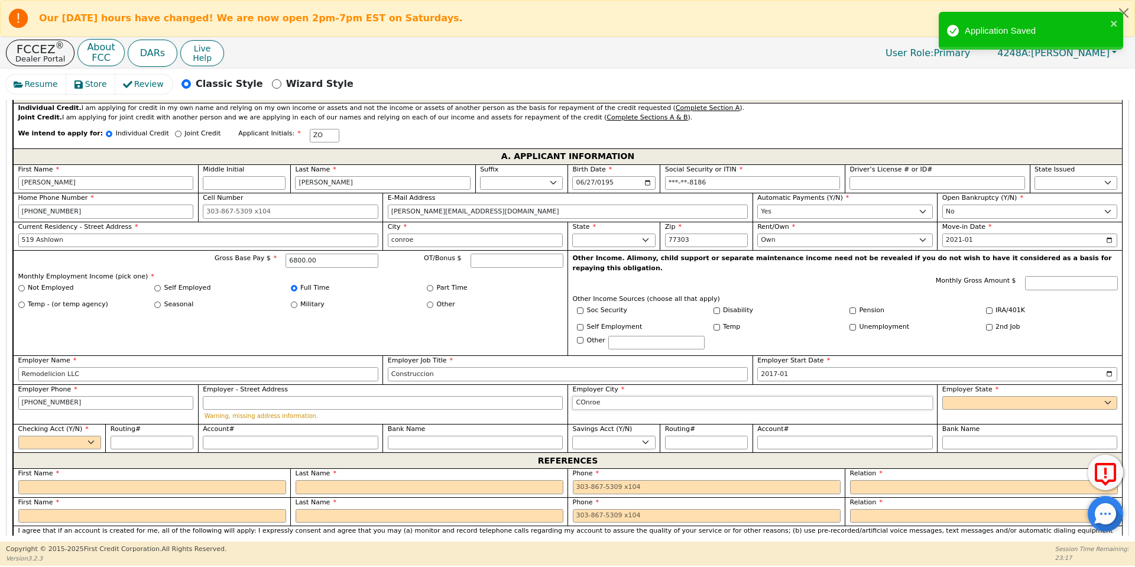
type input "COnroe"
select select "[GEOGRAPHIC_DATA]"
select select "y"
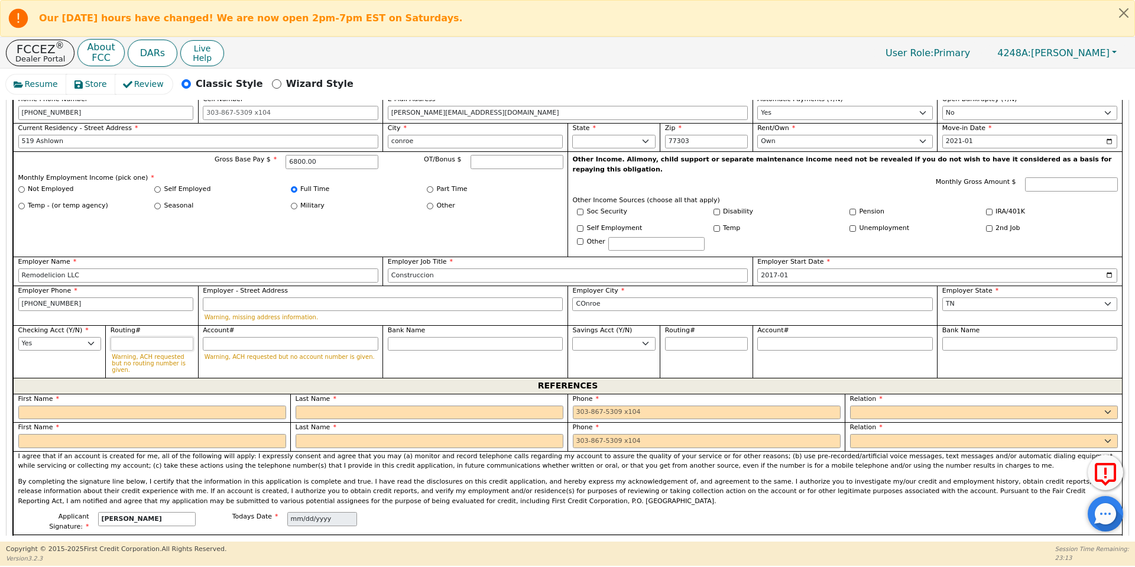
scroll to position [773, 0]
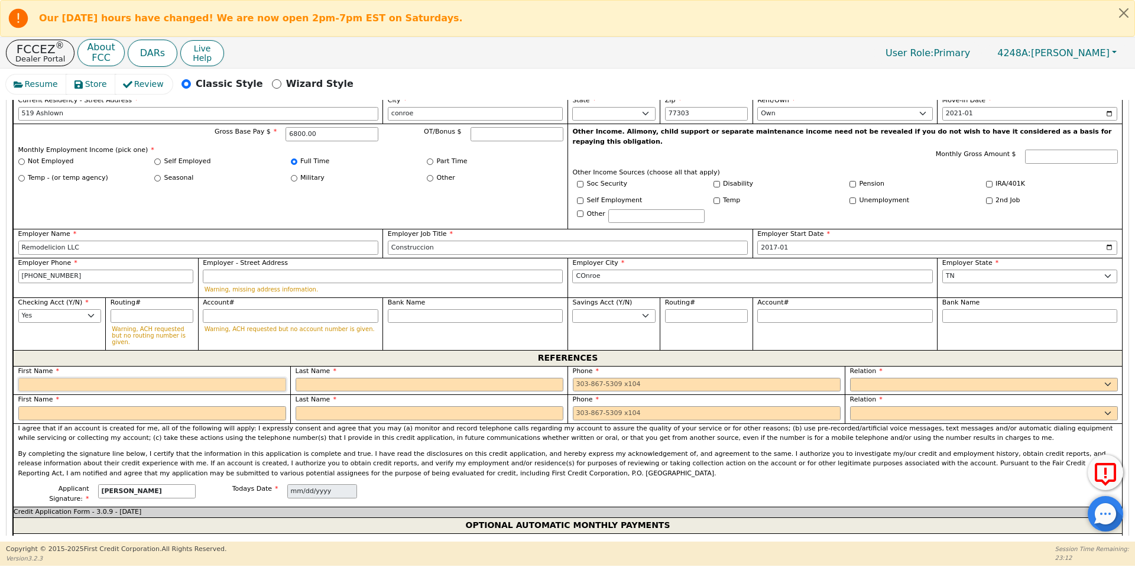
click at [140, 378] on input "text" at bounding box center [152, 385] width 268 height 14
type input "[PERSON_NAME]"
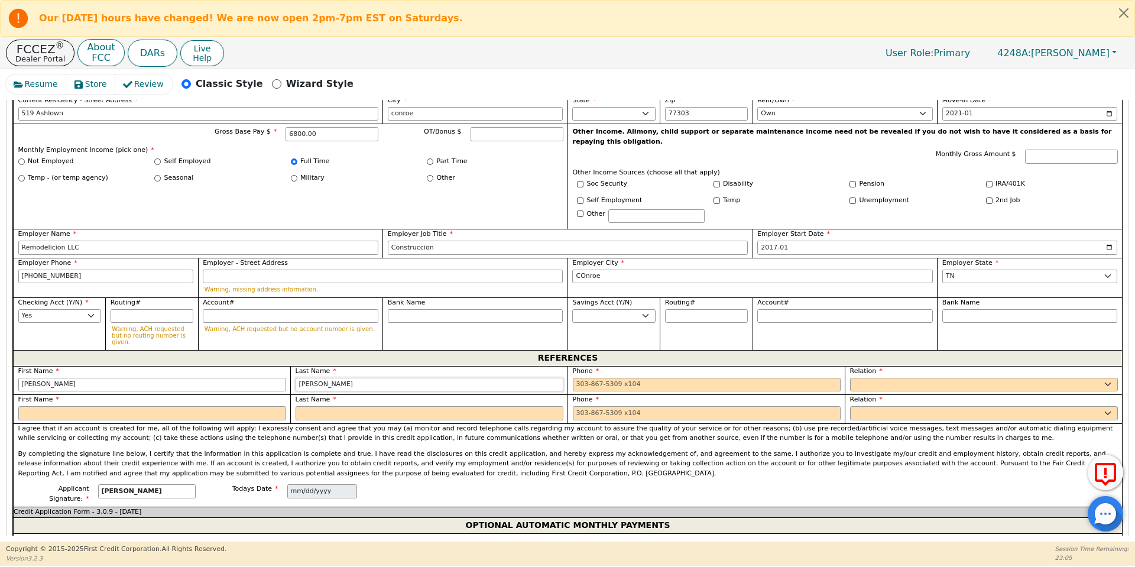
type input "[PERSON_NAME]"
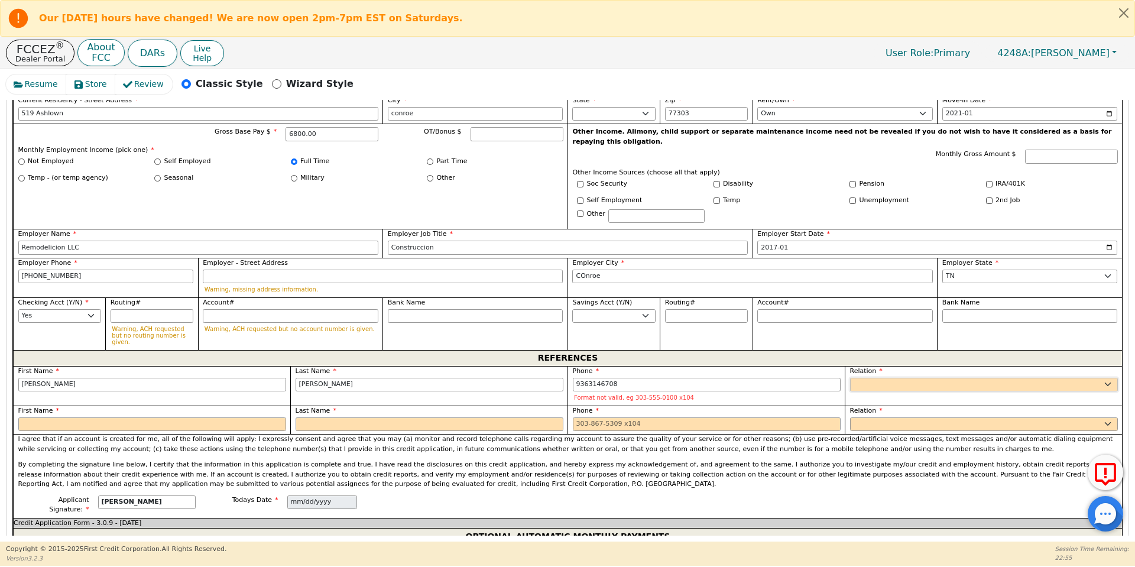
type input "[PHONE_NUMBER]"
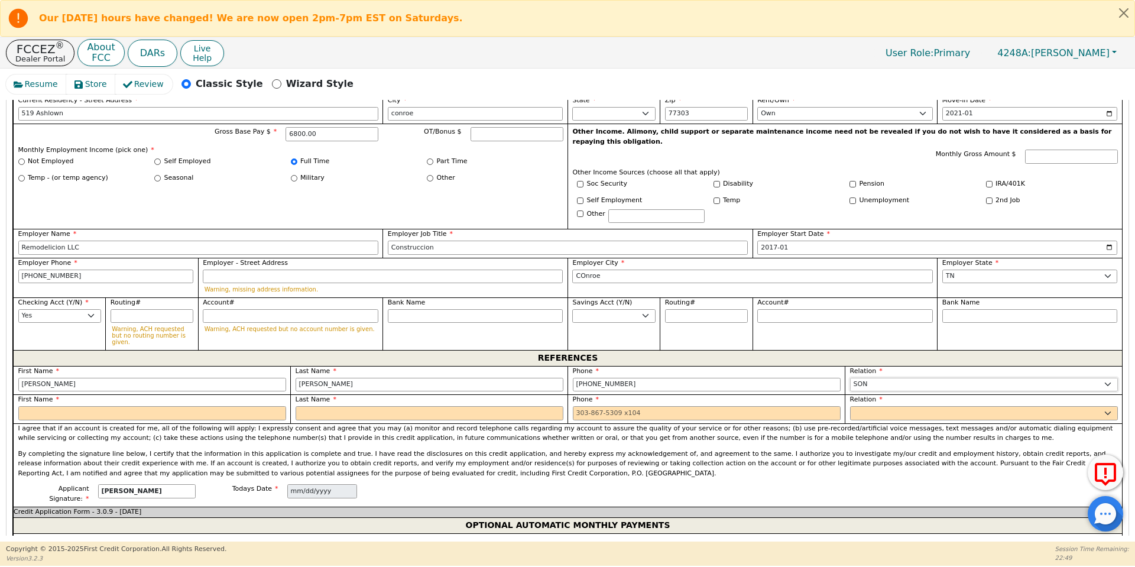
click at [864, 378] on select "FATHER MOTHER SISTER BROTHER DAUGHTER SON CO-WORKER NEIGHBOR FRIEND COUSIN G-MO…" at bounding box center [984, 385] width 268 height 14
select select "DAUGHTER"
click at [850, 378] on select "FATHER MOTHER SISTER BROTHER DAUGHTER SON CO-WORKER NEIGHBOR FRIEND COUSIN G-MO…" at bounding box center [984, 385] width 268 height 14
click at [163, 406] on input "text" at bounding box center [152, 413] width 268 height 14
type input "[PERSON_NAME]"
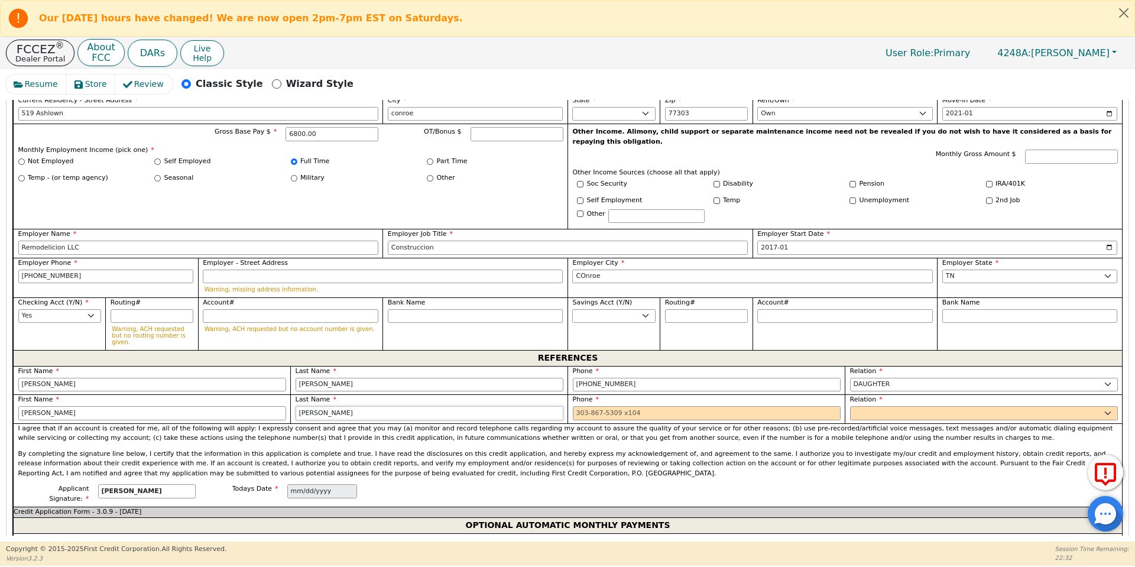
type input "[PERSON_NAME]"
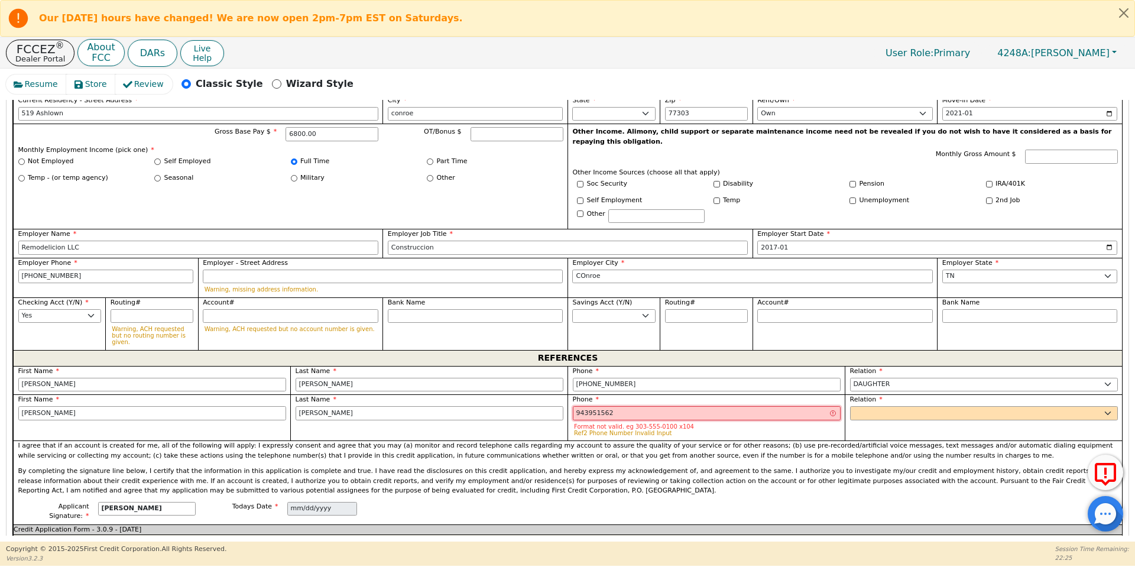
type input "943951562"
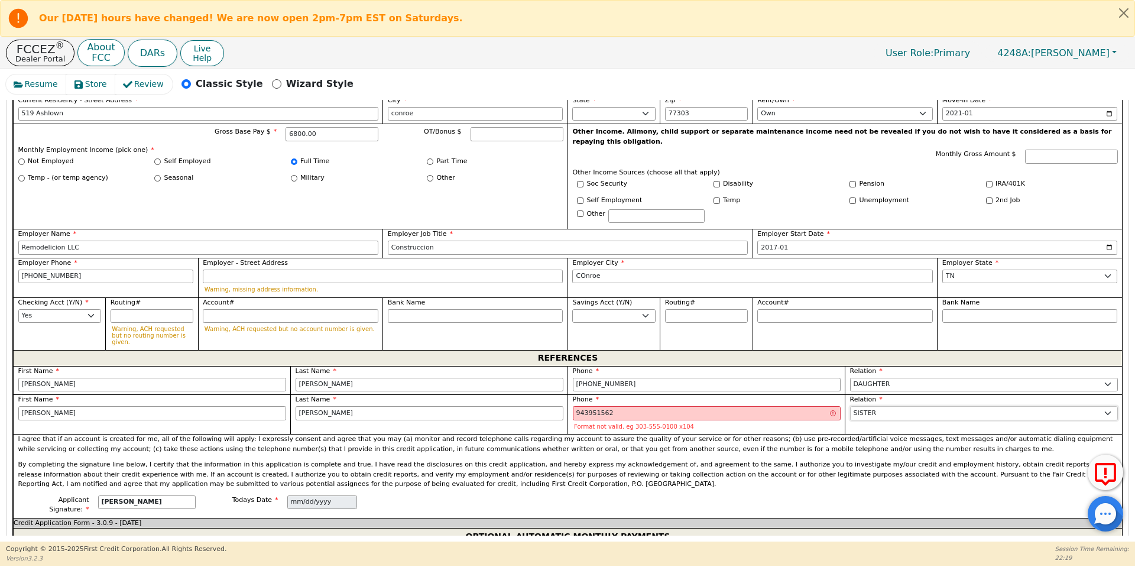
click at [896, 406] on select "FATHER MOTHER SISTER BROTHER DAUGHTER SON CO-WORKER NEIGHBOR FRIEND COUSIN G-MO…" at bounding box center [984, 413] width 268 height 14
select select "SON"
click at [850, 406] on select "FATHER MOTHER SISTER BROTHER DAUGHTER SON CO-WORKER NEIGHBOR FRIEND COUSIN G-MO…" at bounding box center [984, 413] width 268 height 14
click at [669, 406] on input "943951562" at bounding box center [707, 413] width 268 height 14
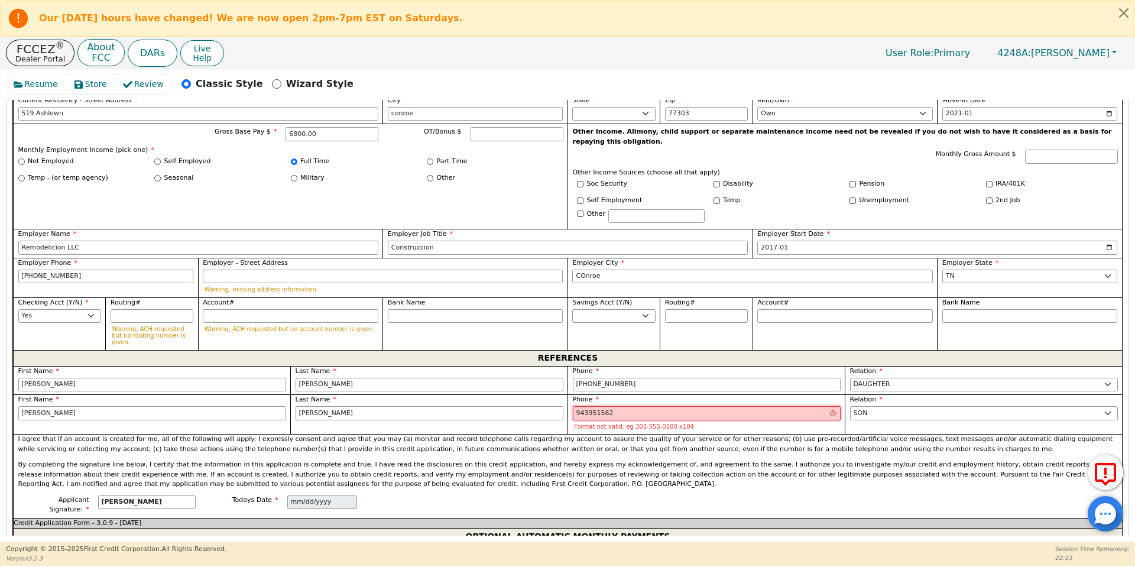
click at [669, 406] on input "943951562" at bounding box center [707, 413] width 268 height 14
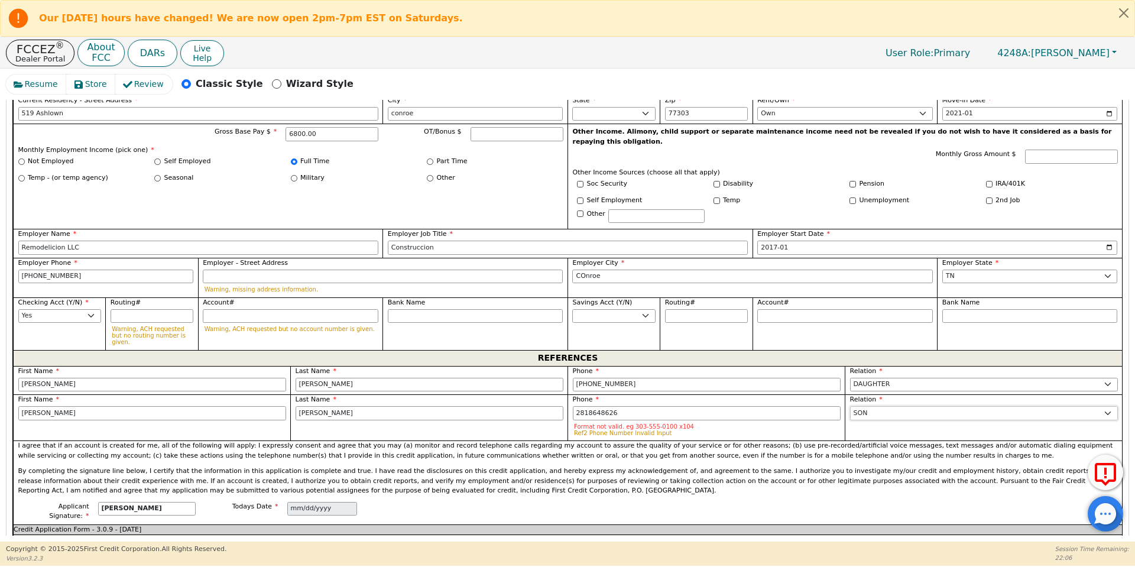
type input "[PHONE_NUMBER]"
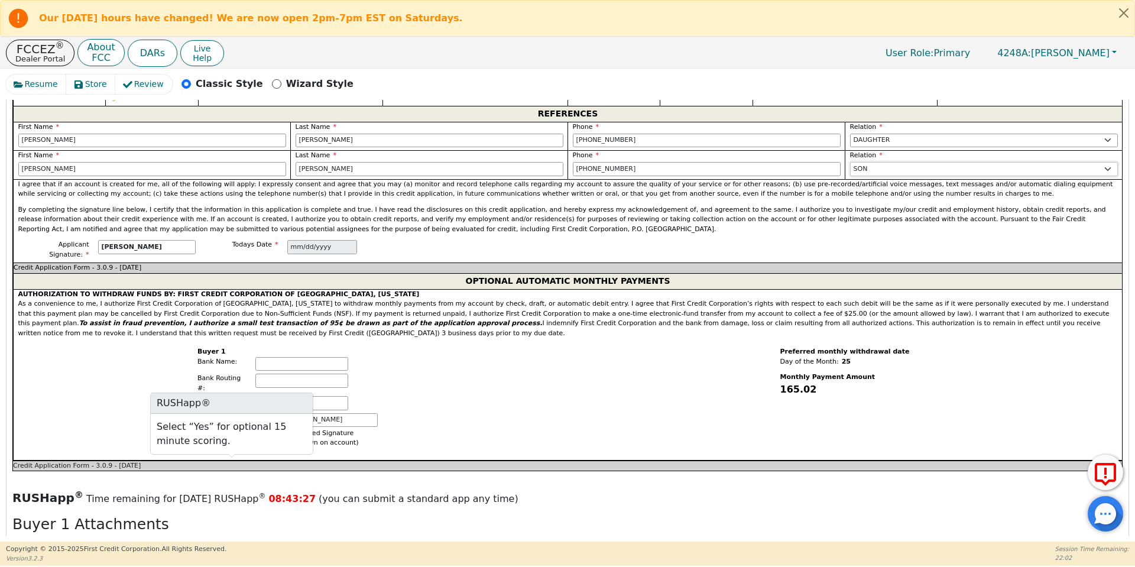
scroll to position [1377, 0]
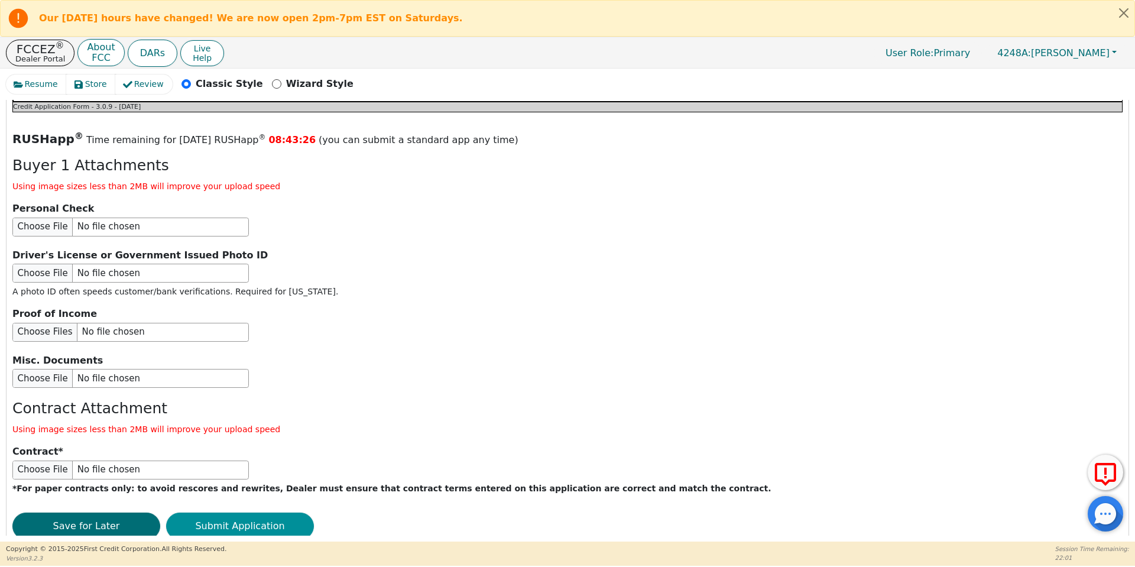
click at [231, 513] on button "Submit Application" at bounding box center [240, 526] width 148 height 27
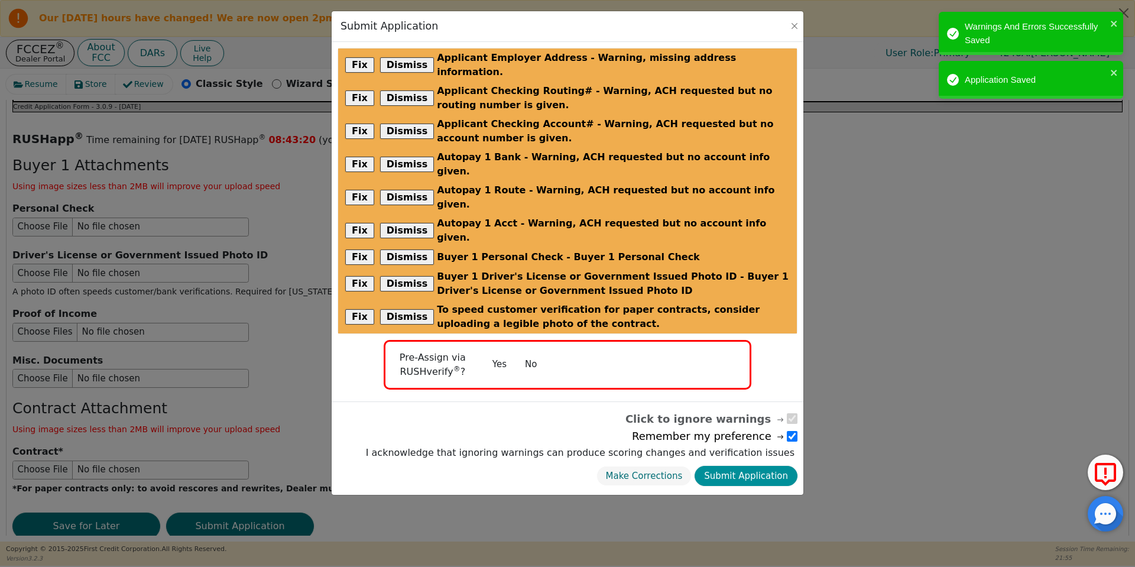
click at [755, 466] on button "Submit Application" at bounding box center [746, 476] width 103 height 21
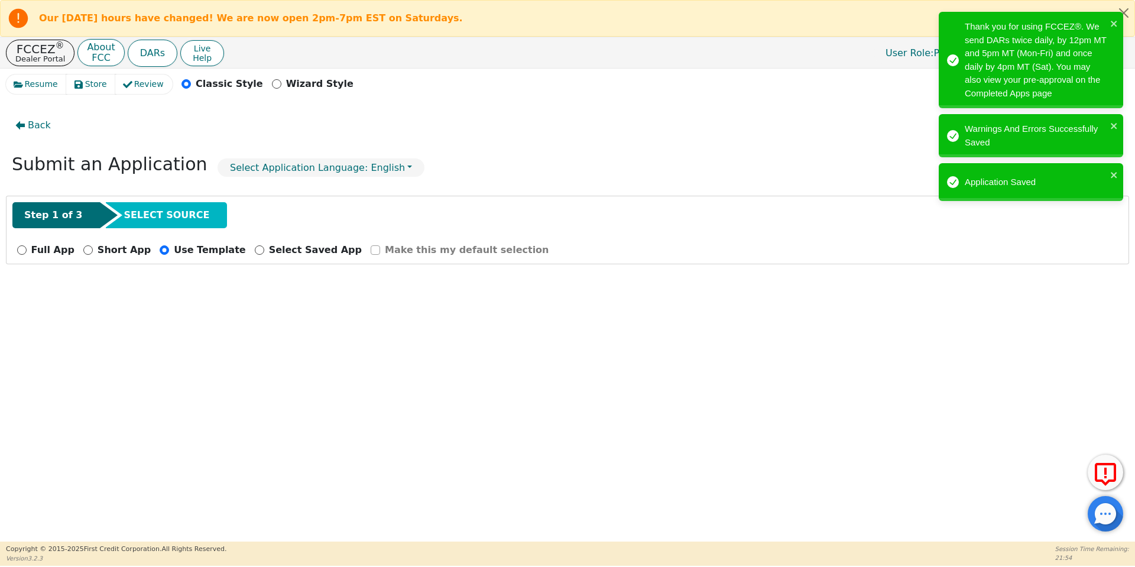
radio input "false"
checkbox input "false"
